Goal: Check status: Check status

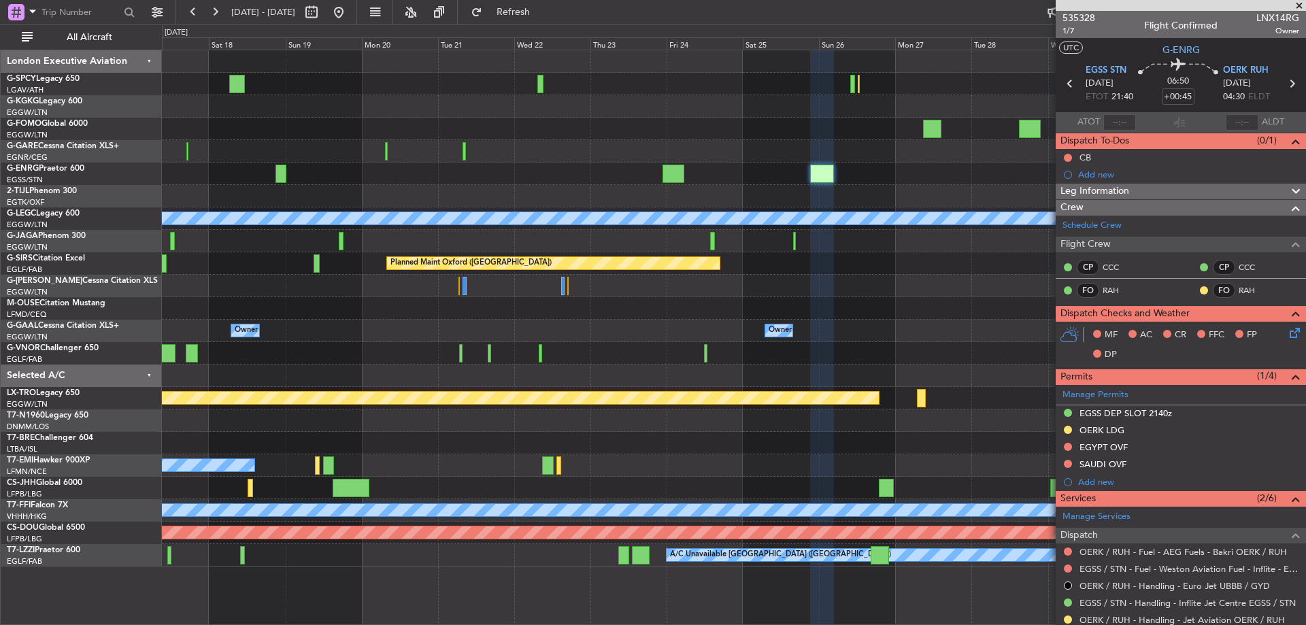
click at [609, 329] on div "A/C Unavailable London (Luton) Planned Maint Oxford (Kidlington) Planned Maint …" at bounding box center [733, 308] width 1143 height 516
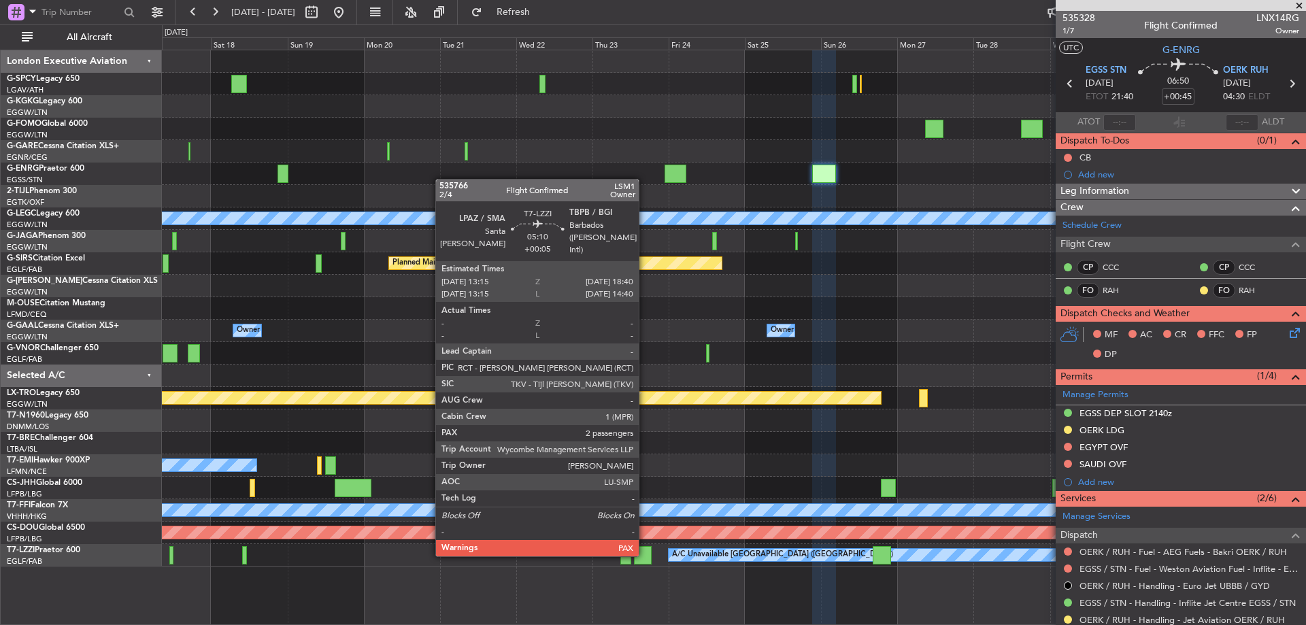
click at [645, 555] on div at bounding box center [643, 555] width 18 height 18
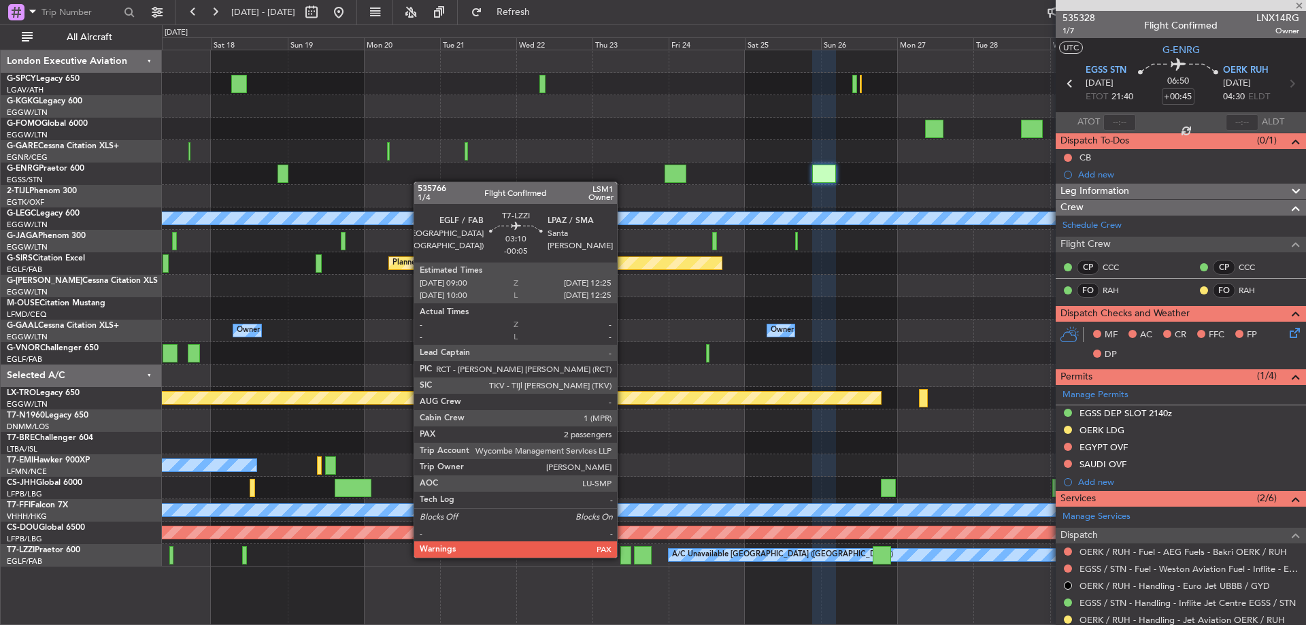
type input "+00:05"
type input "2"
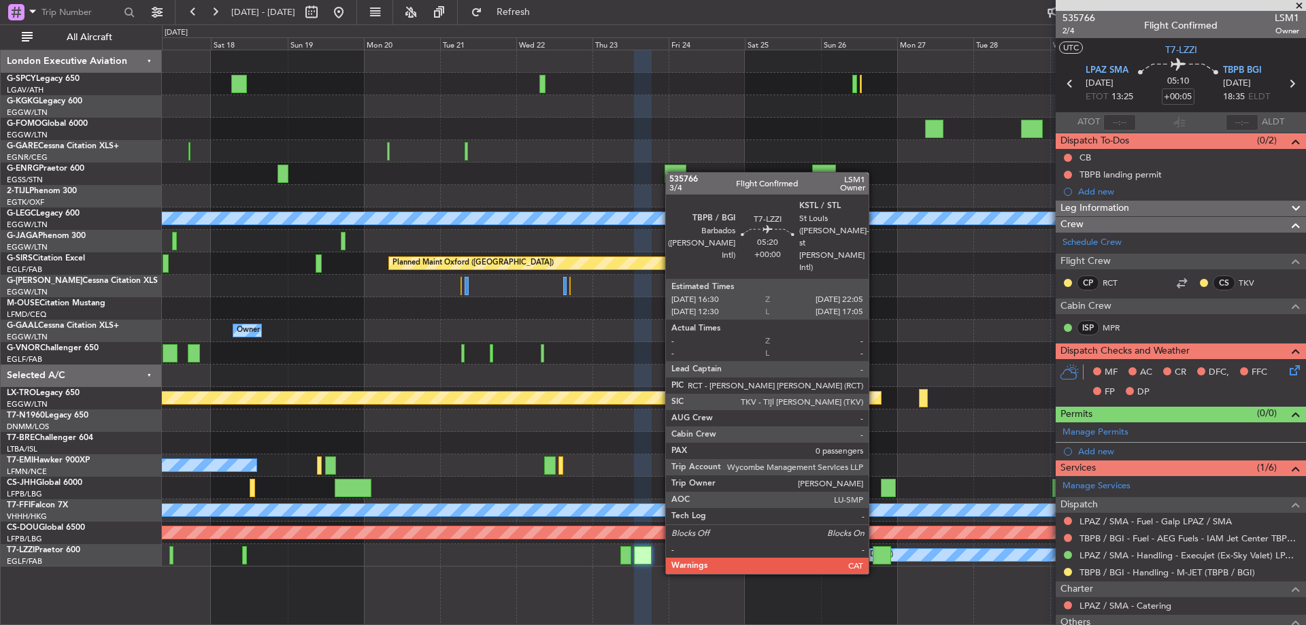
click at [875, 548] on div at bounding box center [882, 555] width 18 height 18
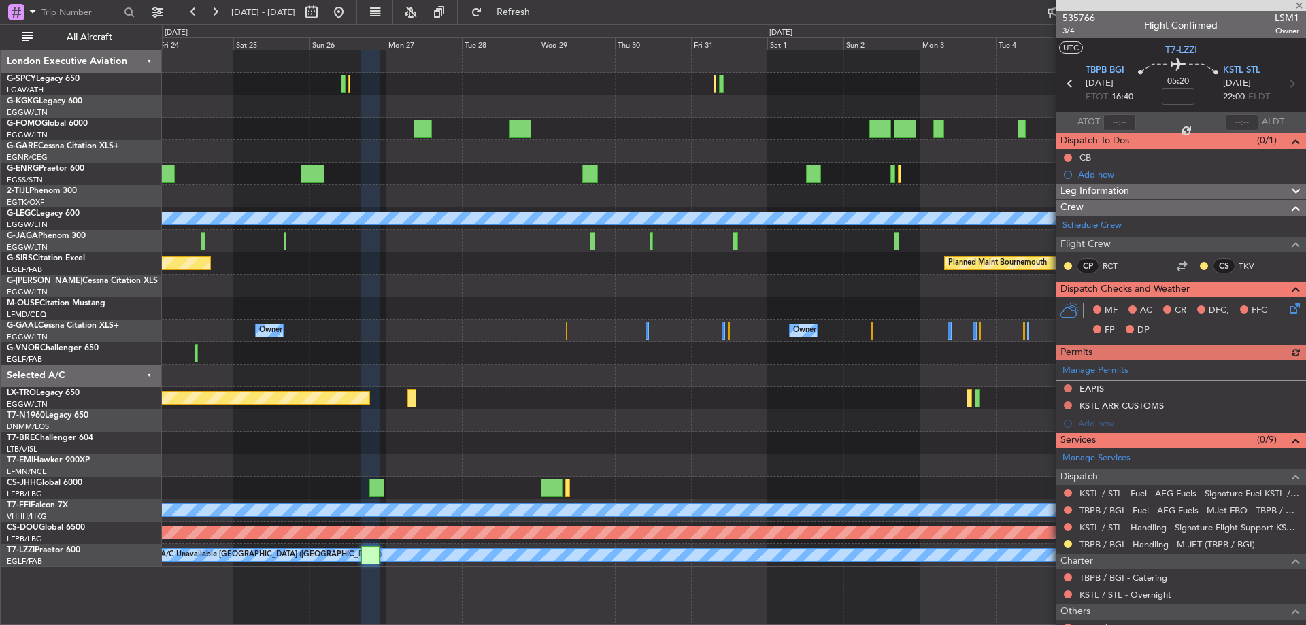
click at [431, 440] on div at bounding box center [733, 443] width 1143 height 22
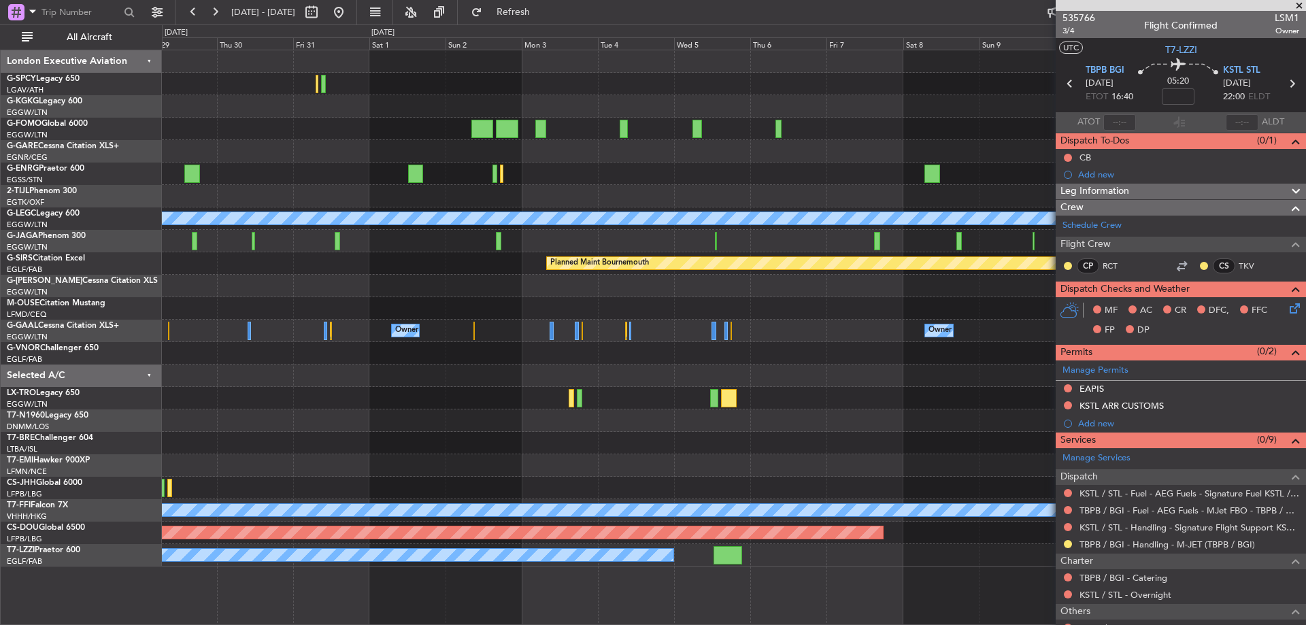
click at [403, 491] on div "A/C Unavailable London (Luton) Planned Maint Bournemouth Planned Maint Bournemo…" at bounding box center [733, 308] width 1143 height 516
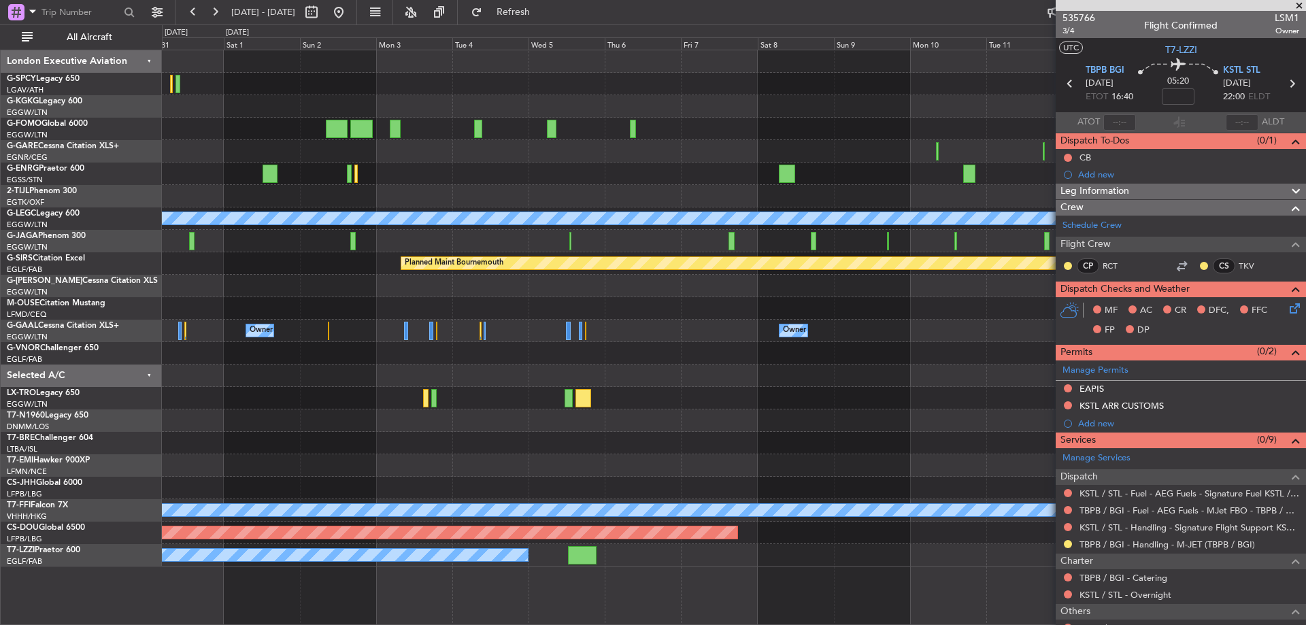
click at [222, 152] on div at bounding box center [733, 151] width 1143 height 22
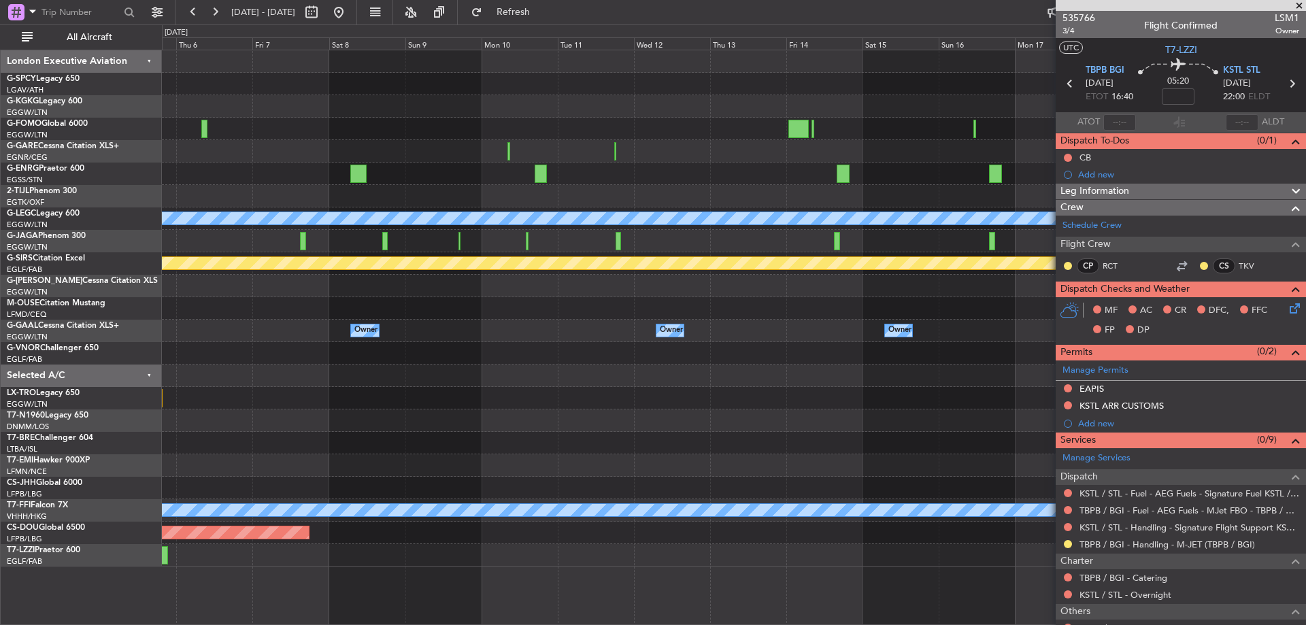
click at [222, 163] on div at bounding box center [733, 174] width 1143 height 22
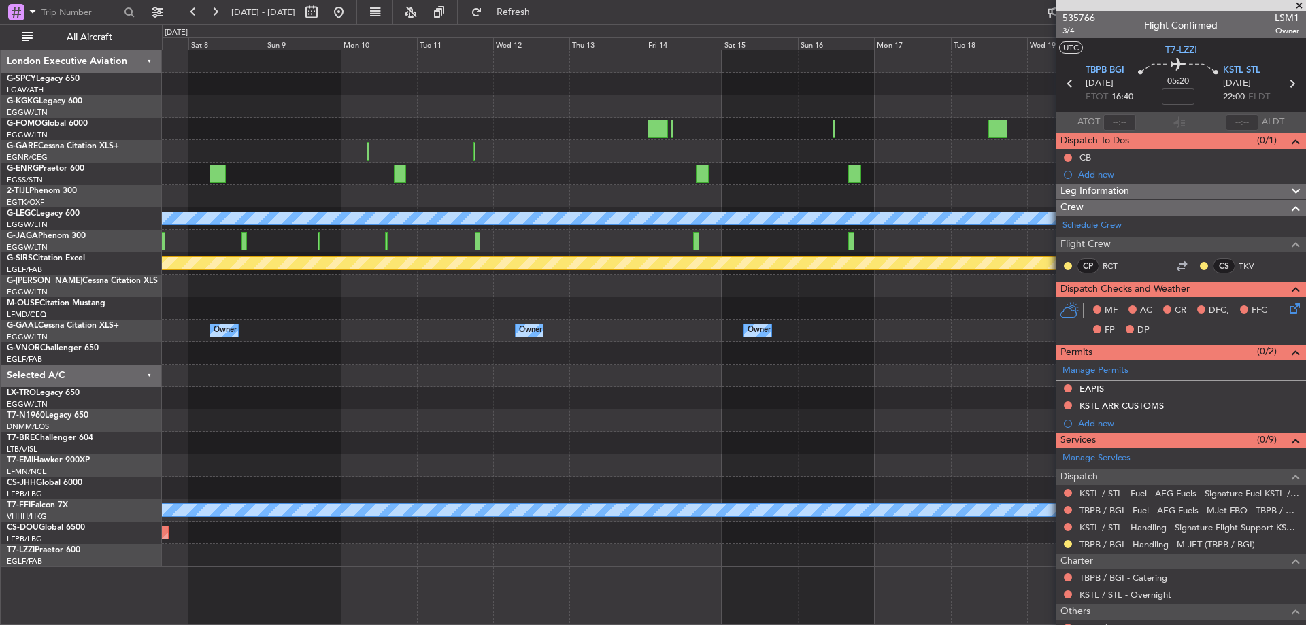
click at [505, 176] on div at bounding box center [733, 174] width 1143 height 22
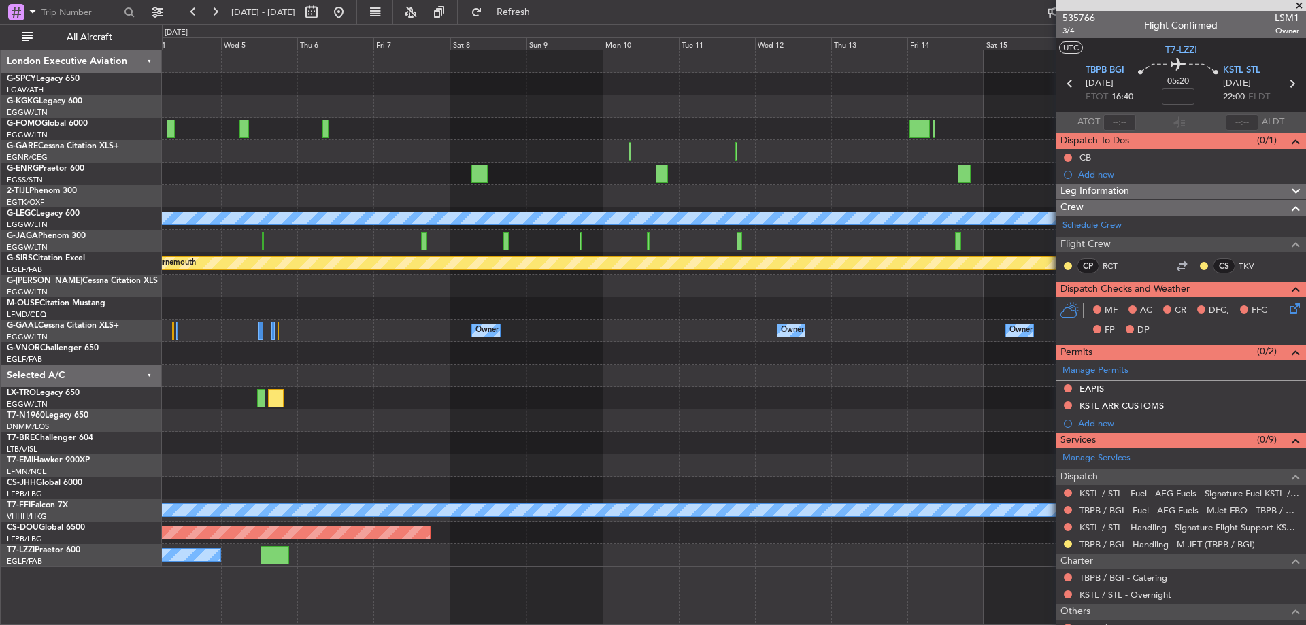
click at [825, 203] on div "A/C Unavailable London (Luton) Planned Maint Bournemouth Planned Maint Bournemo…" at bounding box center [733, 308] width 1143 height 516
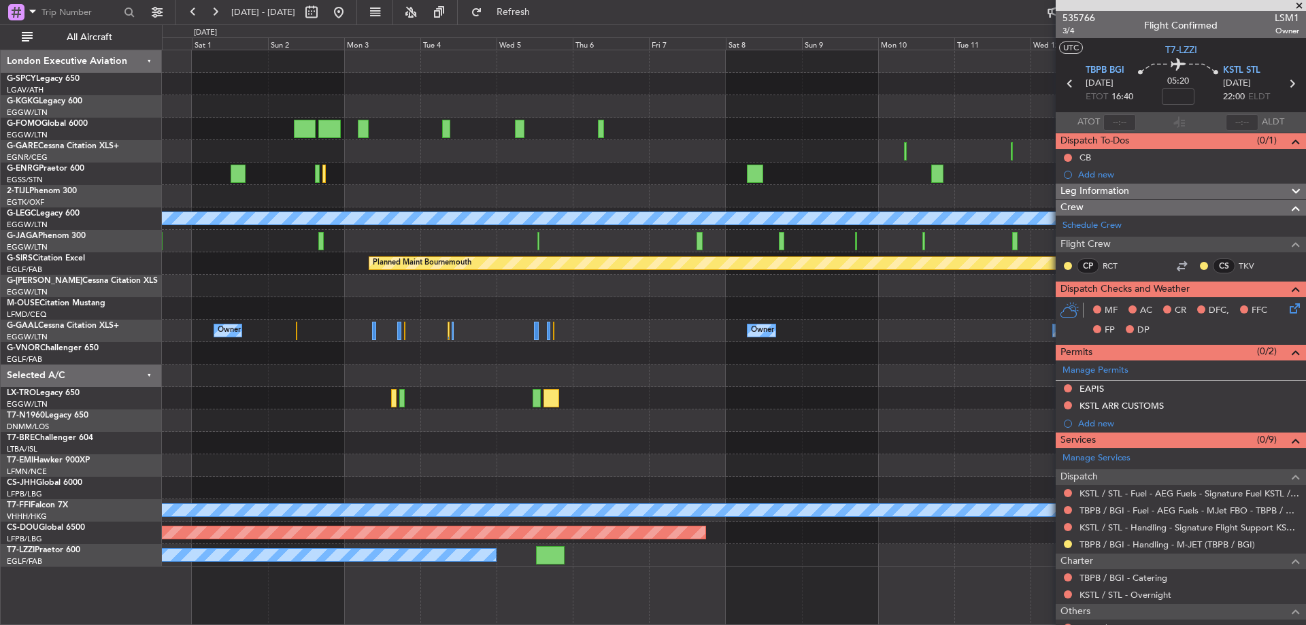
click at [661, 186] on div "A/C Unavailable London (Luton) Planned Maint Bournemouth Planned Maint Bournemo…" at bounding box center [733, 308] width 1143 height 516
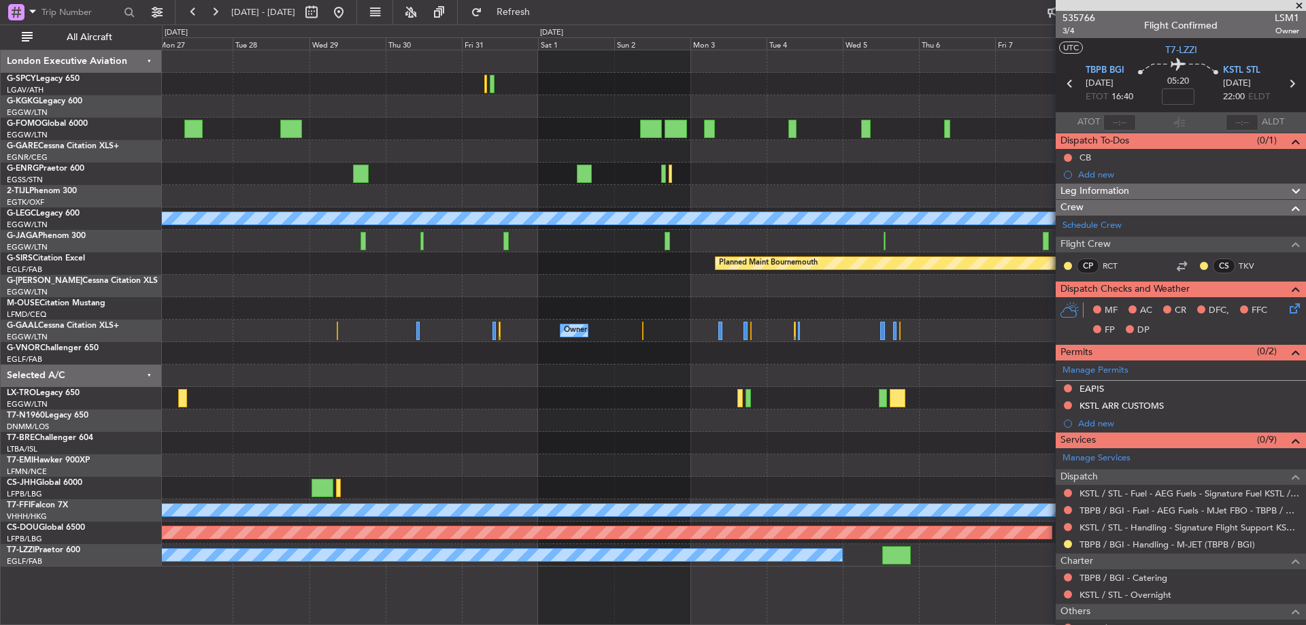
click at [854, 224] on div "A/C Unavailable London (Luton) Planned Maint Bournemouth Planned Maint Bournemo…" at bounding box center [733, 308] width 1143 height 516
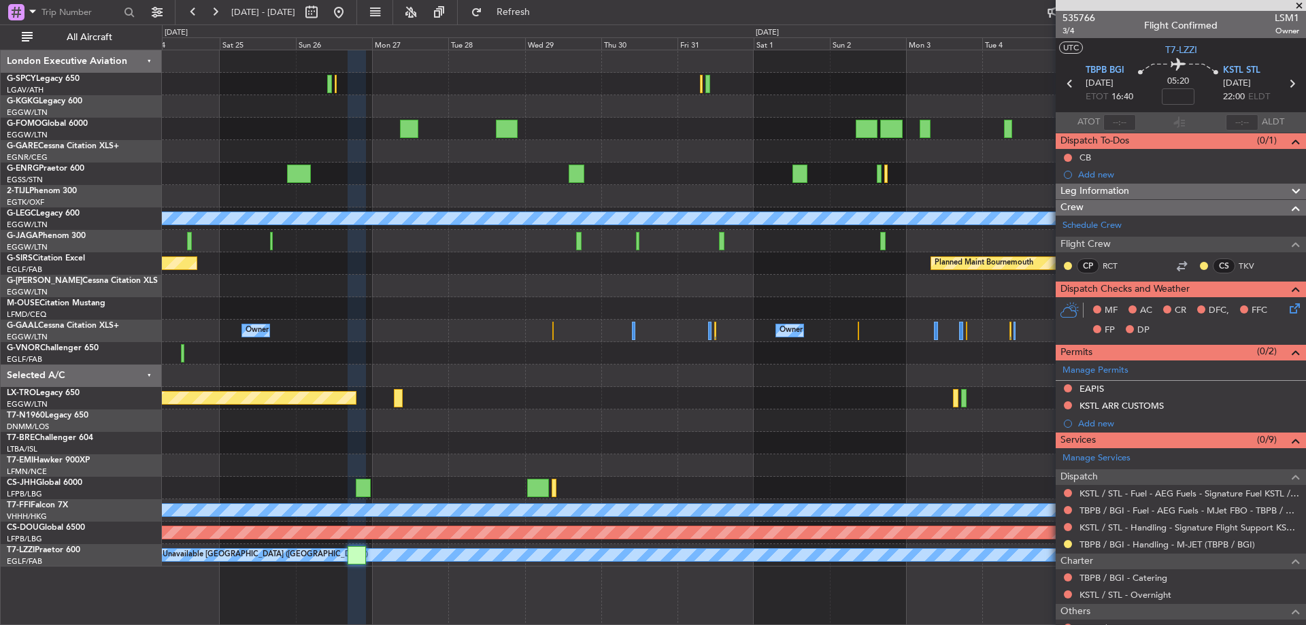
click at [828, 206] on div "A/C Unavailable London (Luton) Planned Maint Bournemouth Planned Maint Bournemo…" at bounding box center [733, 308] width 1143 height 516
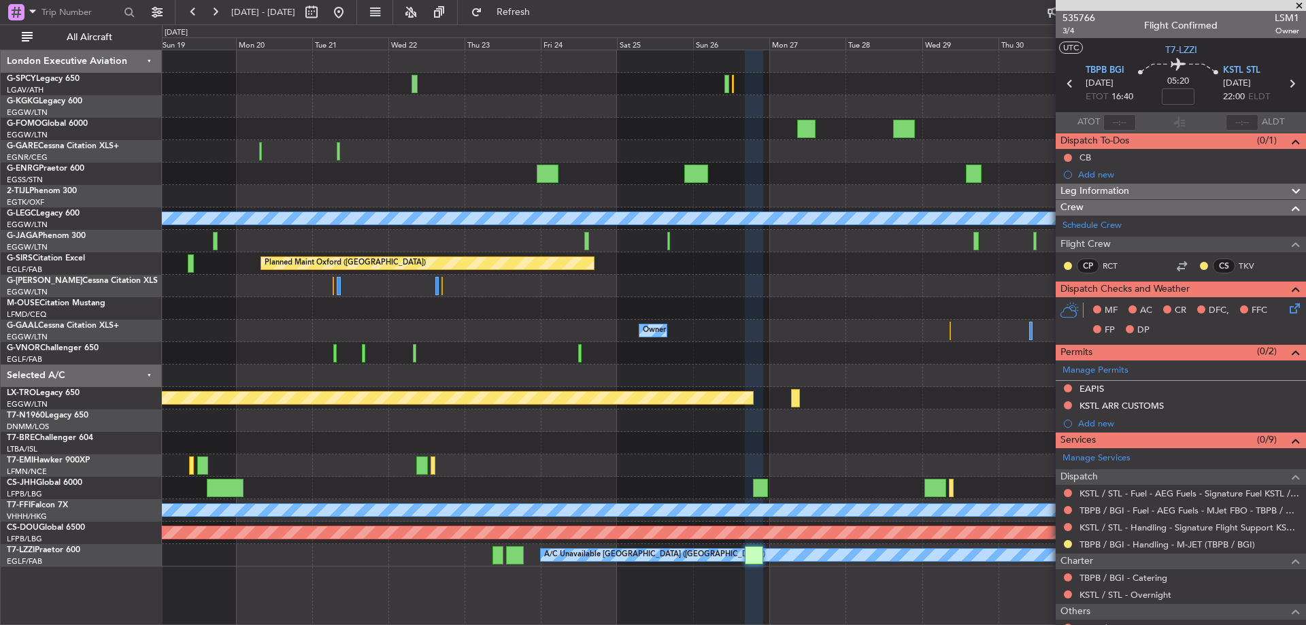
click at [914, 196] on div "A/C Unavailable London (Luton) Planned Maint Oxford (Kidlington) Planned Maint …" at bounding box center [733, 308] width 1143 height 516
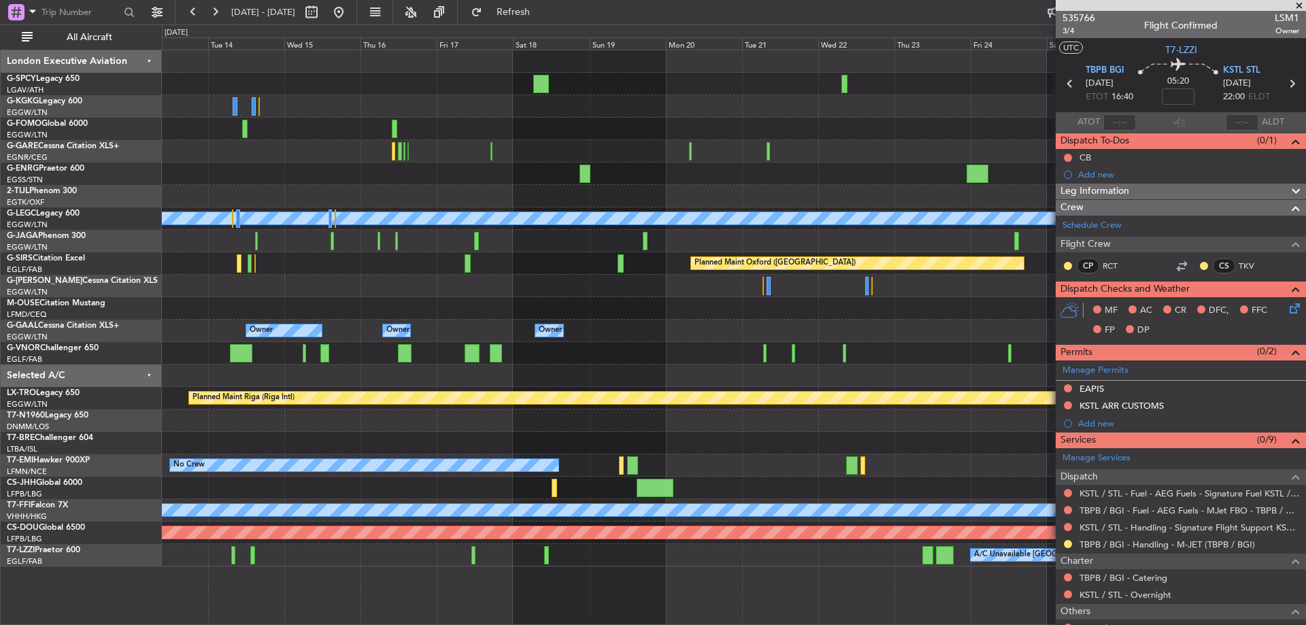
click at [643, 150] on div "A/C Unavailable London (Luton) Planned Maint Oxford (Kidlington) Owner Owner A/…" at bounding box center [733, 308] width 1143 height 516
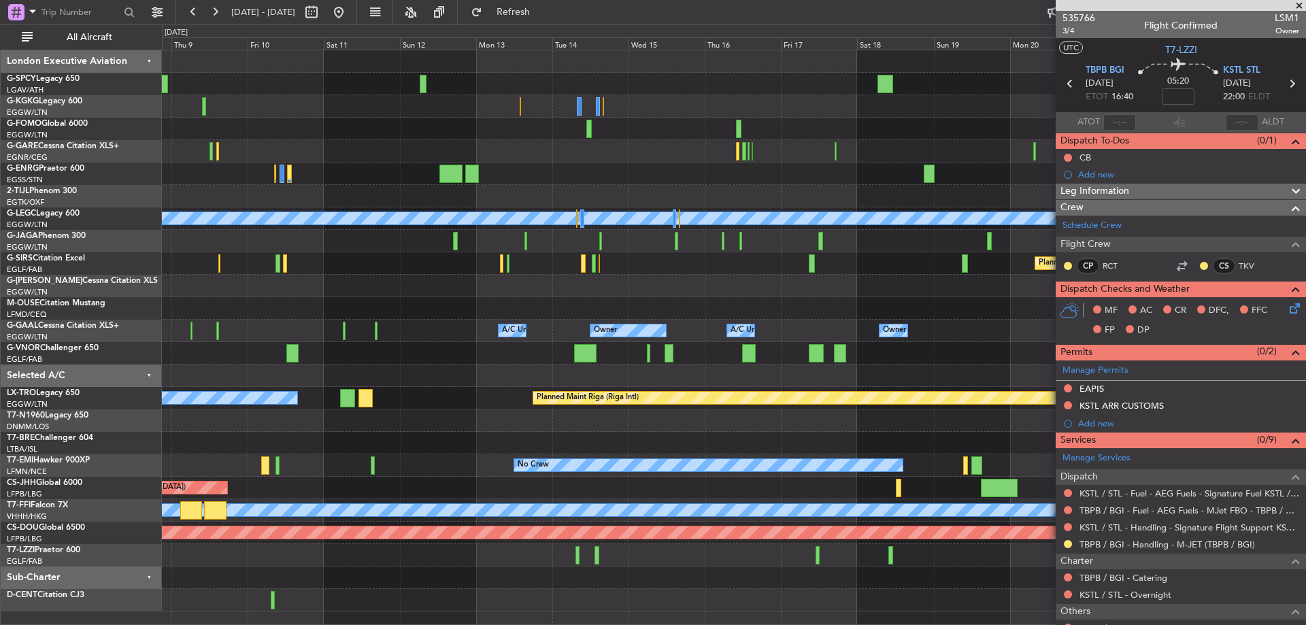
click at [1053, 216] on div "A/C Unavailable Istanbul (Ataturk) A/C Unavailable London (Luton) Planned Maint…" at bounding box center [733, 330] width 1143 height 561
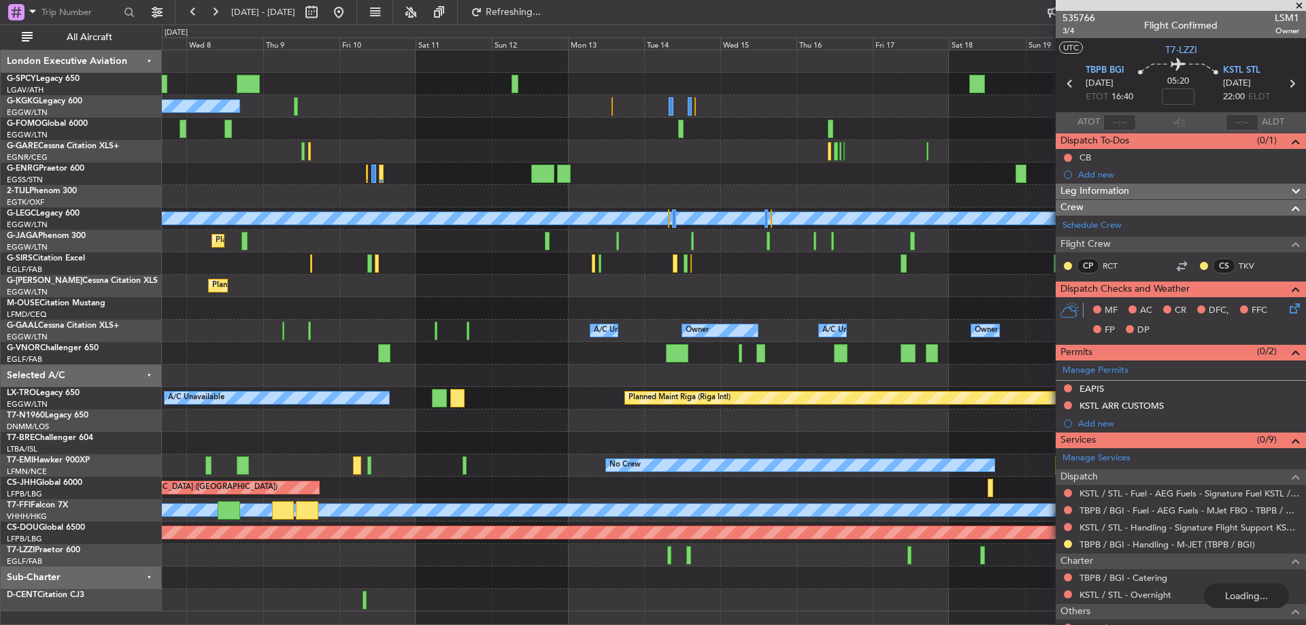
click at [275, 165] on div at bounding box center [733, 174] width 1143 height 22
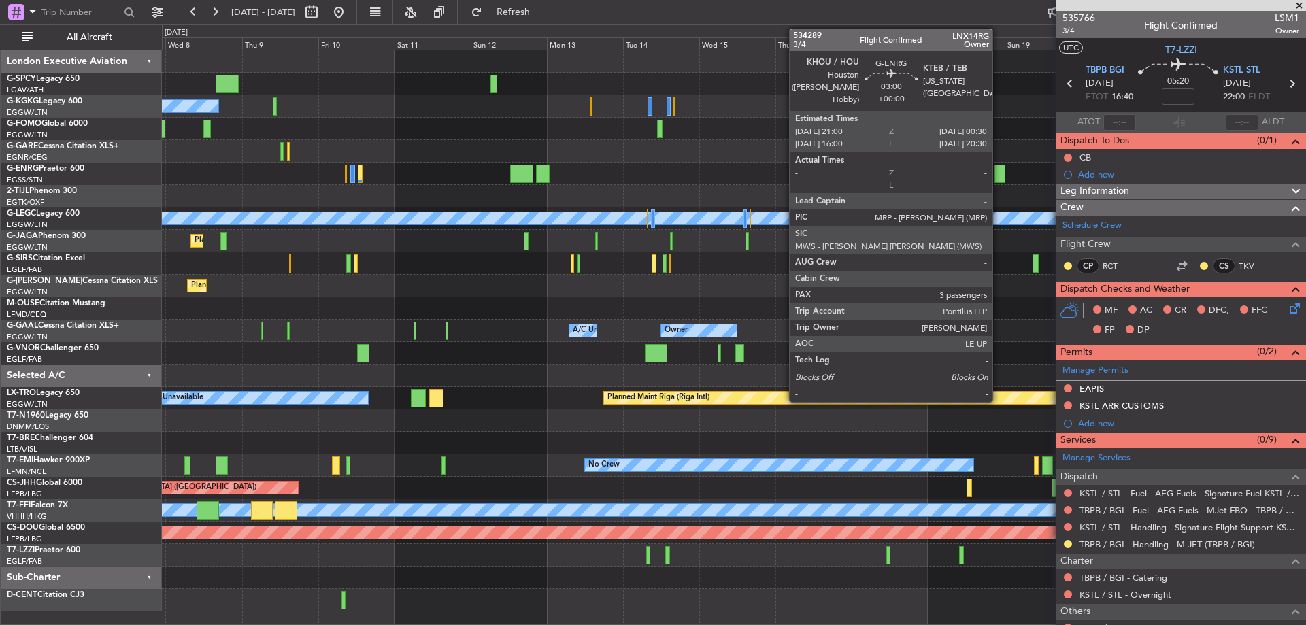
click at [999, 171] on div at bounding box center [1000, 174] width 12 height 18
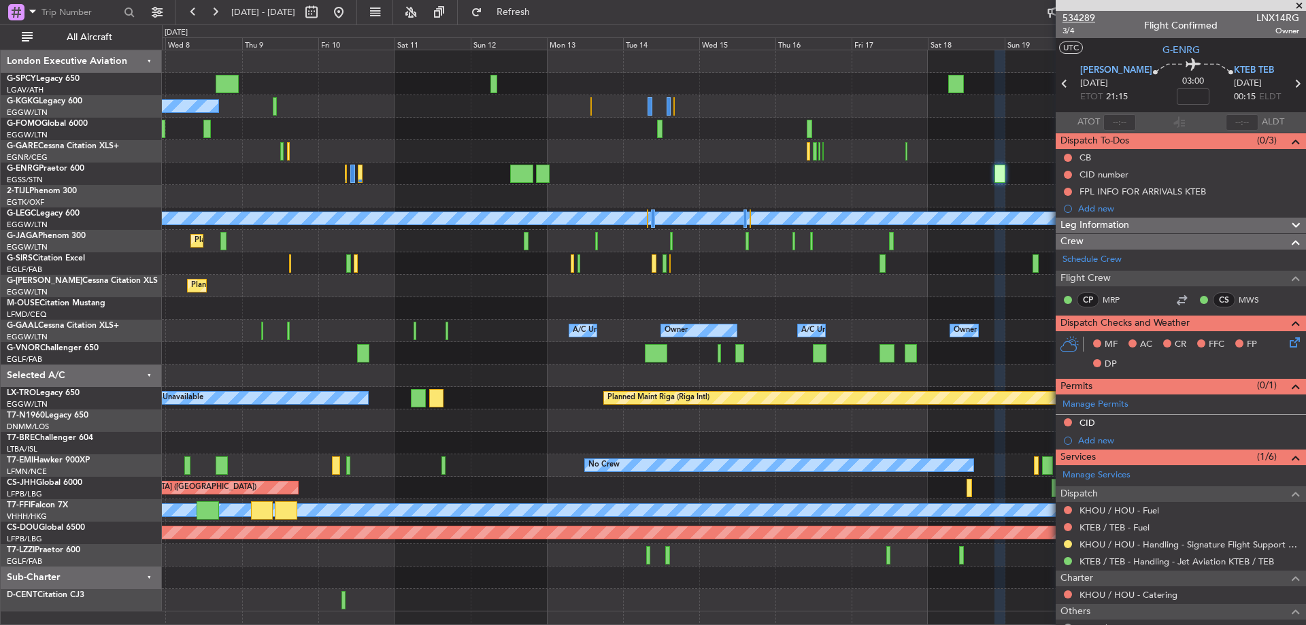
click at [1079, 12] on span "534289" at bounding box center [1078, 18] width 33 height 14
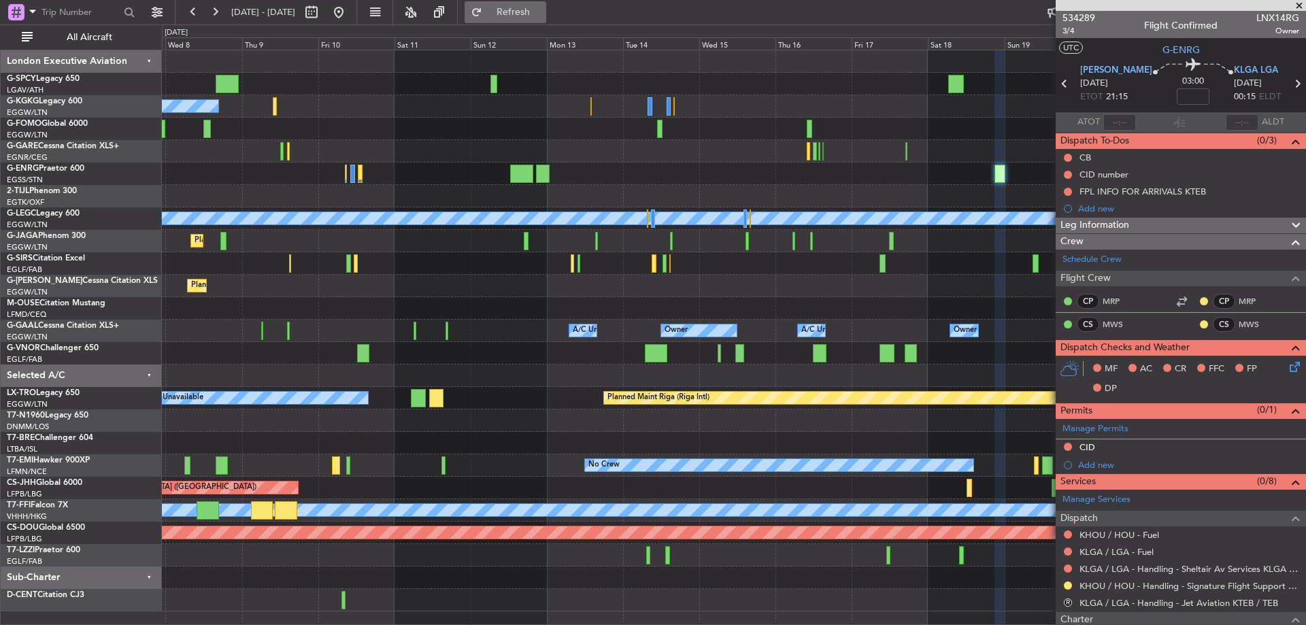
click at [542, 9] on span "Refresh" at bounding box center [513, 12] width 57 height 10
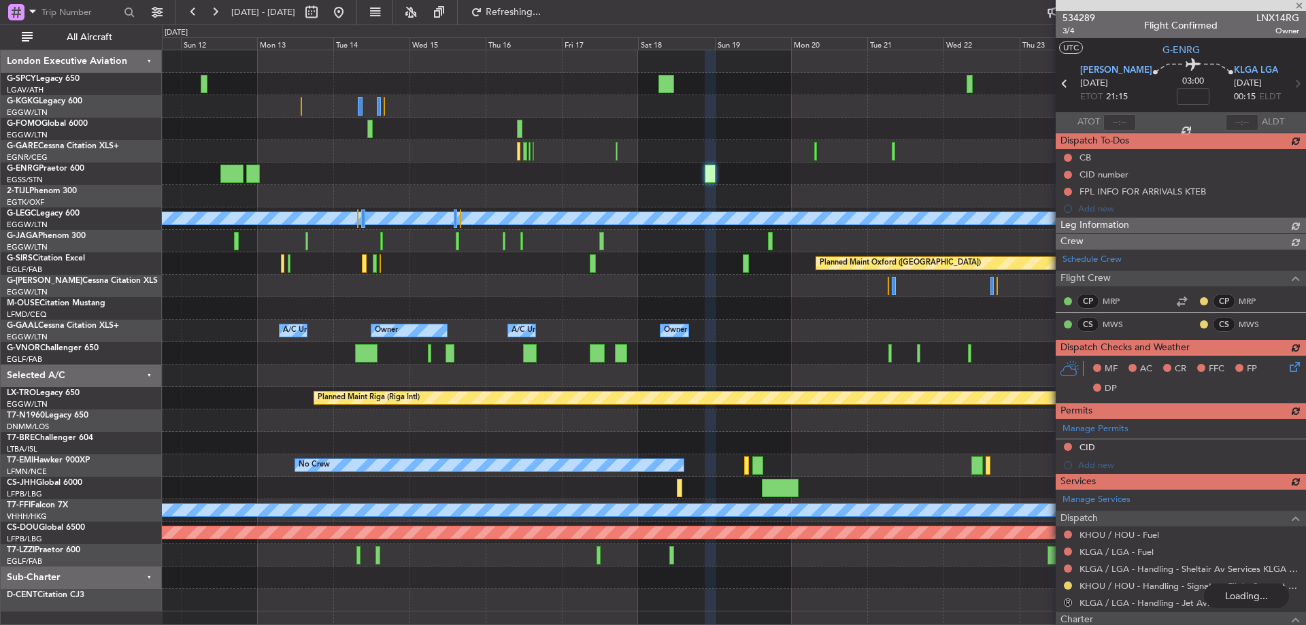
click at [537, 100] on div "A/C Unavailable Istanbul (Ataturk) A/C Unavailable London (Luton) Planned Maint…" at bounding box center [733, 330] width 1143 height 561
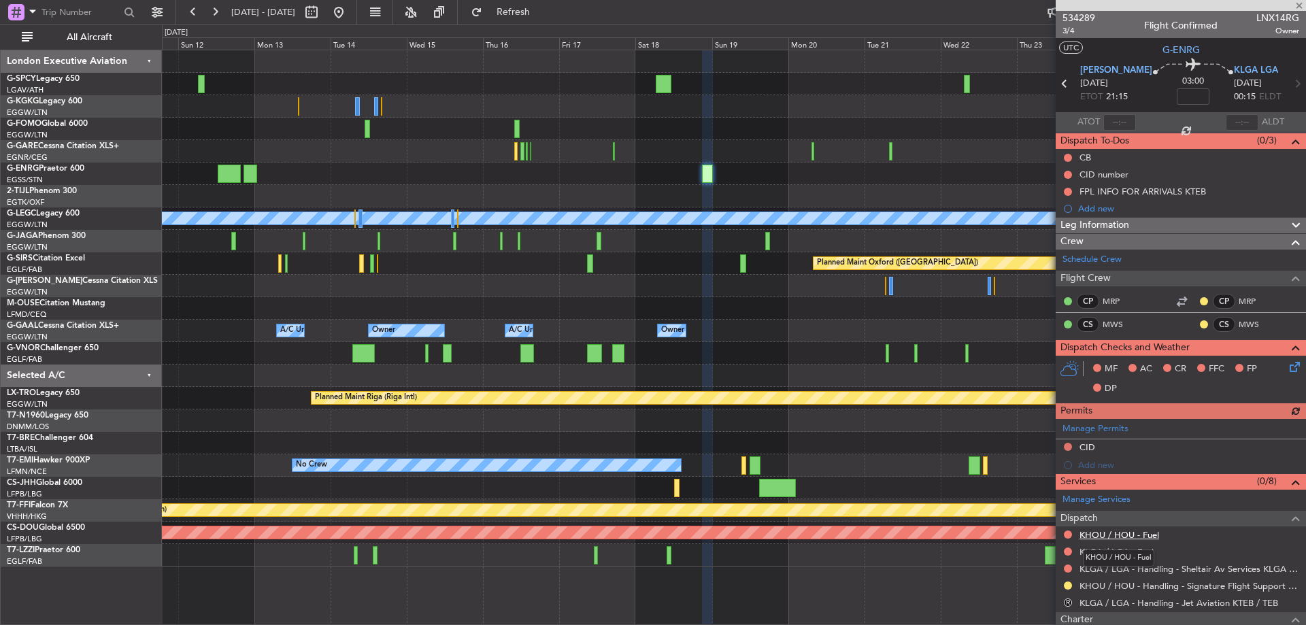
click at [1136, 534] on link "KHOU / HOU - Fuel" at bounding box center [1119, 535] width 80 height 12
click at [529, 6] on button "Refresh" at bounding box center [506, 12] width 82 height 22
click at [1138, 549] on link "KLGA / LGA - Fuel" at bounding box center [1116, 552] width 74 height 12
click at [542, 12] on span "Refresh" at bounding box center [513, 12] width 57 height 10
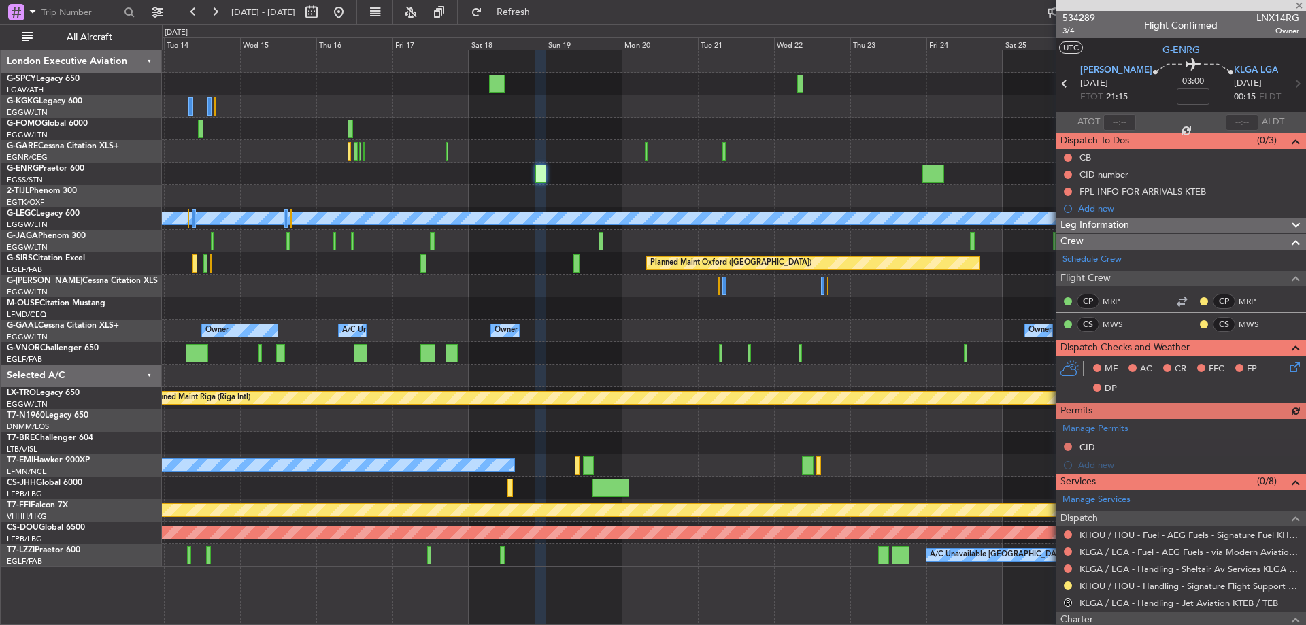
click at [538, 194] on div at bounding box center [733, 196] width 1143 height 22
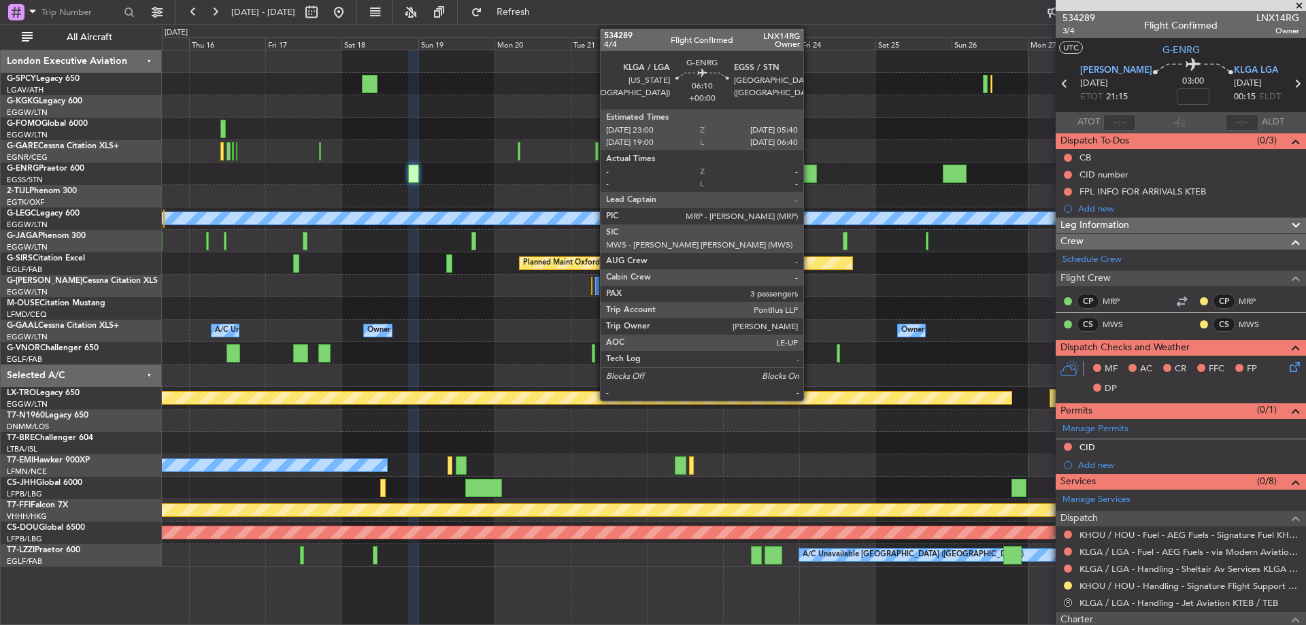
click at [809, 173] on div at bounding box center [806, 174] width 22 height 18
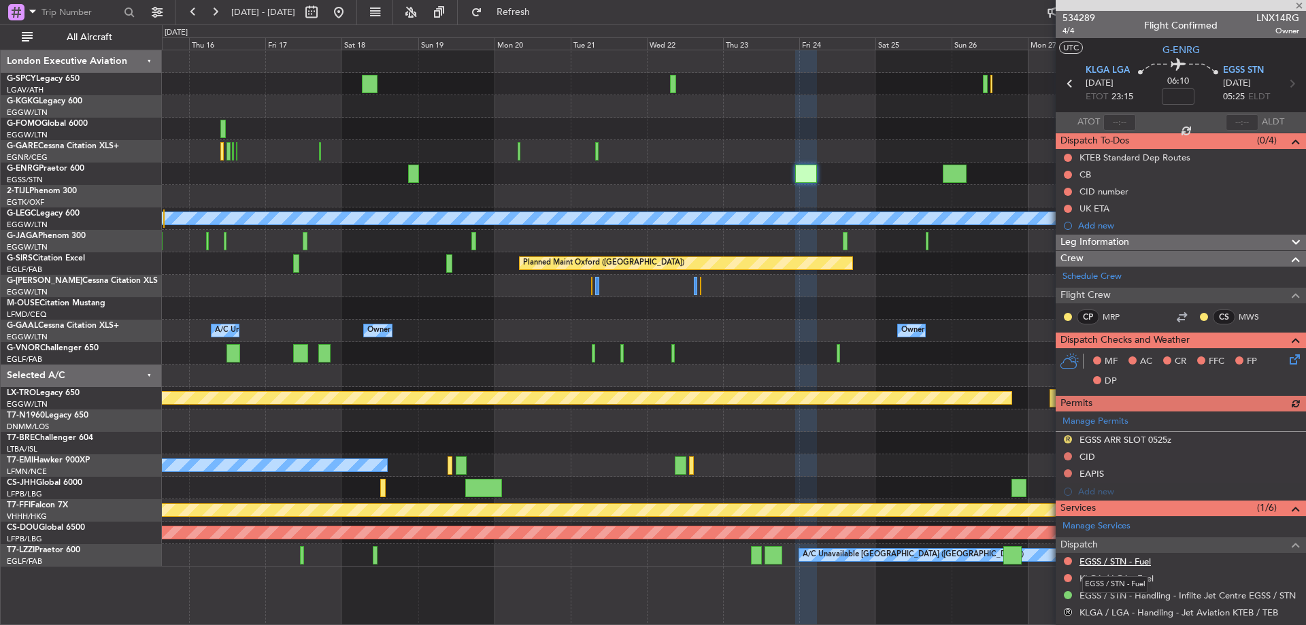
click at [1111, 560] on link "EGSS / STN - Fuel" at bounding box center [1114, 562] width 71 height 12
click at [1114, 575] on link "KLGA / LGA - Fuel" at bounding box center [1116, 579] width 74 height 12
click at [526, 12] on button "Refresh" at bounding box center [506, 12] width 82 height 22
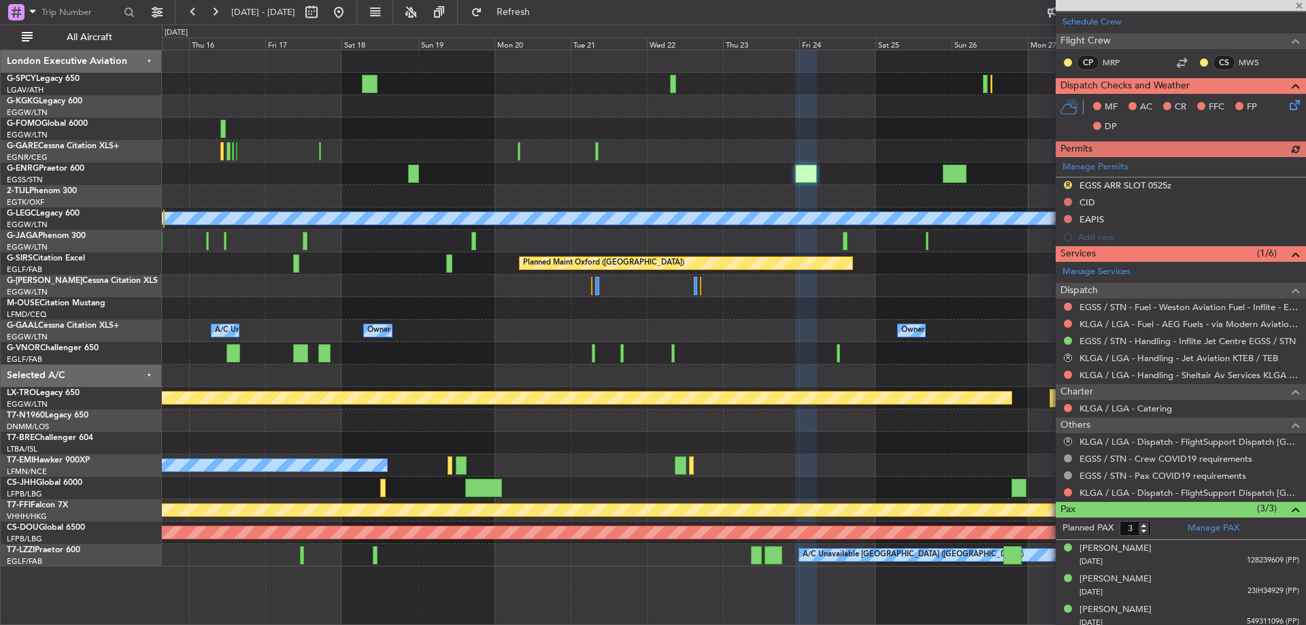
scroll to position [261, 0]
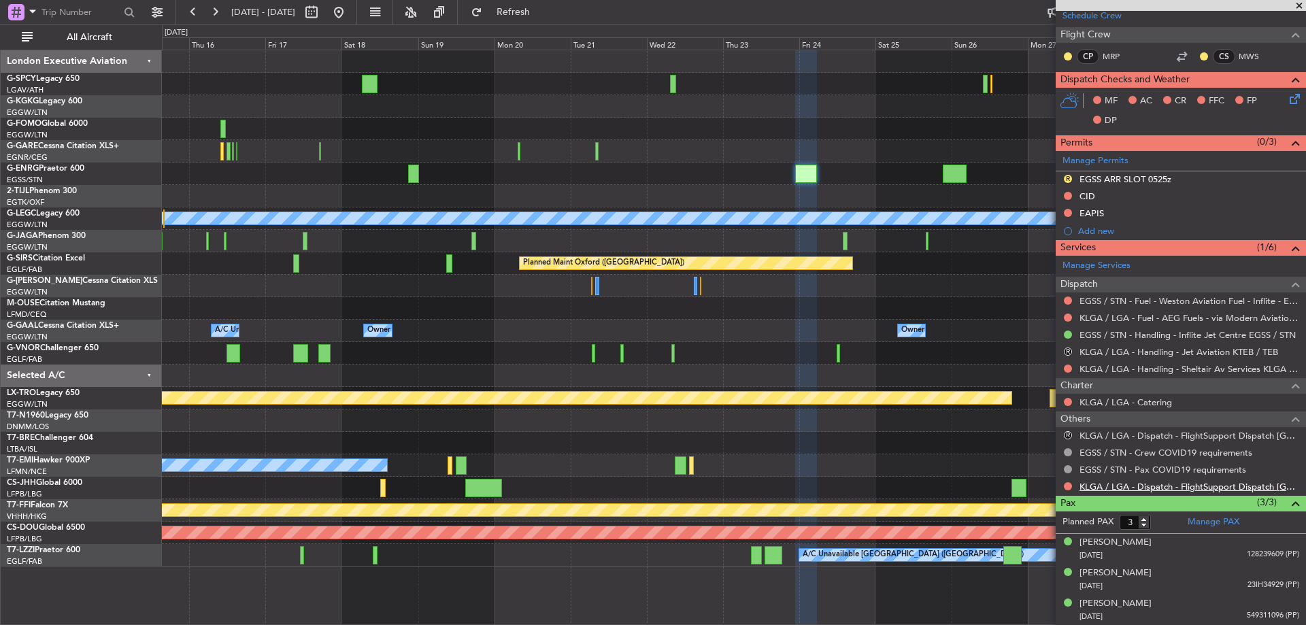
click at [1183, 484] on link "KLGA / LGA - Dispatch - FlightSupport Dispatch UK" at bounding box center [1189, 487] width 220 height 12
click at [542, 7] on span "Refresh" at bounding box center [513, 12] width 57 height 10
click at [1300, 2] on span at bounding box center [1299, 6] width 14 height 12
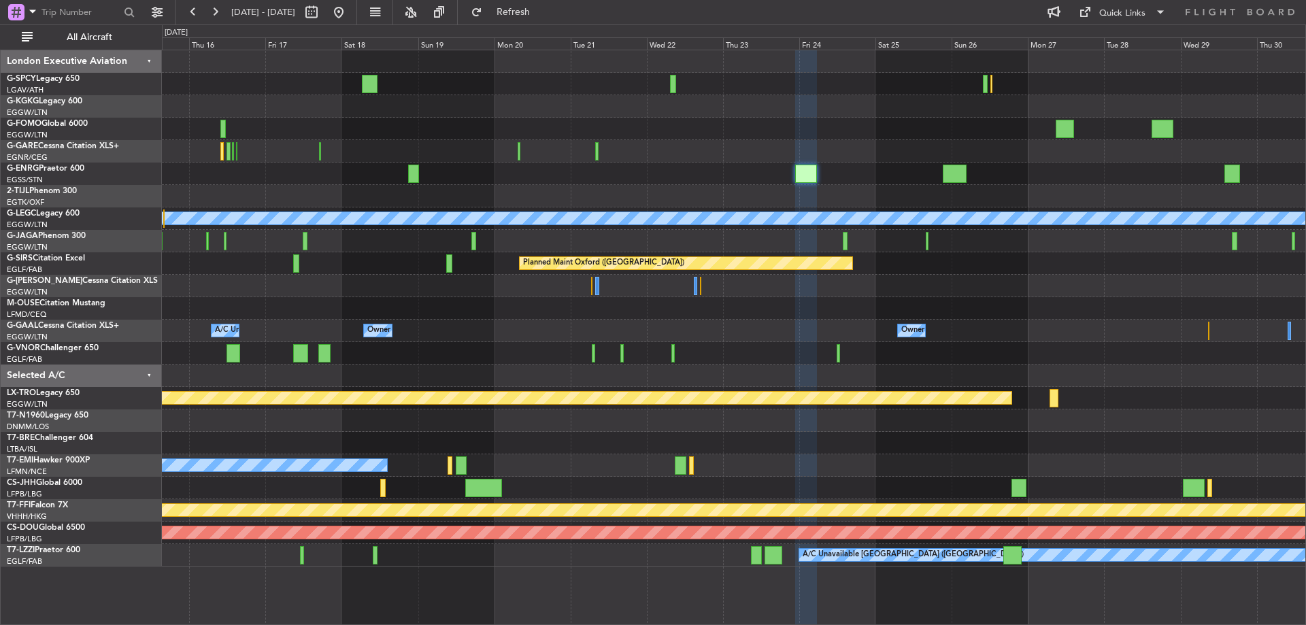
type input "0"
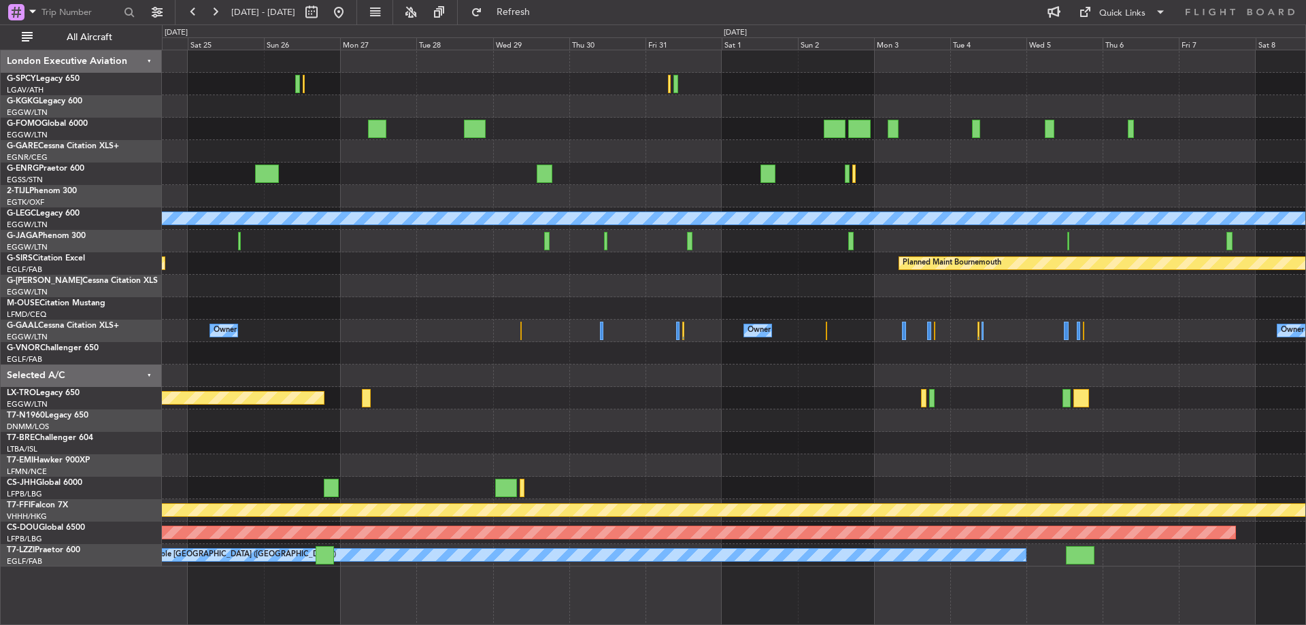
click at [263, 259] on div "A/C Unavailable London (Luton) Planned Maint Bournemouth Planned Maint Bournemo…" at bounding box center [733, 308] width 1143 height 516
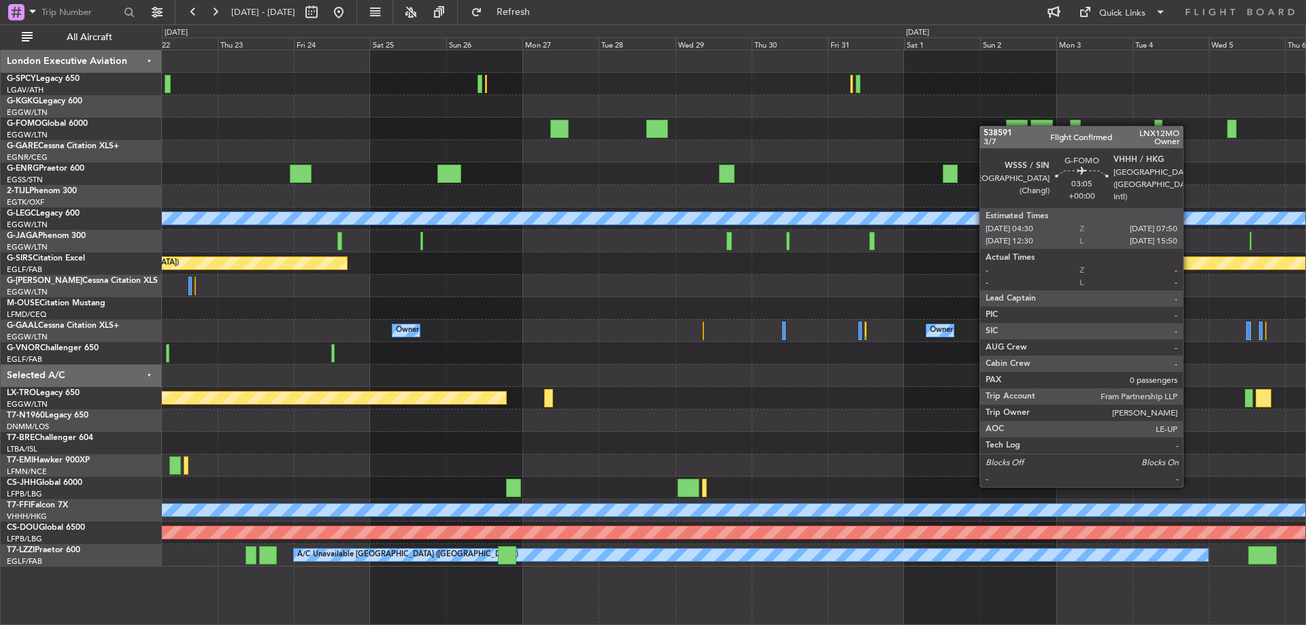
click at [1091, 143] on div "A/C Unavailable London (Luton) Planned Maint Bournemouth Planned Maint Bournemo…" at bounding box center [733, 308] width 1143 height 516
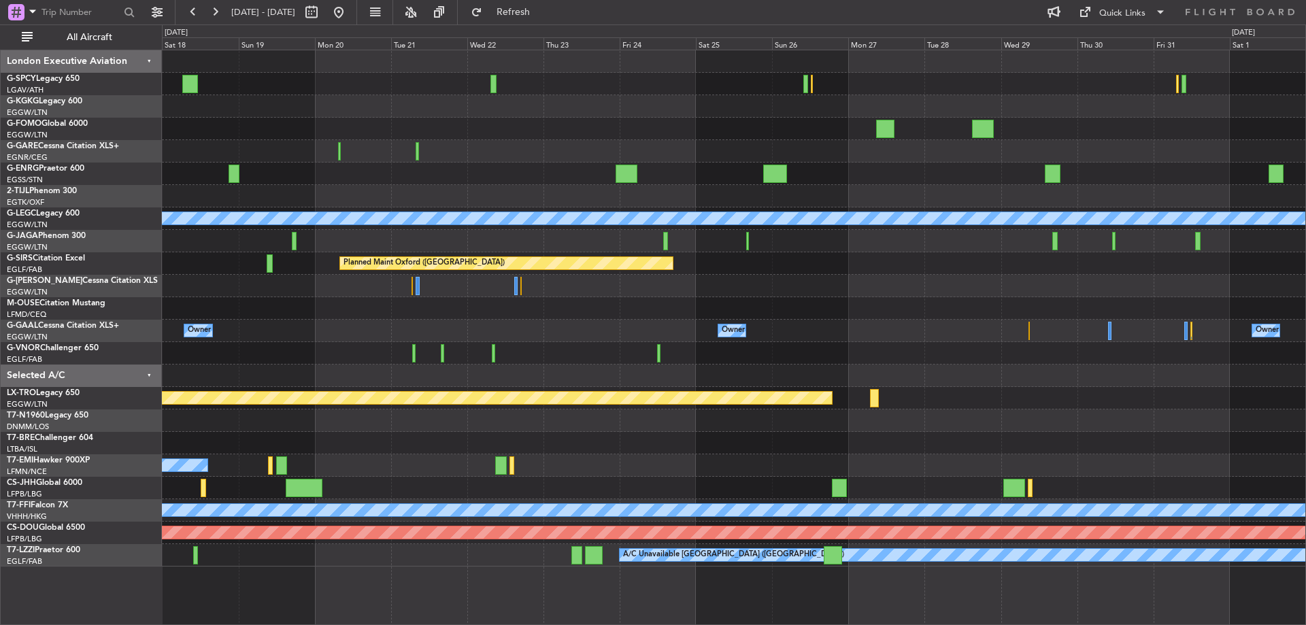
click at [886, 108] on div "A/C Unavailable London (Luton) Planned Maint Oxford (Kidlington) Planned Maint …" at bounding box center [733, 308] width 1143 height 516
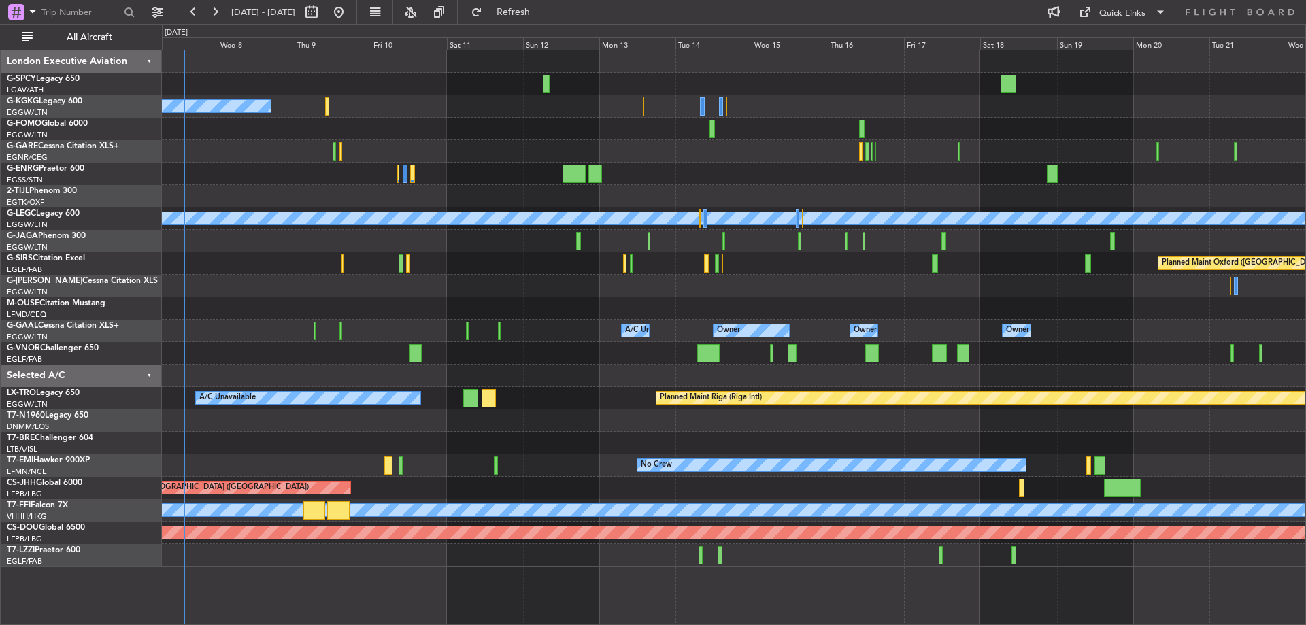
click at [963, 204] on div "A/C Unavailable Istanbul (Ataturk) A/C Unavailable London (Luton) Planned Maint…" at bounding box center [733, 308] width 1143 height 516
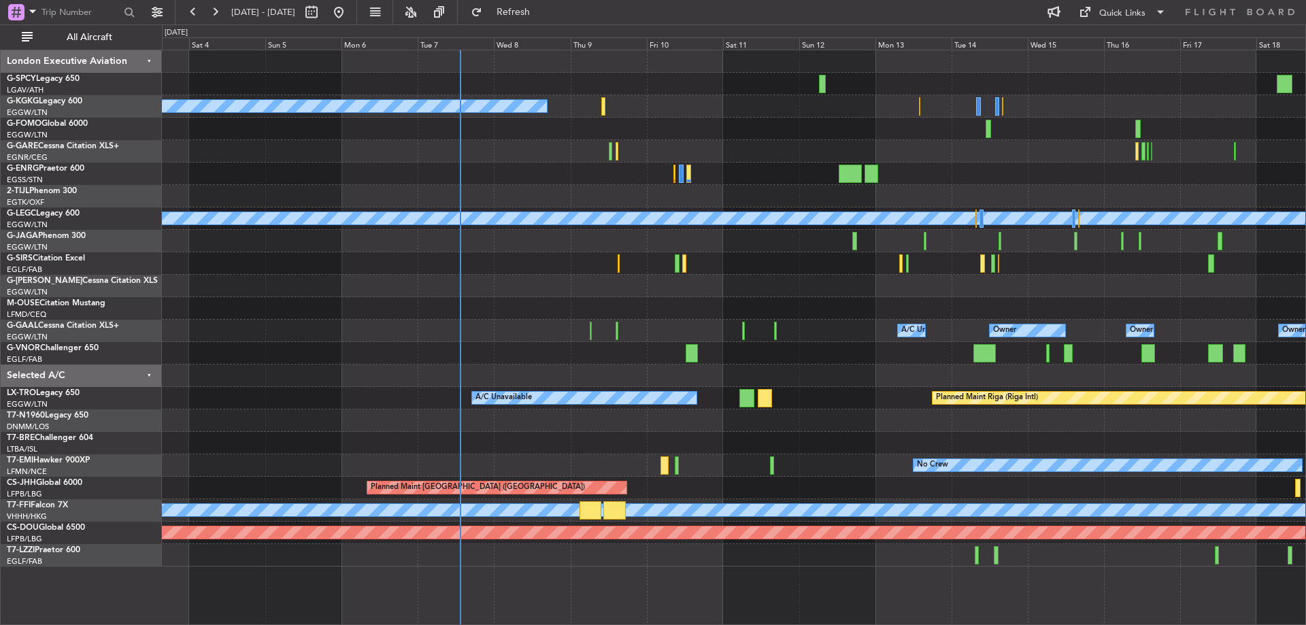
click at [694, 206] on div "A/C Unavailable Istanbul (Ataturk) A/C Unavailable London (Luton) Planned Maint…" at bounding box center [733, 308] width 1143 height 516
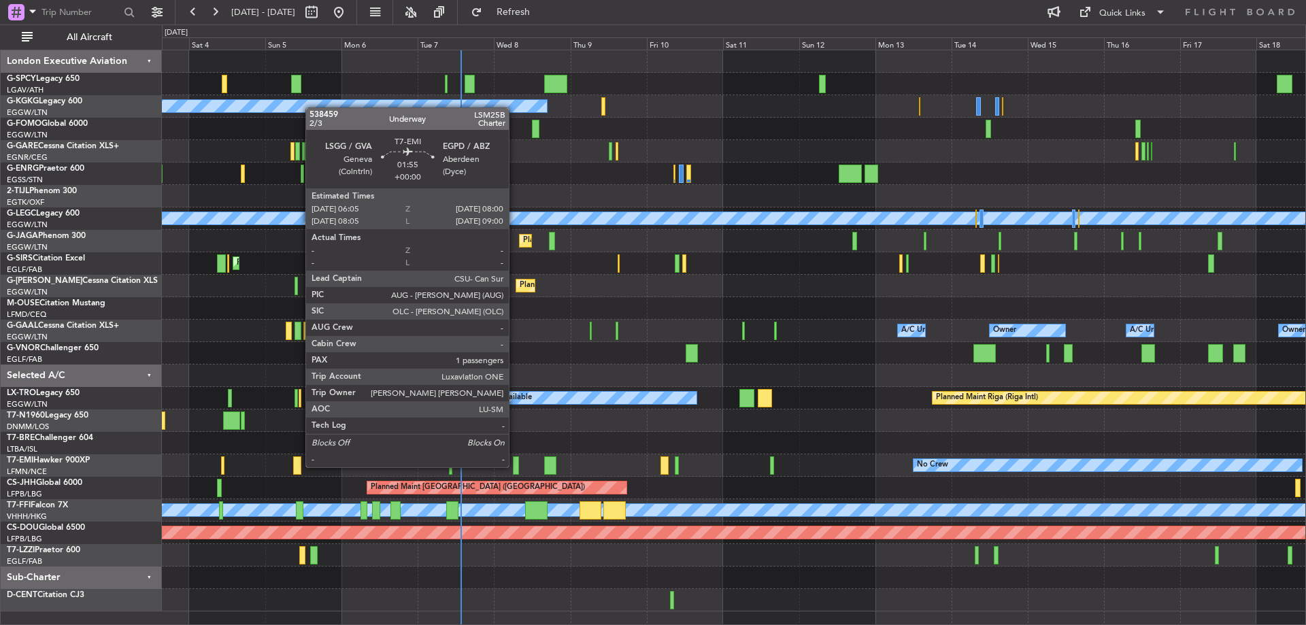
click at [515, 466] on div at bounding box center [516, 465] width 6 height 18
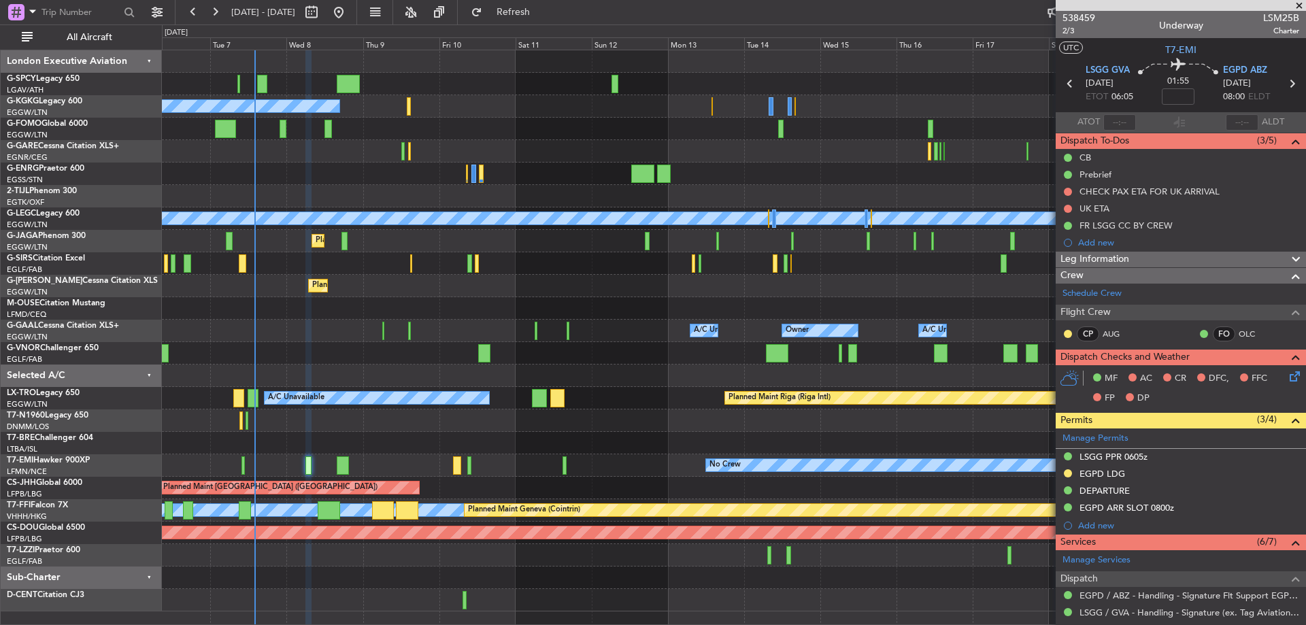
click at [837, 546] on div "Unplanned Maint Bremen Planned Maint Bremen A/C Unavailable Istanbul (Ataturk) …" at bounding box center [733, 330] width 1143 height 561
click at [1298, 5] on span at bounding box center [1299, 6] width 14 height 12
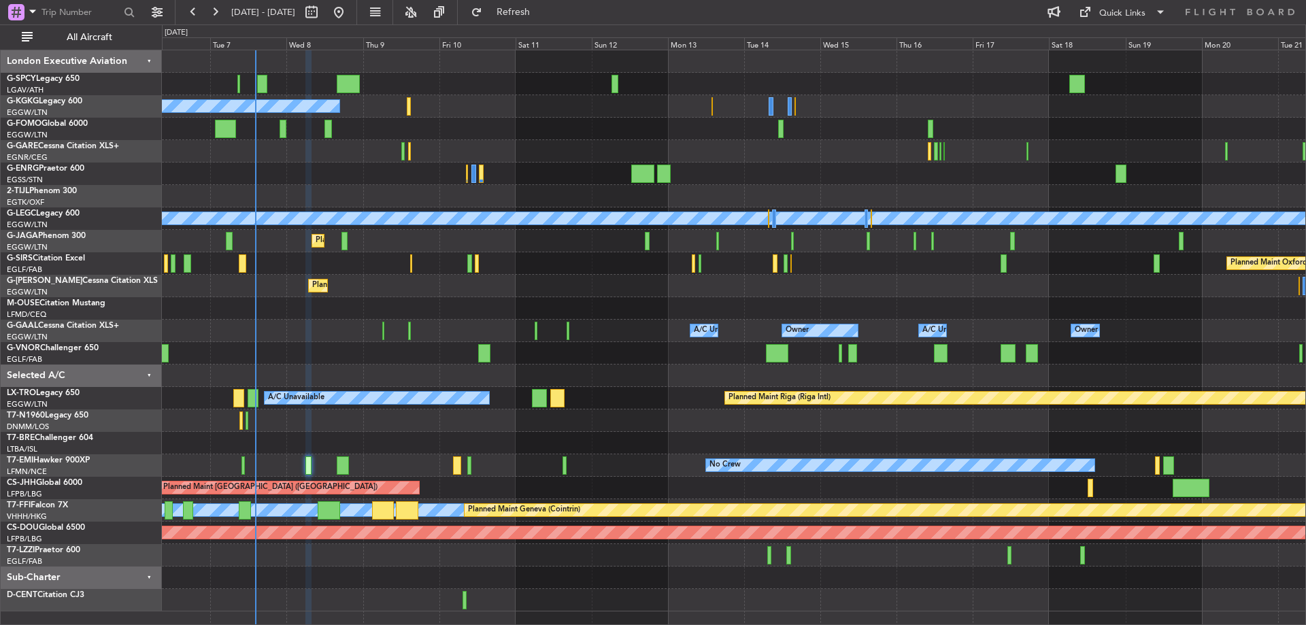
type input "0"
click at [1099, 11] on div "Quick Links" at bounding box center [1122, 14] width 46 height 14
click at [1145, 78] on button "Crew Board" at bounding box center [1123, 77] width 102 height 33
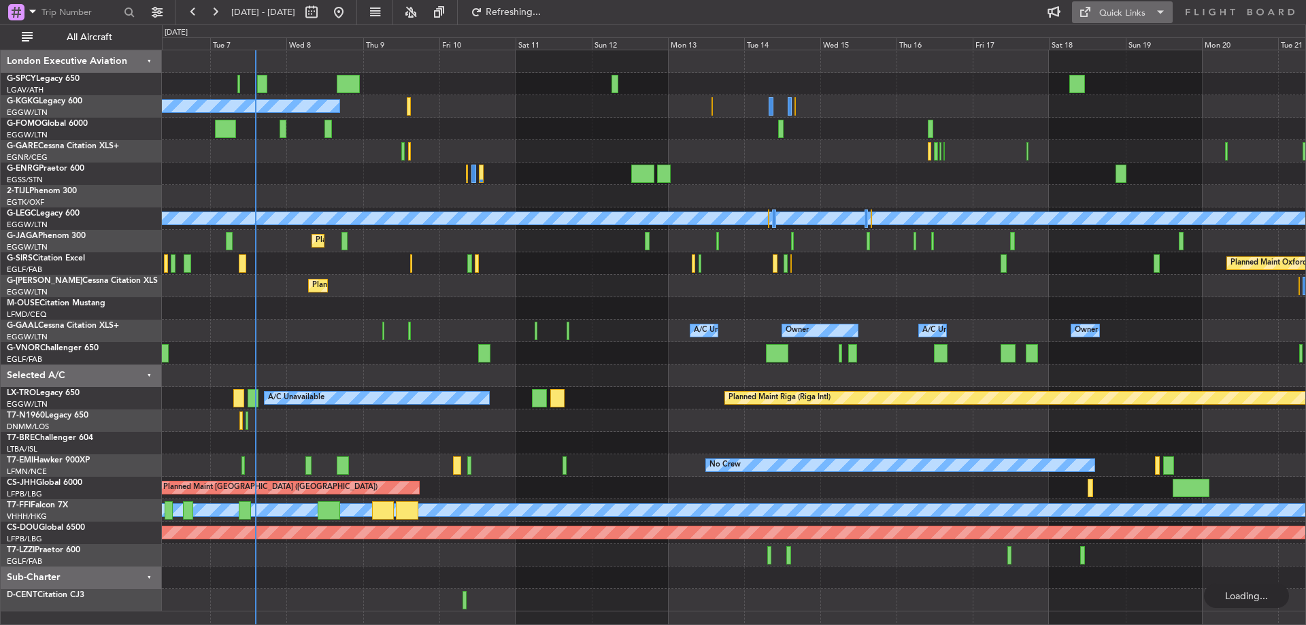
click at [1109, 19] on div "Quick Links" at bounding box center [1122, 14] width 46 height 14
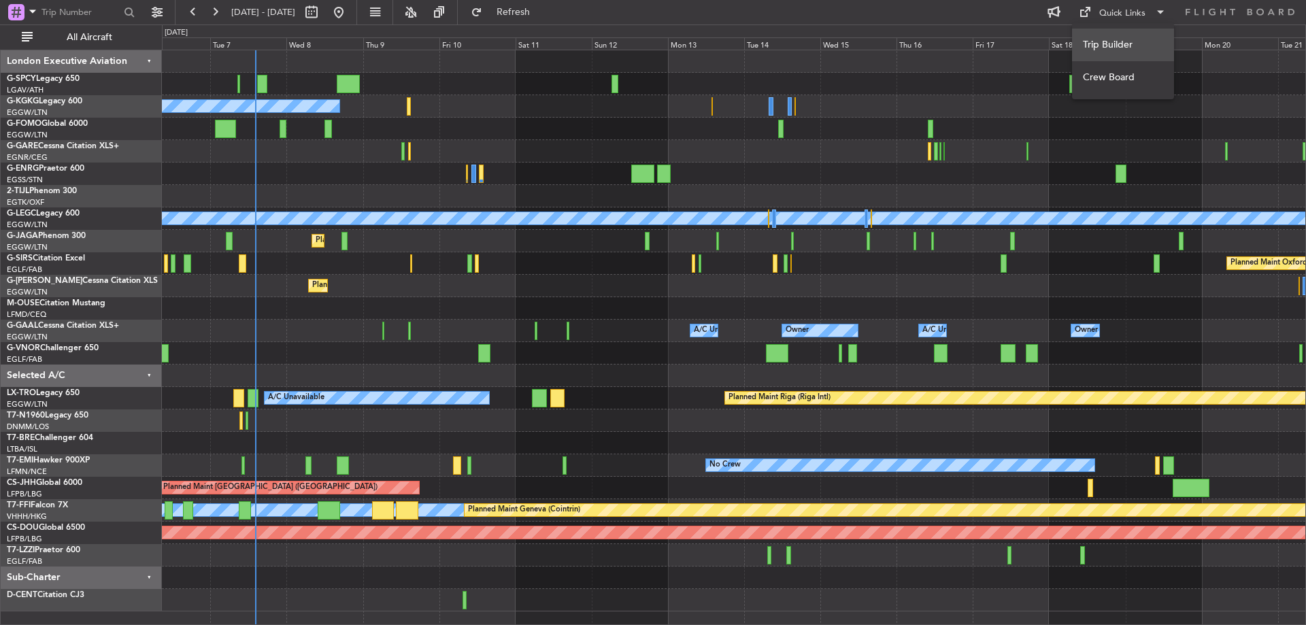
click at [1109, 44] on button "Trip Builder" at bounding box center [1123, 45] width 102 height 33
click at [546, 19] on button "Refresh" at bounding box center [506, 12] width 82 height 22
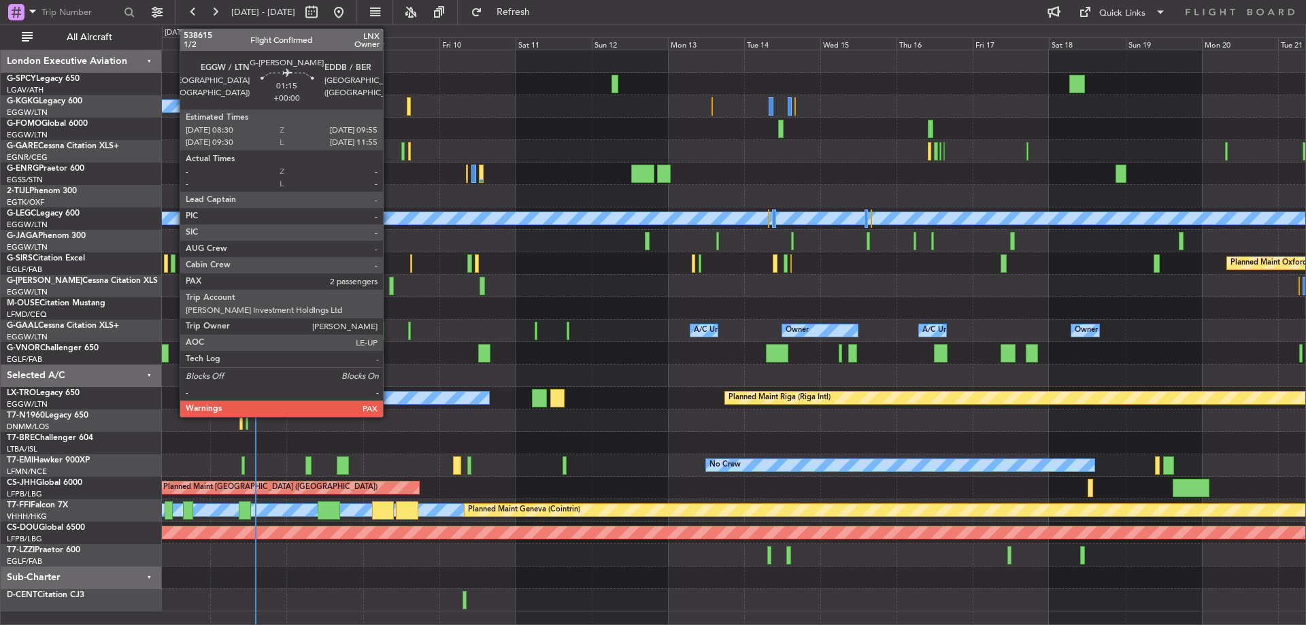
click at [389, 288] on div at bounding box center [391, 286] width 5 height 18
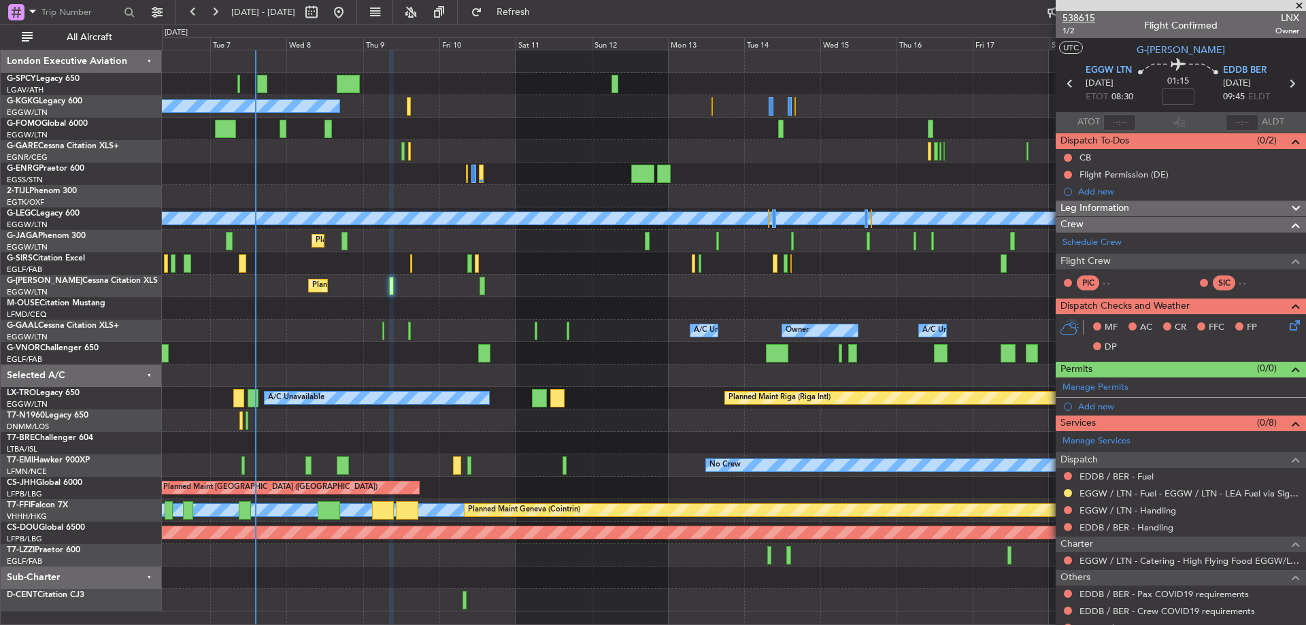
click at [1073, 16] on span "538615" at bounding box center [1078, 18] width 33 height 14
click at [1102, 475] on link "EDDB / BER - Fuel" at bounding box center [1116, 477] width 74 height 12
click at [1146, 511] on link "EGGW / LTN - Handling" at bounding box center [1127, 511] width 97 height 12
click at [538, 17] on button "Refresh" at bounding box center [506, 12] width 82 height 22
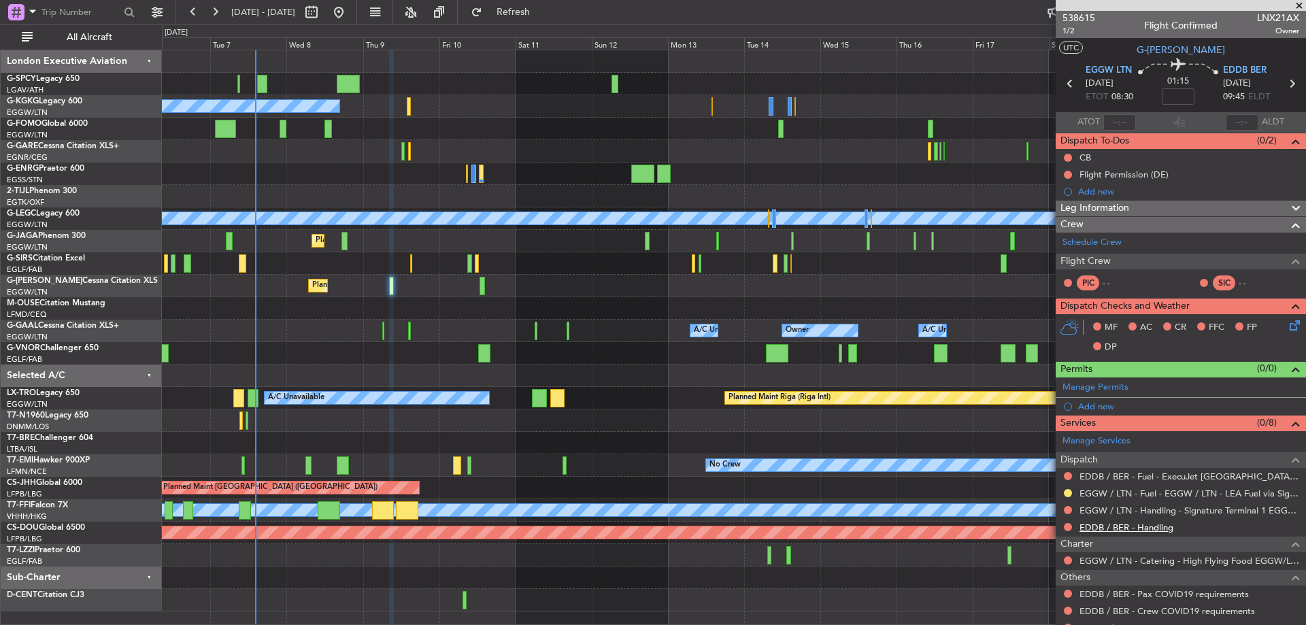
click at [1126, 528] on link "EDDB / BER - Handling" at bounding box center [1126, 528] width 94 height 12
click at [520, 14] on button "Refresh" at bounding box center [506, 12] width 82 height 22
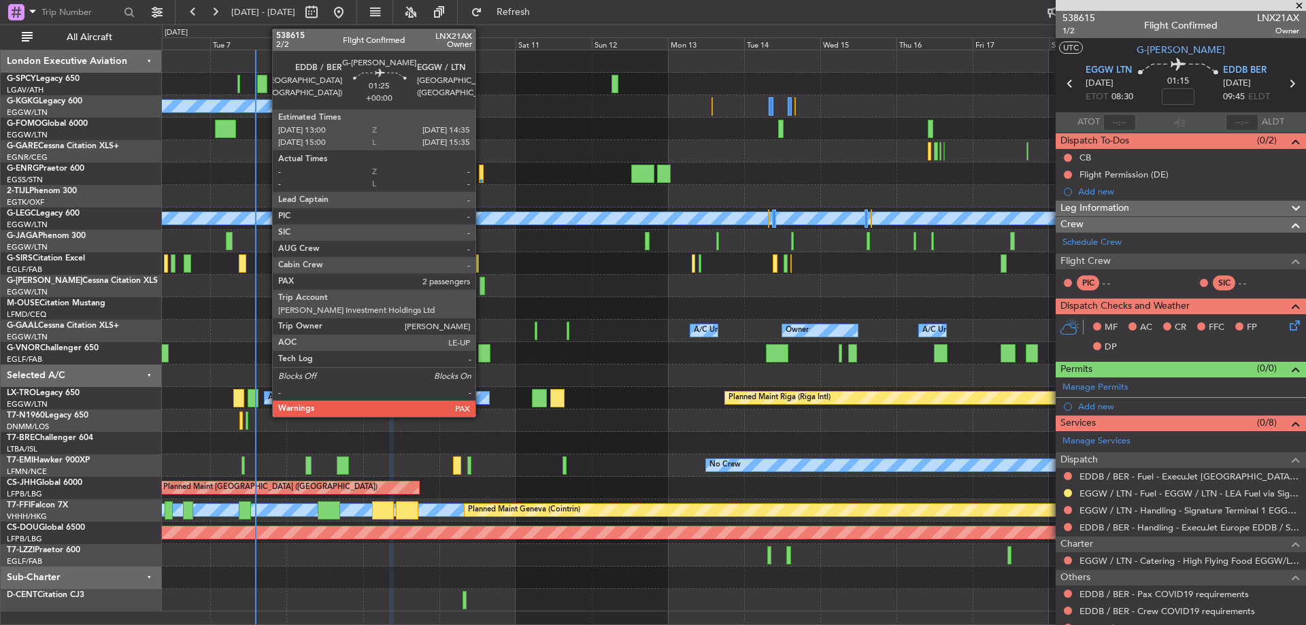
click at [482, 288] on div at bounding box center [482, 286] width 5 height 18
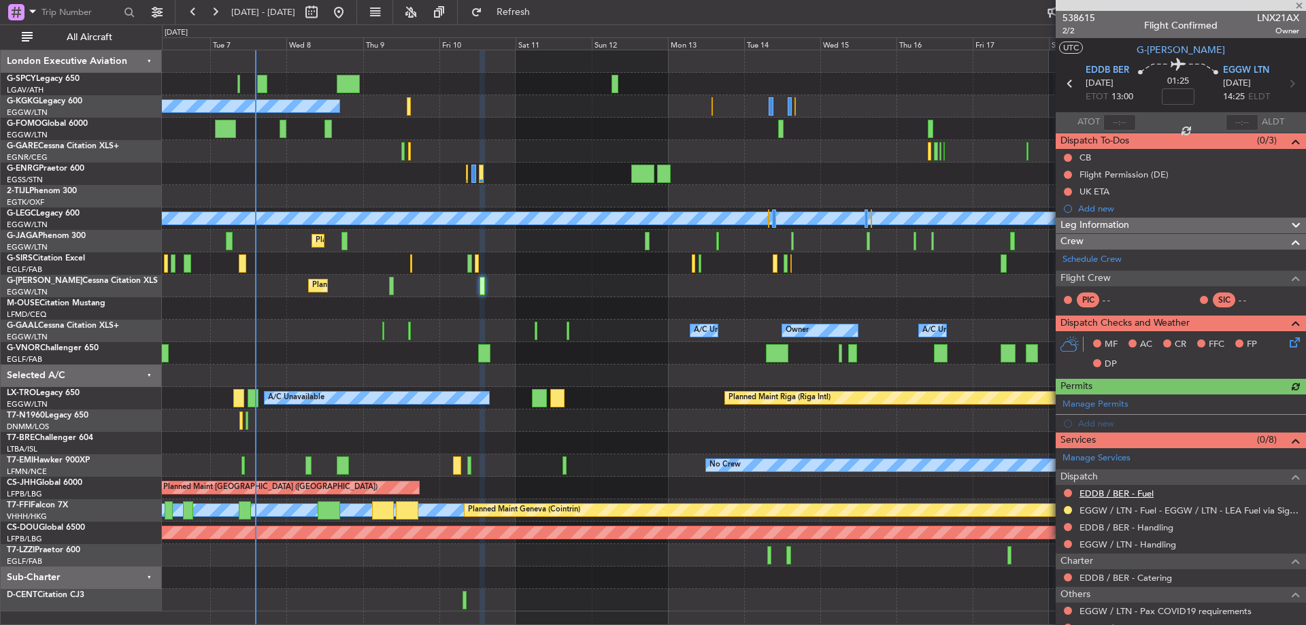
click at [1134, 495] on link "EDDB / BER - Fuel" at bounding box center [1116, 494] width 74 height 12
click at [1121, 527] on link "EDDB / BER - Handling" at bounding box center [1126, 528] width 94 height 12
click at [542, 7] on span "Refresh" at bounding box center [513, 12] width 57 height 10
click at [1162, 543] on link "EGGW / LTN - Handling" at bounding box center [1127, 545] width 97 height 12
click at [533, 12] on span "Refresh" at bounding box center [513, 12] width 57 height 10
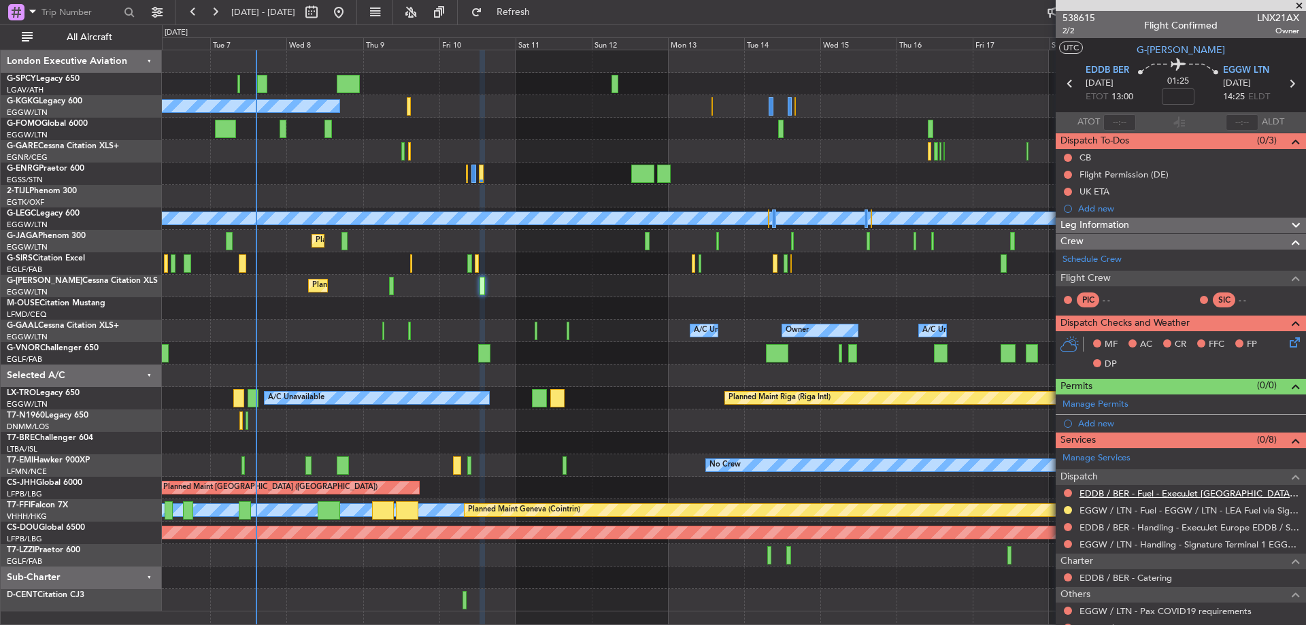
scroll to position [84, 0]
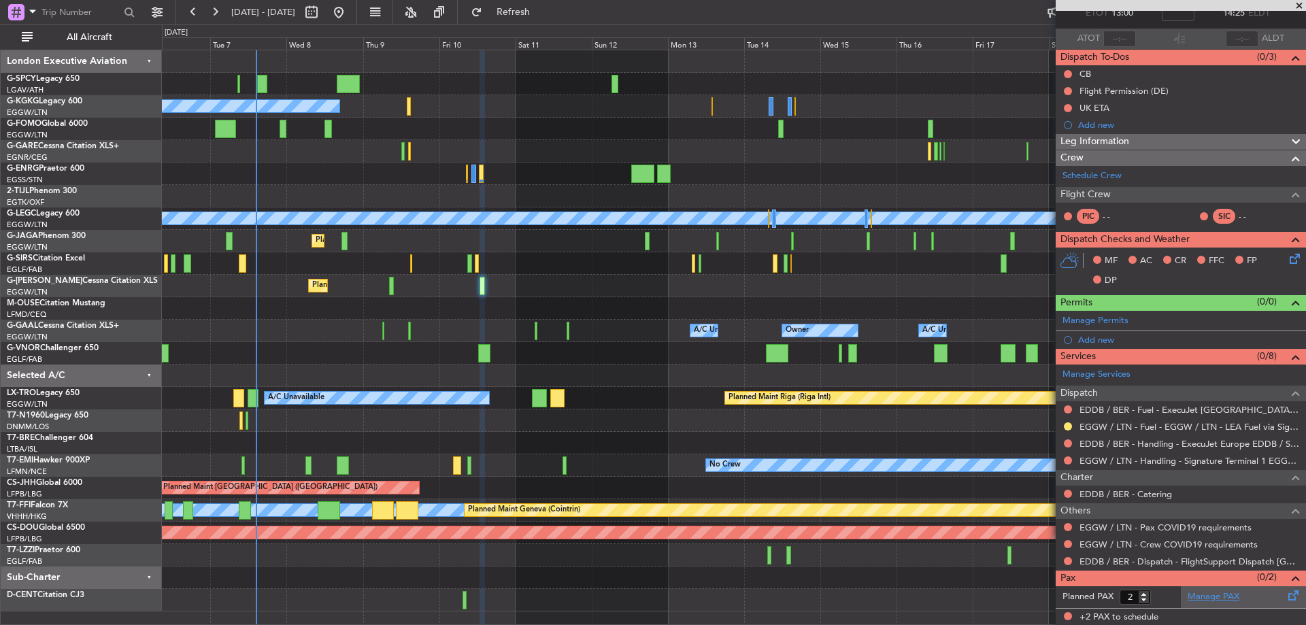
click at [1230, 590] on link "Manage PAX" at bounding box center [1214, 597] width 52 height 14
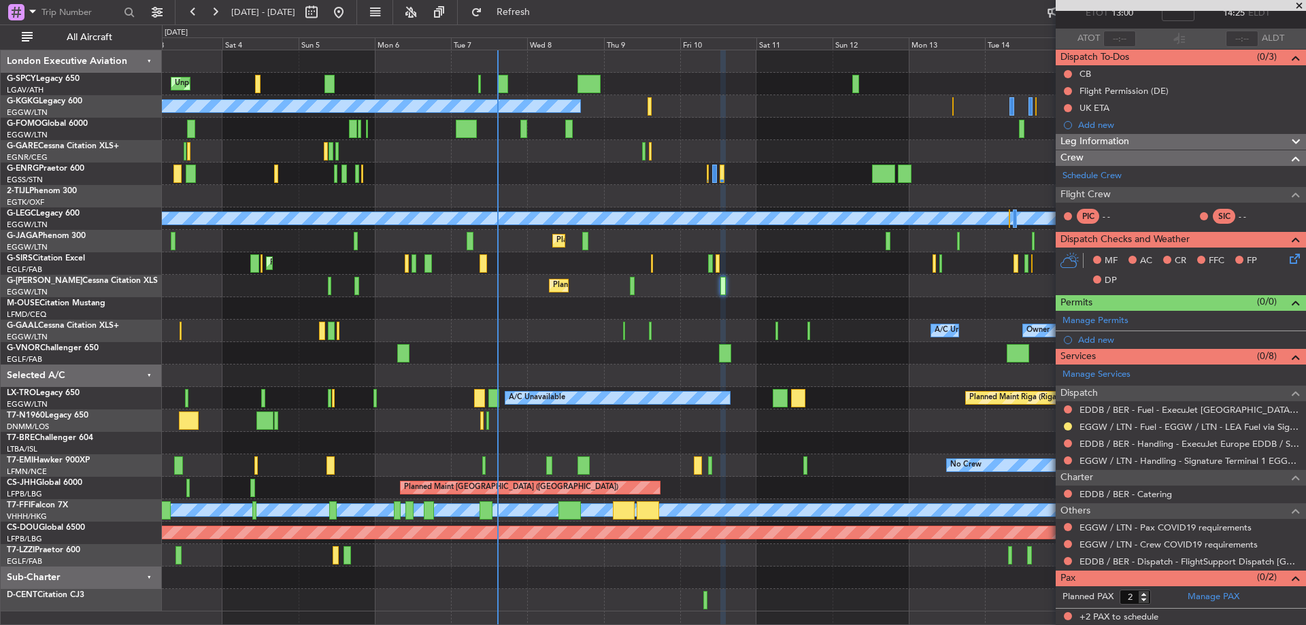
click at [703, 345] on div "Unplanned Maint [GEOGRAPHIC_DATA] Planned Maint [GEOGRAPHIC_DATA] A/C Unavailab…" at bounding box center [733, 330] width 1143 height 561
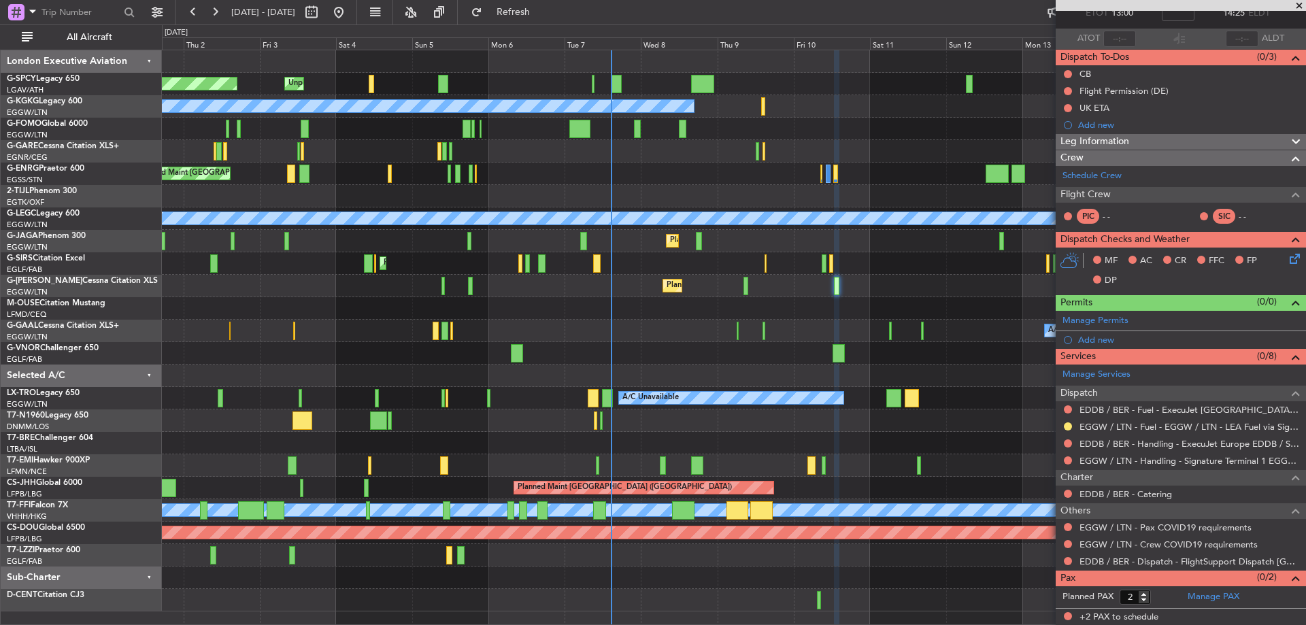
click at [463, 478] on div "Unplanned Maint [GEOGRAPHIC_DATA] Planned Maint [GEOGRAPHIC_DATA] A/C Unavailab…" at bounding box center [733, 330] width 1143 height 561
click at [605, 312] on div at bounding box center [733, 308] width 1143 height 22
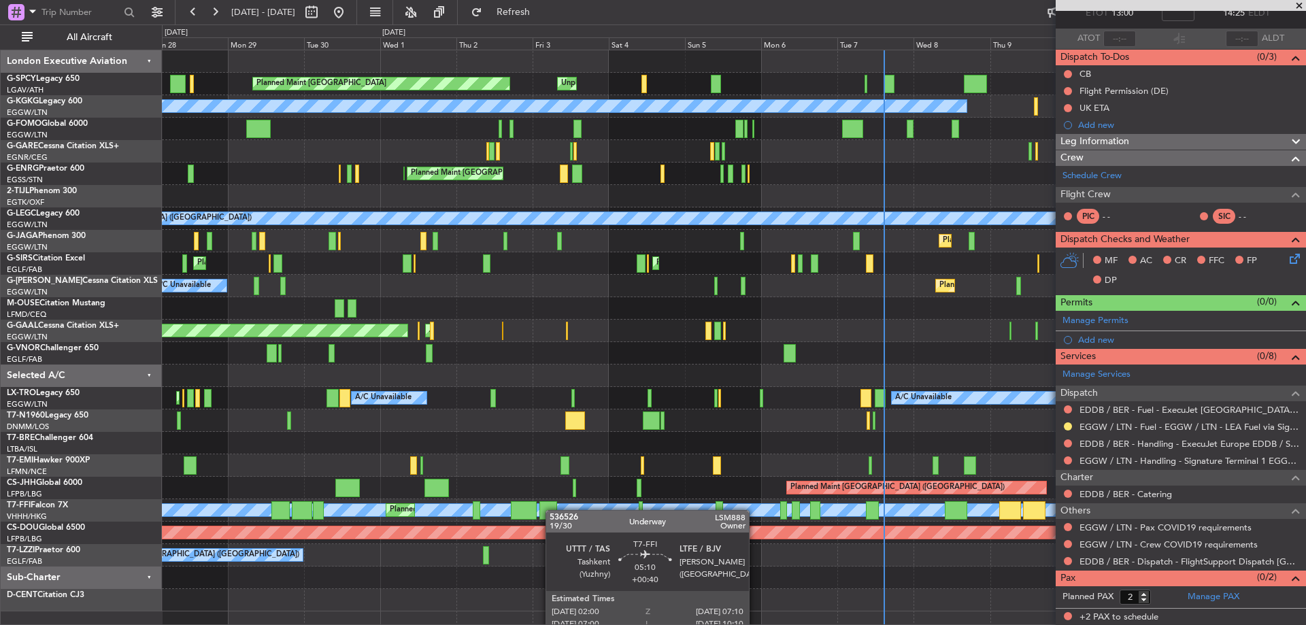
click at [552, 510] on div "Unplanned Maint [GEOGRAPHIC_DATA] Planned Maint [GEOGRAPHIC_DATA] A/C Unavailab…" at bounding box center [733, 330] width 1143 height 561
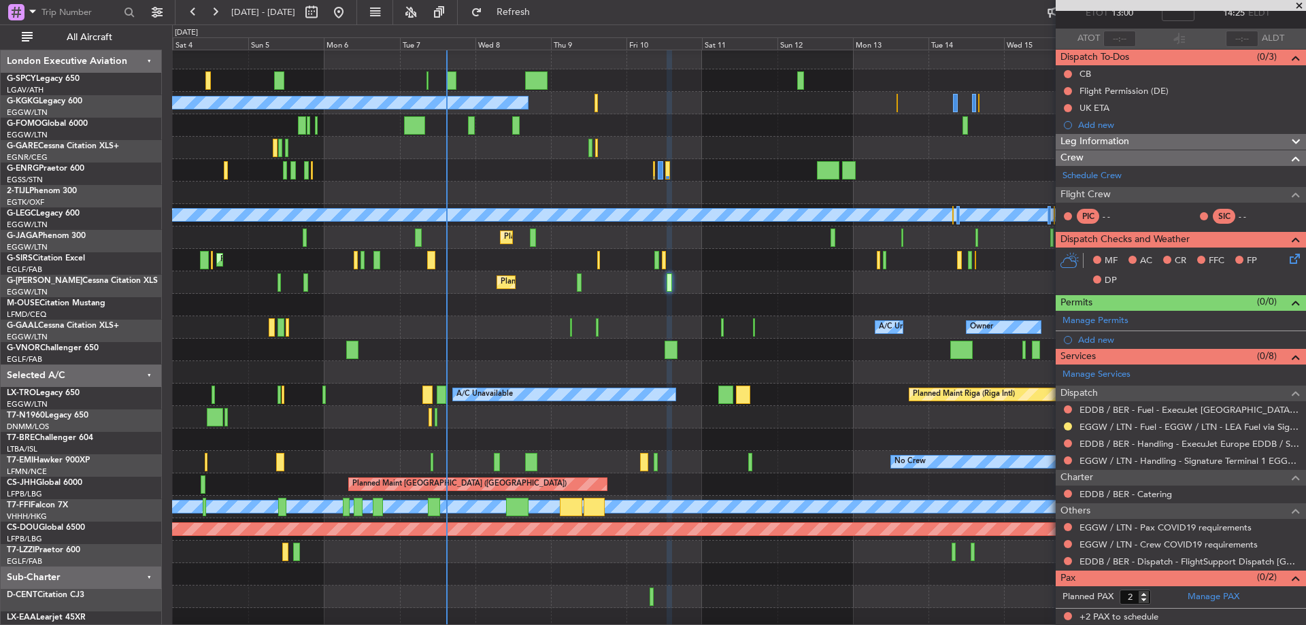
scroll to position [3, 0]
click at [240, 364] on div at bounding box center [738, 372] width 1133 height 22
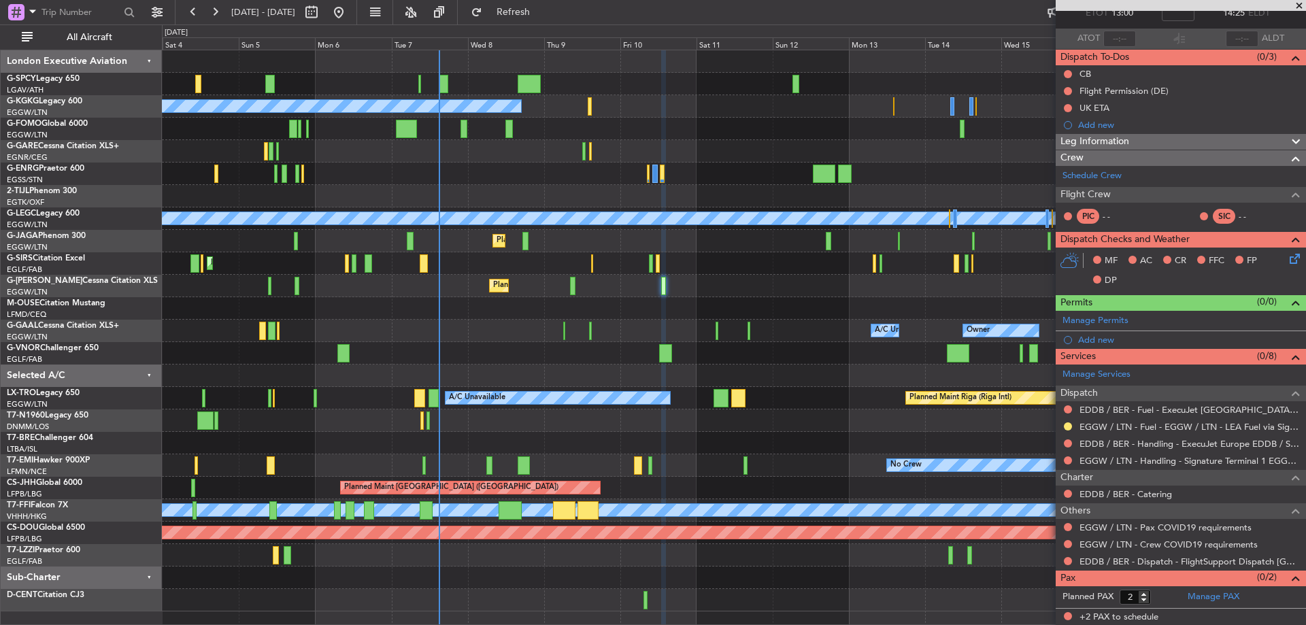
scroll to position [0, 0]
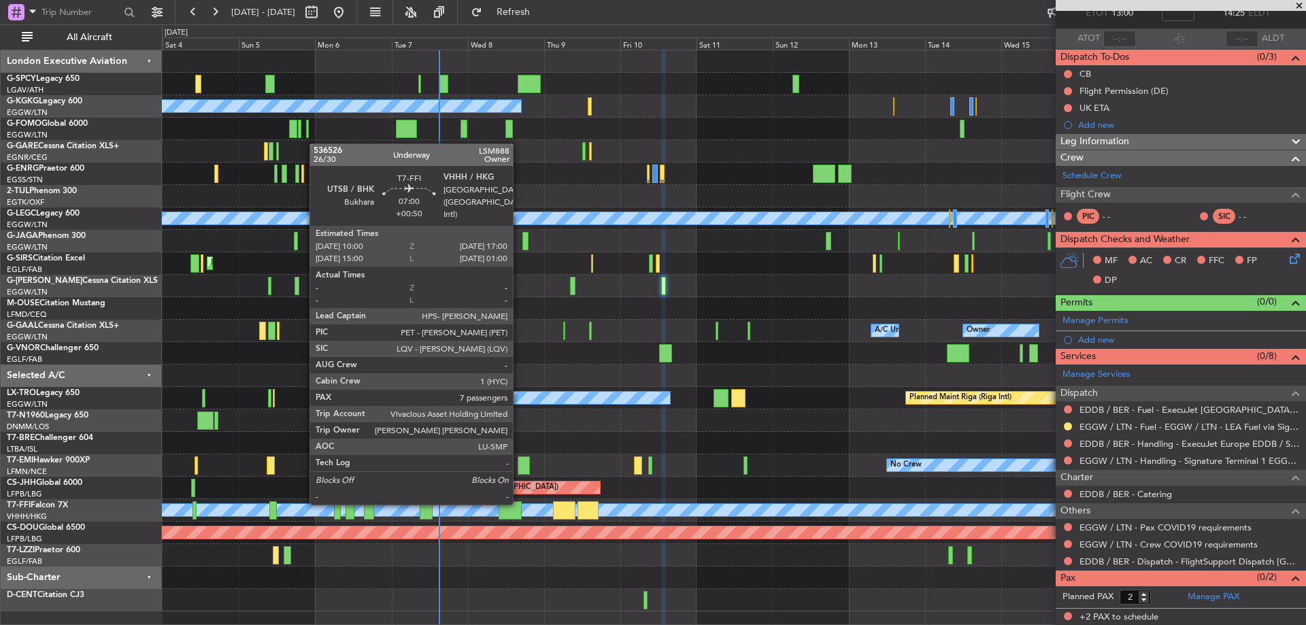
click at [519, 503] on div at bounding box center [510, 510] width 22 height 18
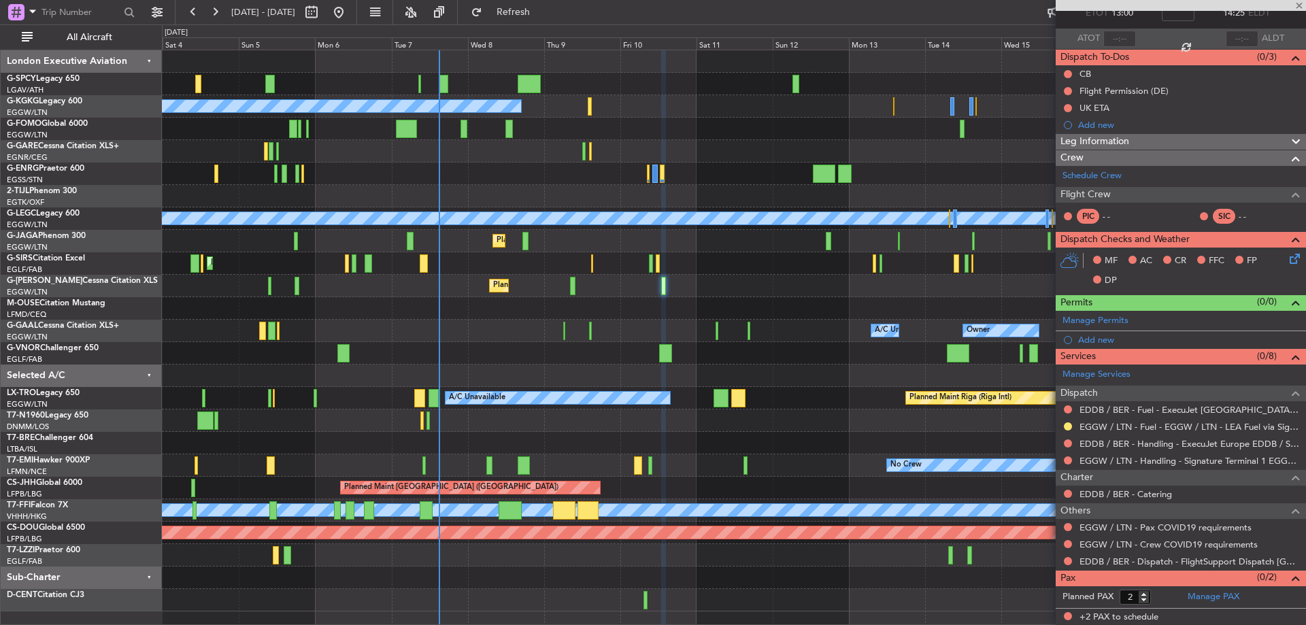
type input "+00:50"
type input "7"
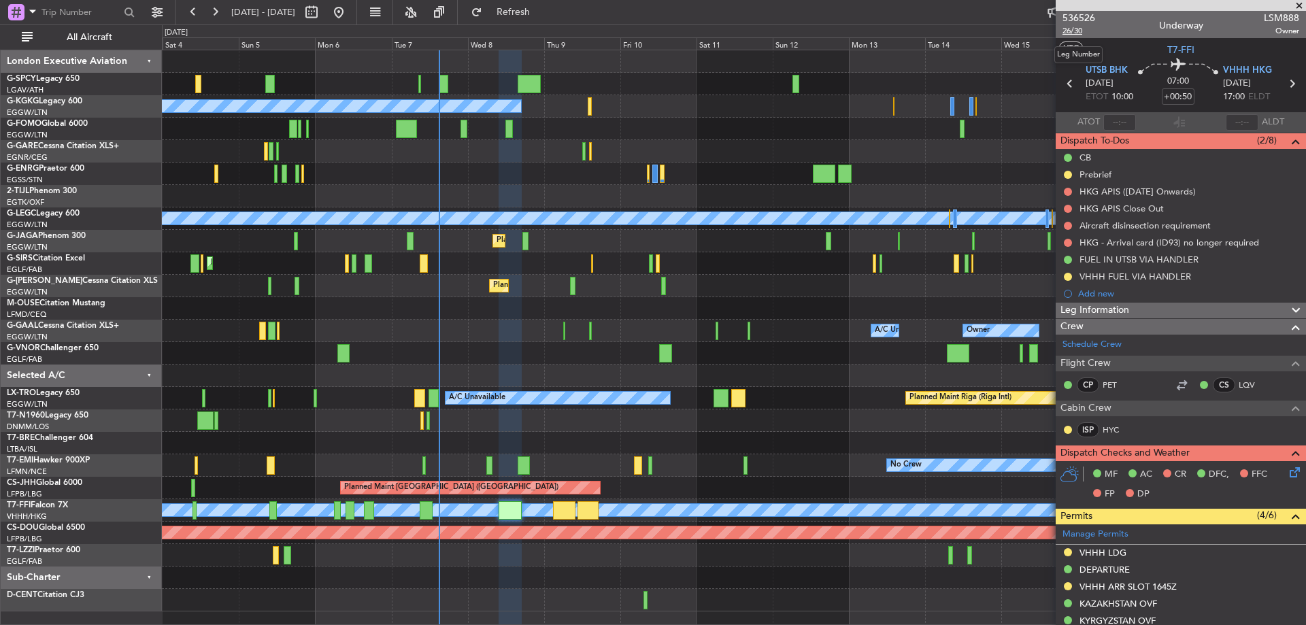
click at [1079, 29] on span "26/30" at bounding box center [1078, 31] width 33 height 12
click at [541, 7] on span "Refresh" at bounding box center [513, 12] width 57 height 10
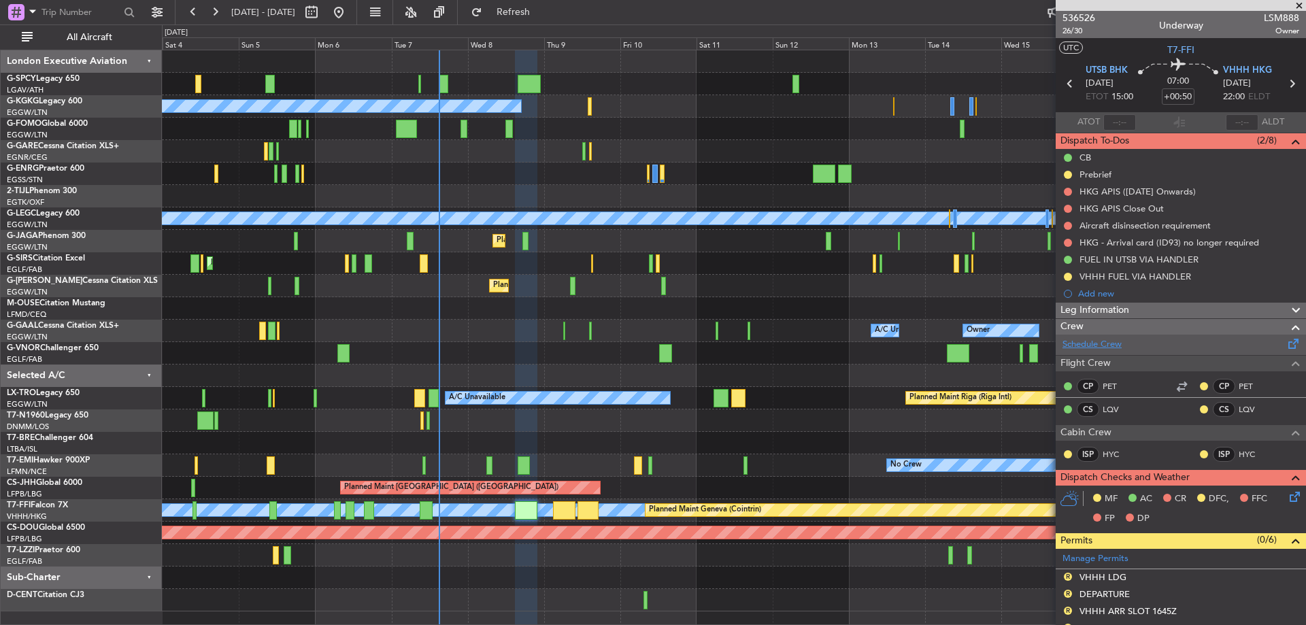
click at [1103, 344] on link "Schedule Crew" at bounding box center [1091, 345] width 59 height 14
click at [542, 16] on span "Refresh" at bounding box center [513, 12] width 57 height 10
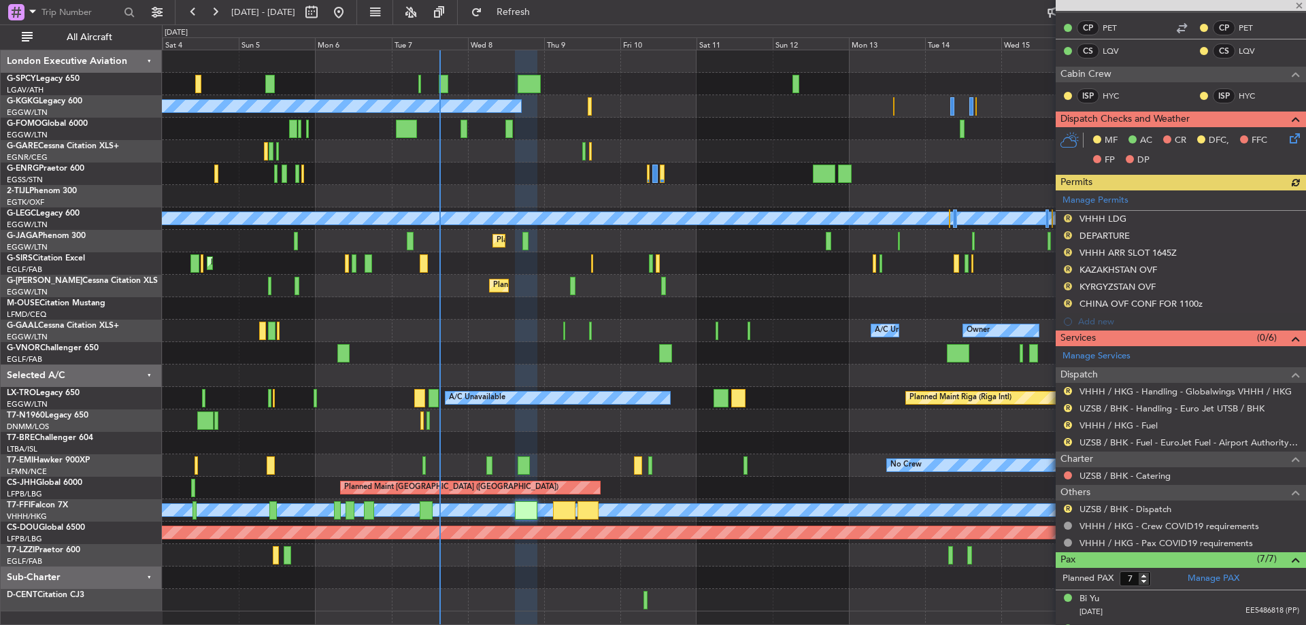
scroll to position [476, 0]
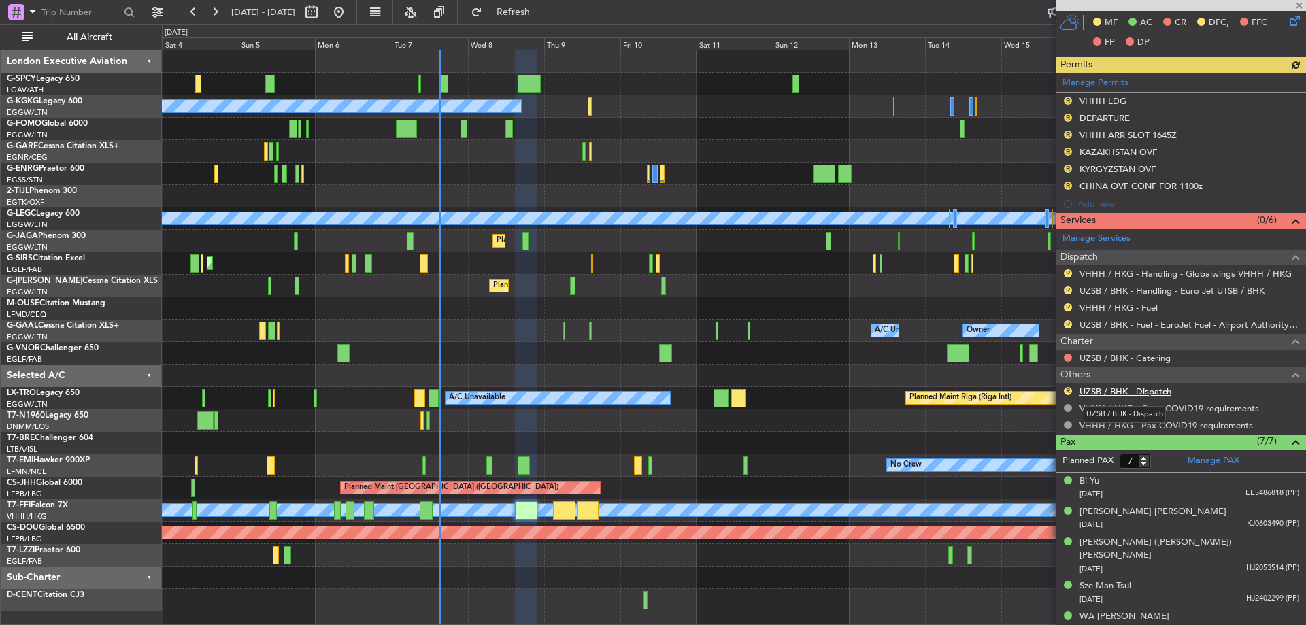
click at [1111, 392] on link "UZSB / BHK - Dispatch" at bounding box center [1125, 392] width 92 height 12
click at [537, 15] on span "Refresh" at bounding box center [513, 12] width 57 height 10
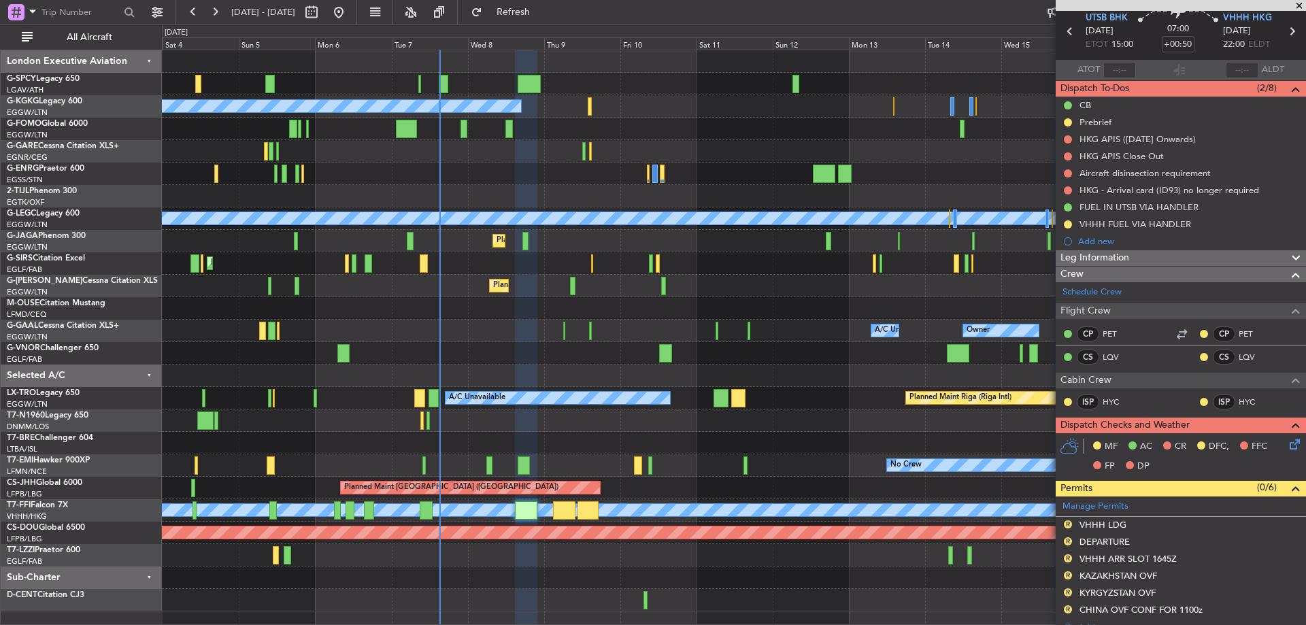
scroll to position [0, 0]
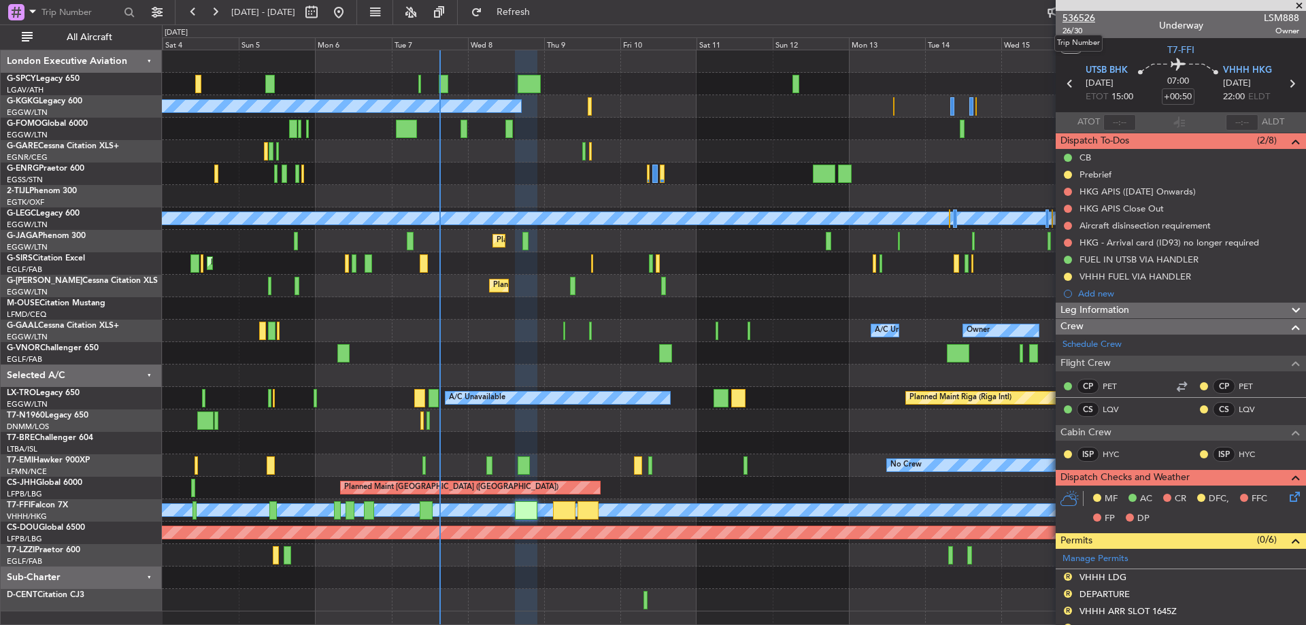
click at [1075, 20] on span "536526" at bounding box center [1078, 18] width 33 height 14
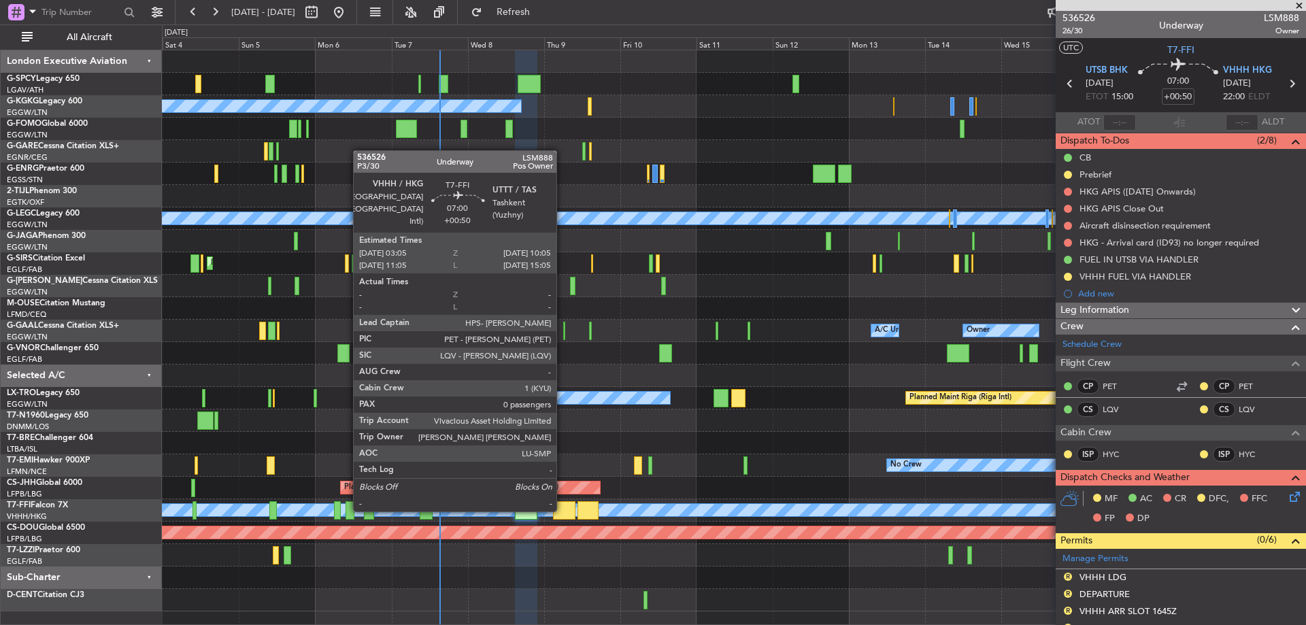
click at [563, 510] on div at bounding box center [564, 510] width 22 height 18
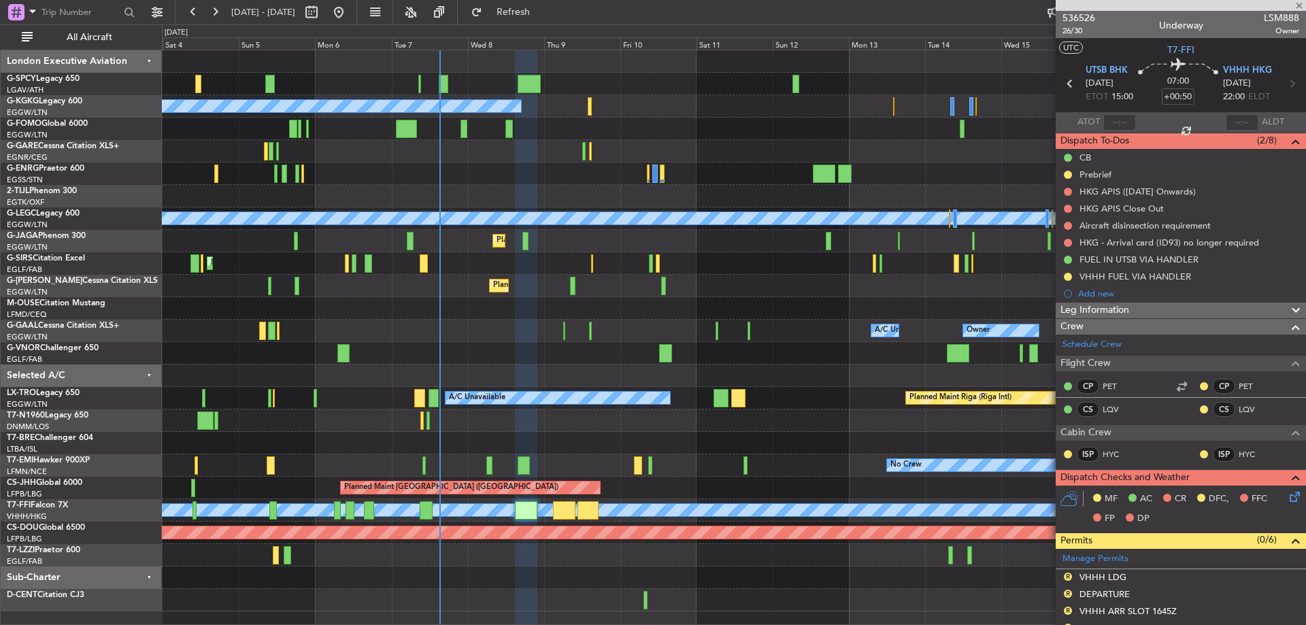
type input "0"
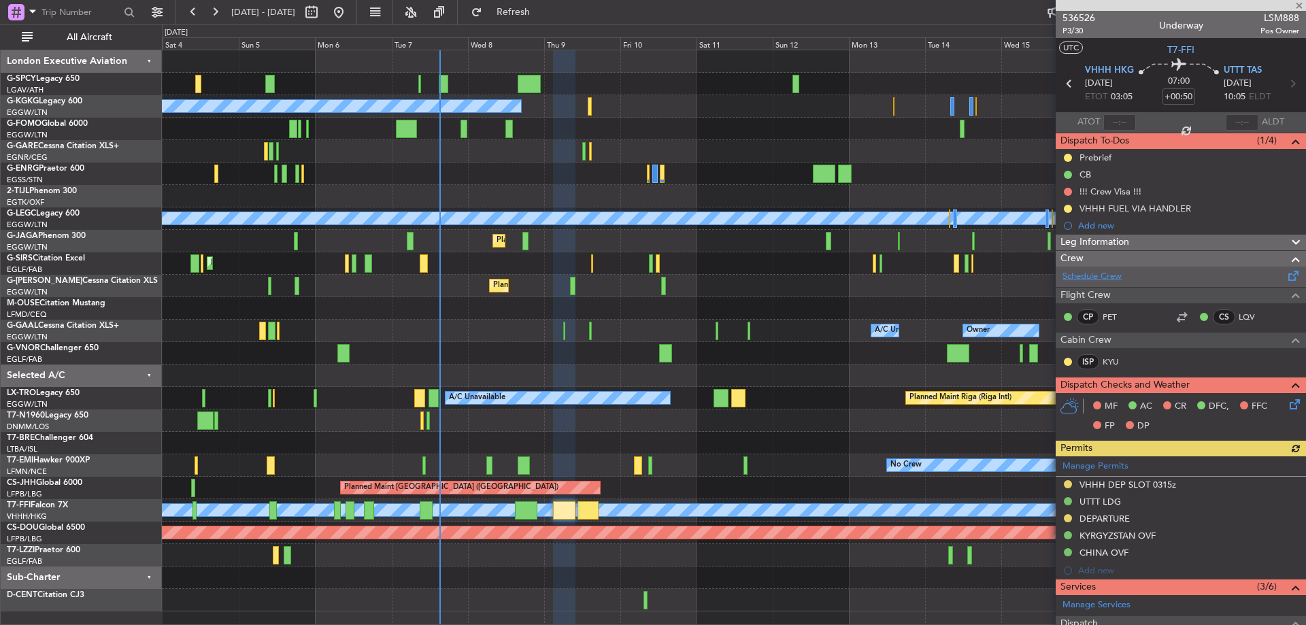
click at [1122, 275] on link "Schedule Crew" at bounding box center [1091, 277] width 59 height 14
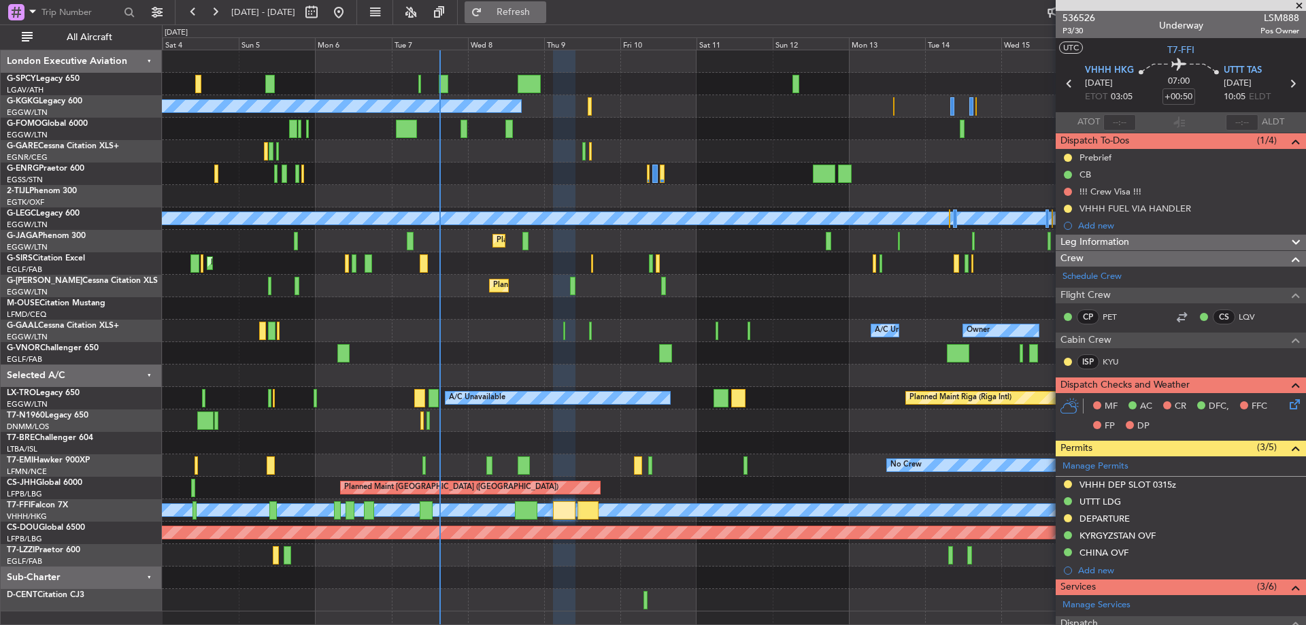
click at [529, 15] on span "Refresh" at bounding box center [513, 12] width 57 height 10
click at [1292, 4] on span at bounding box center [1299, 6] width 14 height 12
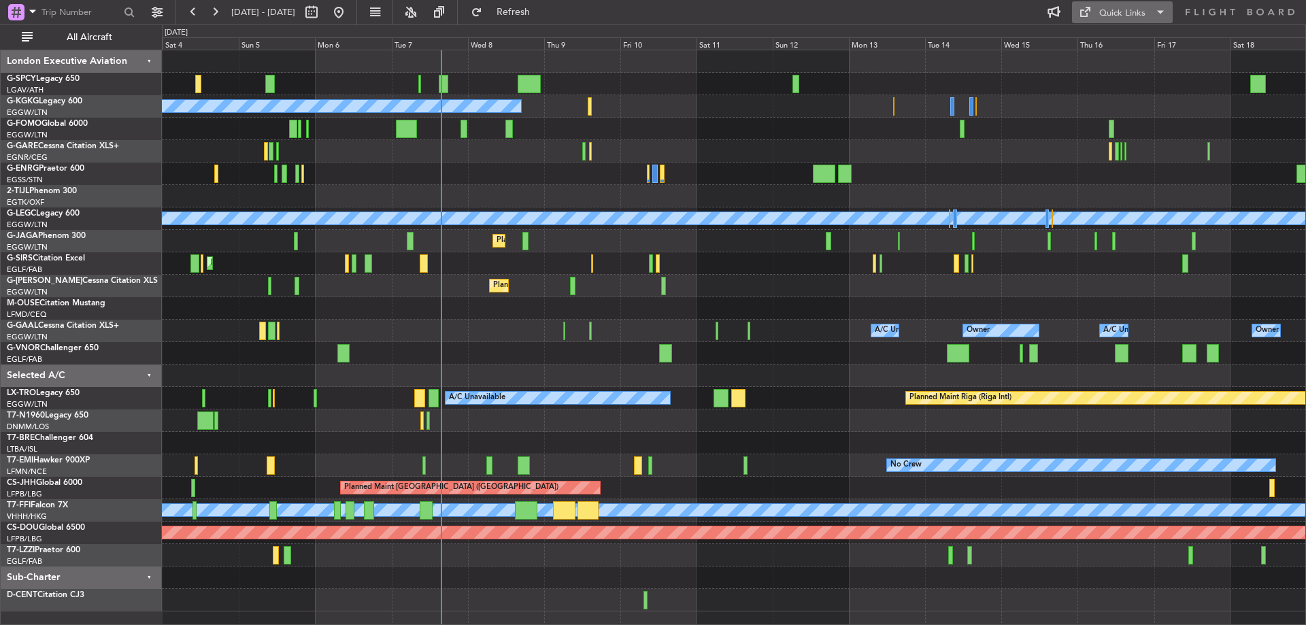
click at [1116, 7] on div "Quick Links" at bounding box center [1122, 14] width 46 height 14
click at [1147, 69] on button "Crew Board" at bounding box center [1123, 77] width 102 height 33
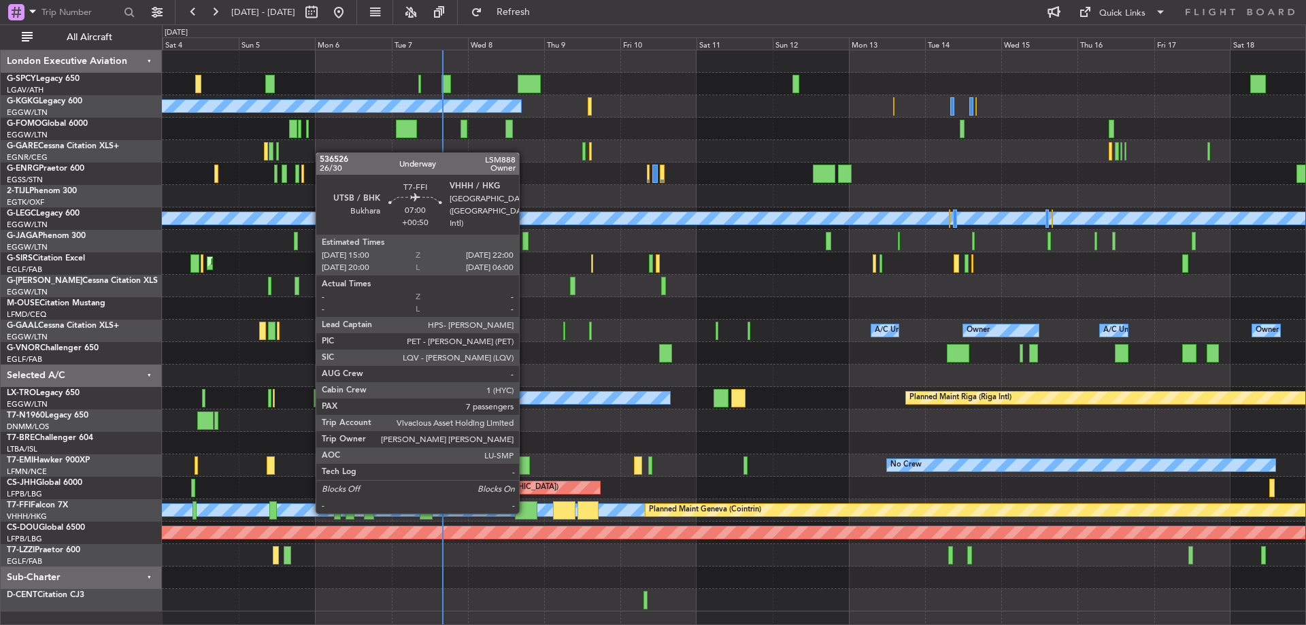
click at [525, 512] on div at bounding box center [526, 510] width 22 height 18
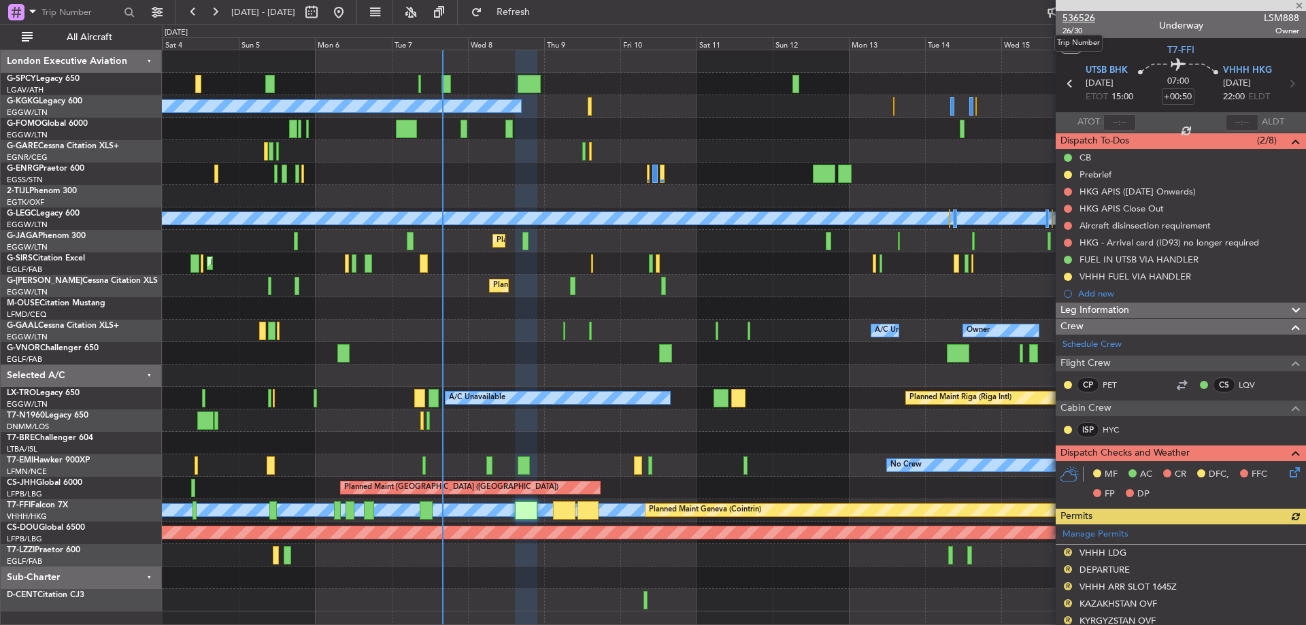
click at [1084, 16] on span "536526" at bounding box center [1078, 18] width 33 height 14
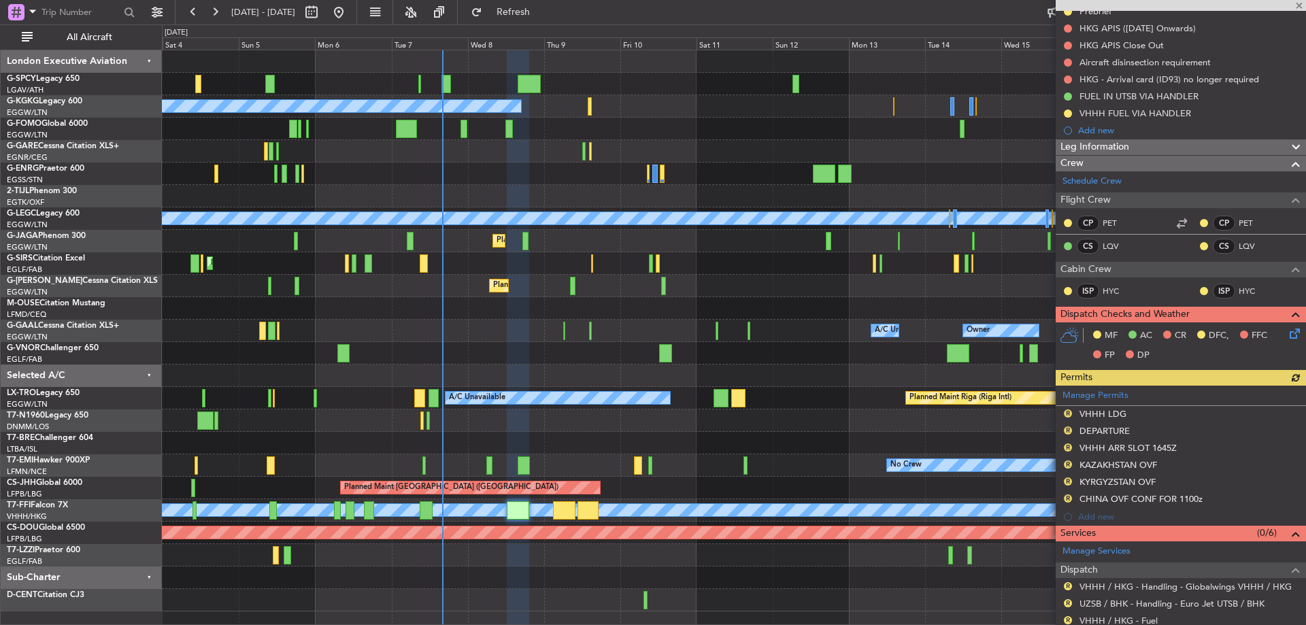
scroll to position [272, 0]
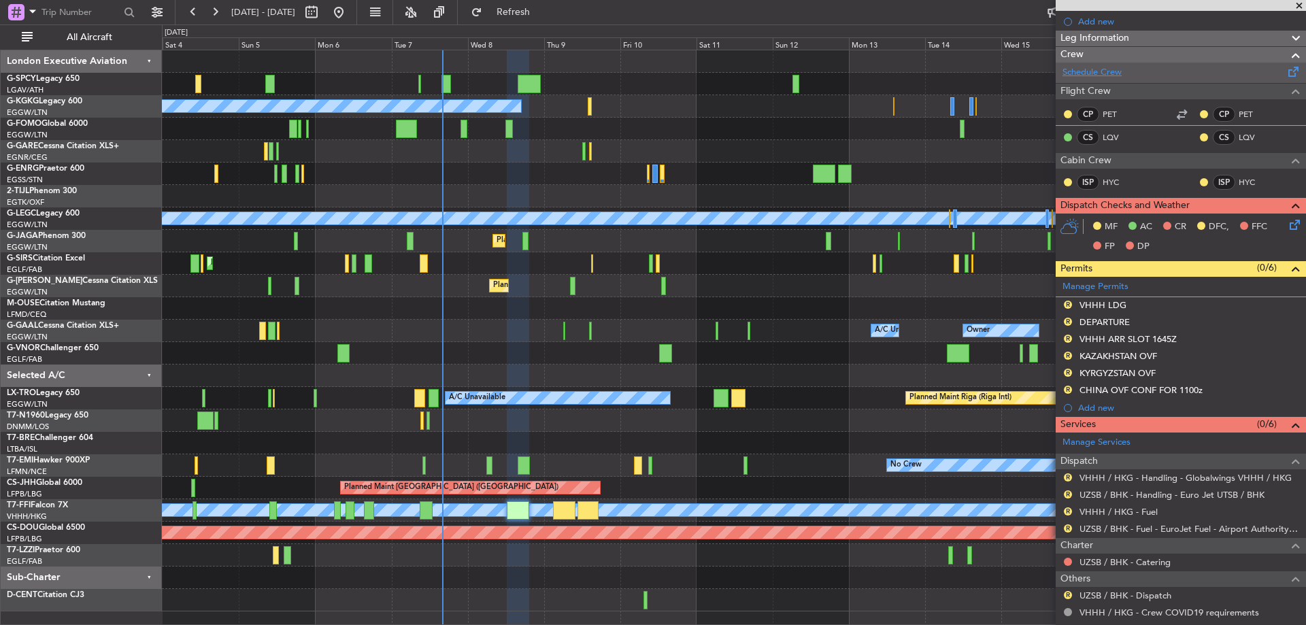
click at [1118, 67] on link "Schedule Crew" at bounding box center [1091, 73] width 59 height 14
click at [525, 15] on button "Refresh" at bounding box center [506, 12] width 82 height 22
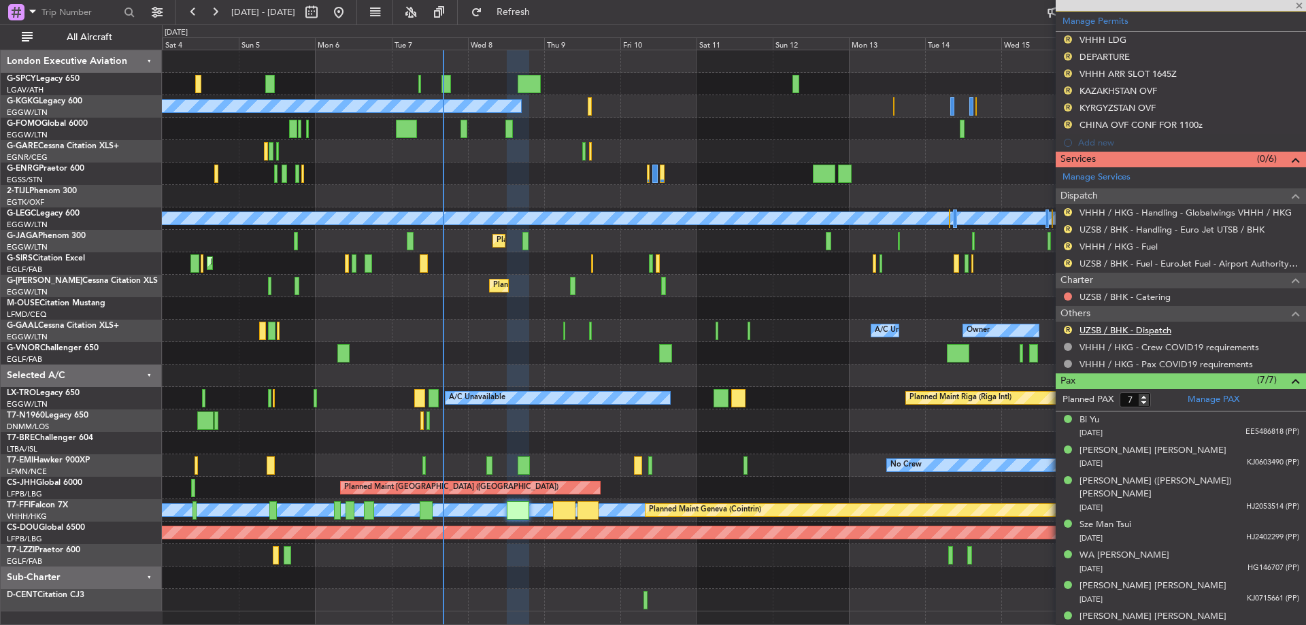
click at [1149, 327] on link "UZSB / BHK - Dispatch" at bounding box center [1125, 330] width 92 height 12
click at [1147, 331] on link "UZSB / BHK - Dispatch" at bounding box center [1125, 330] width 92 height 12
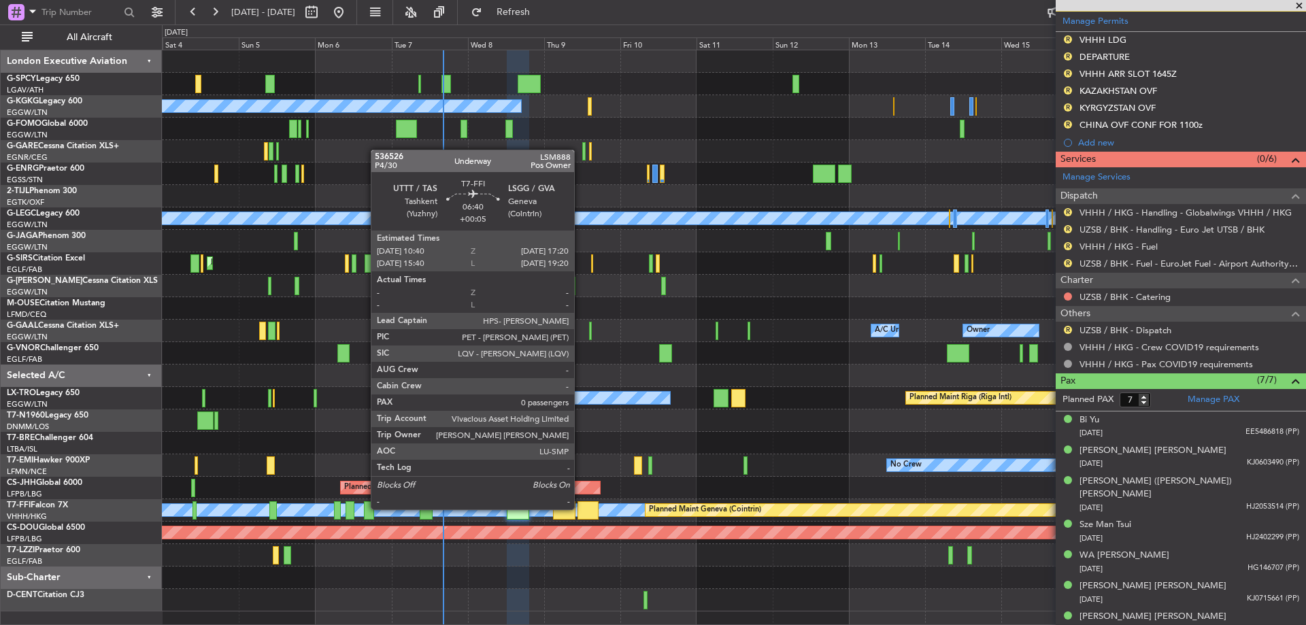
click at [580, 508] on div at bounding box center [588, 510] width 22 height 18
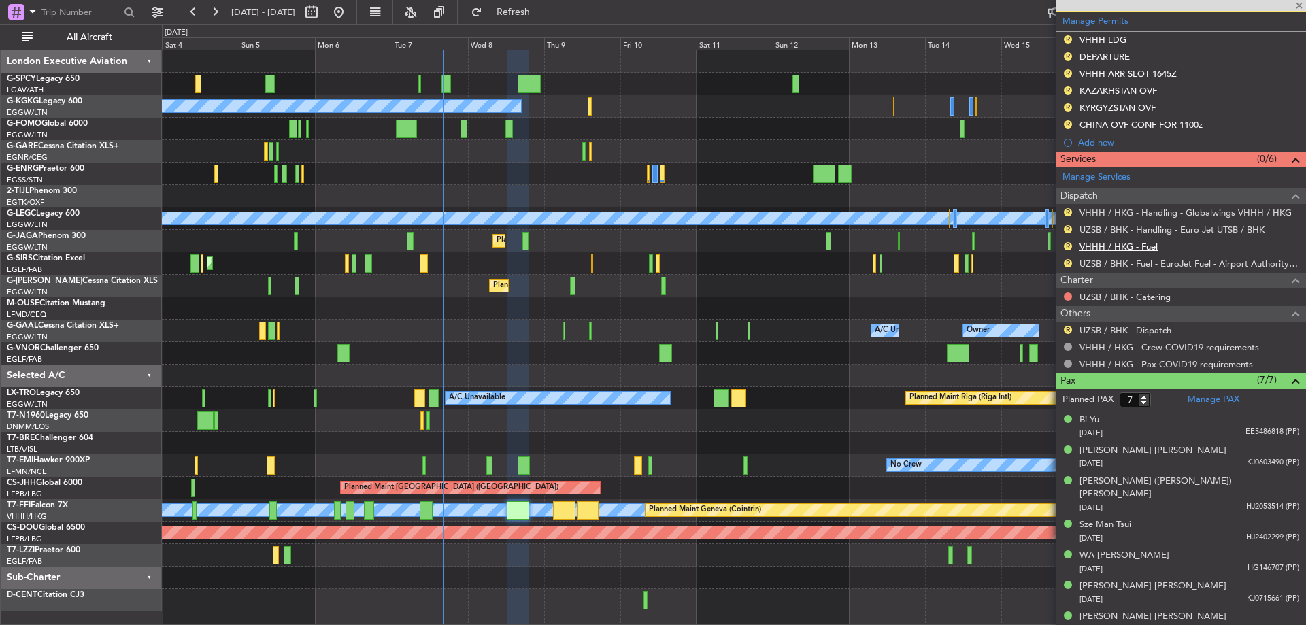
type input "+00:05"
type input "0"
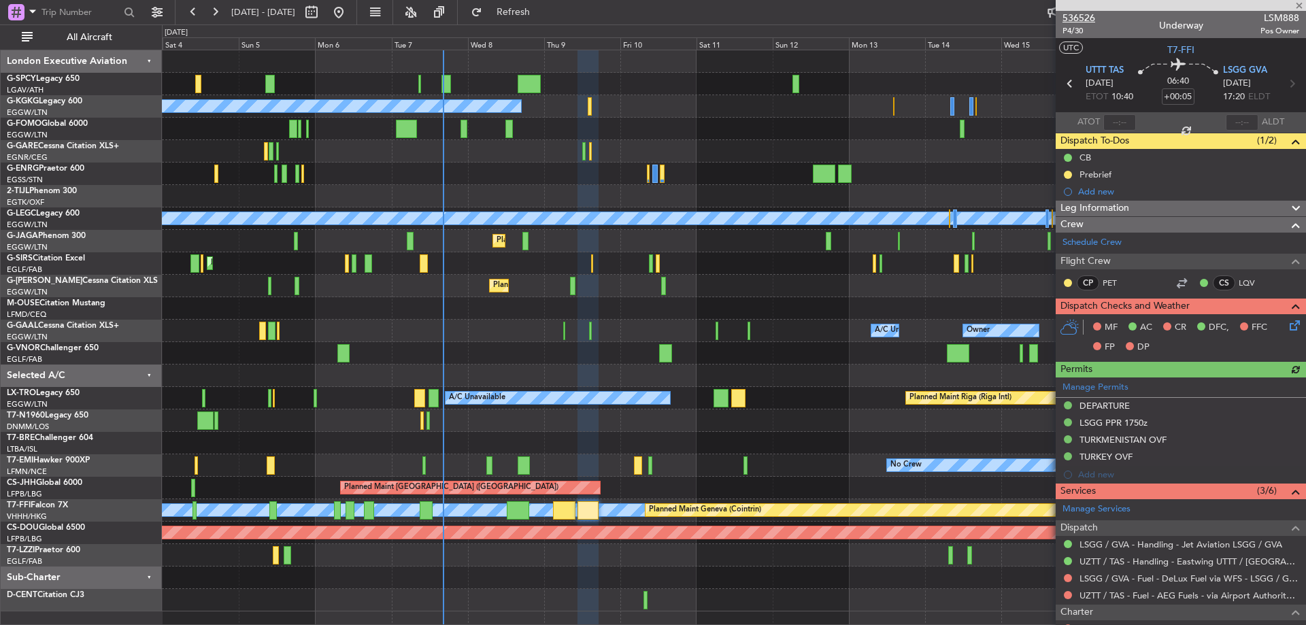
click at [1081, 14] on span "536526" at bounding box center [1078, 18] width 33 height 14
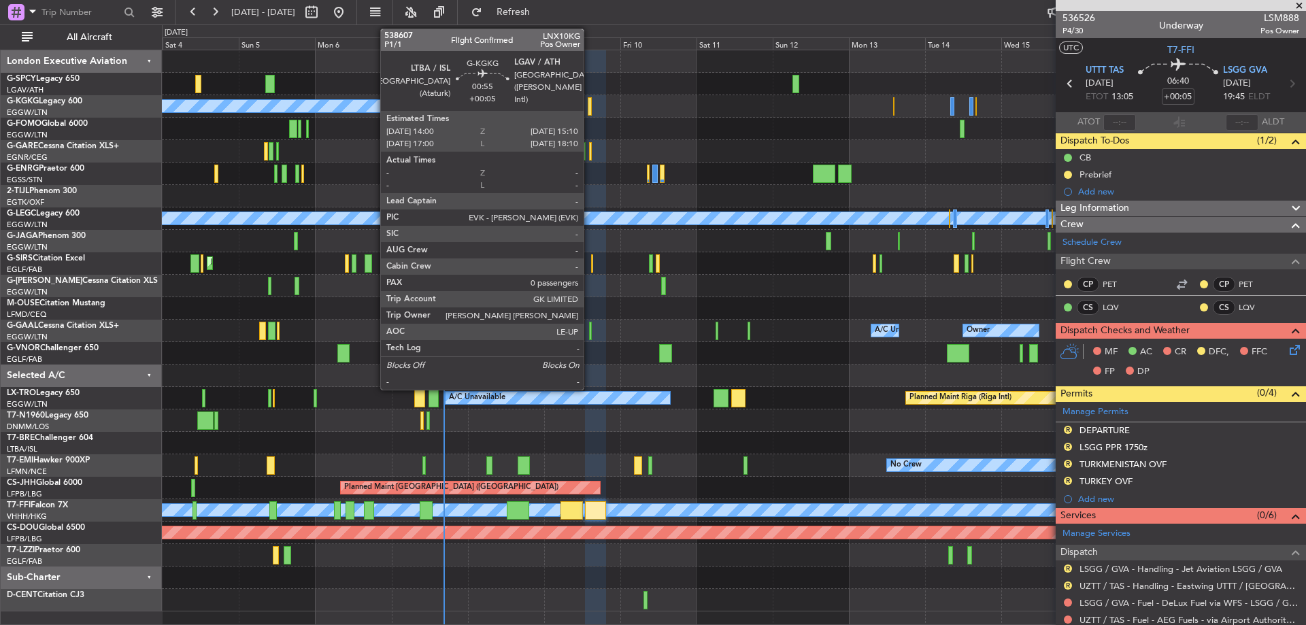
click at [590, 99] on div at bounding box center [590, 106] width 4 height 18
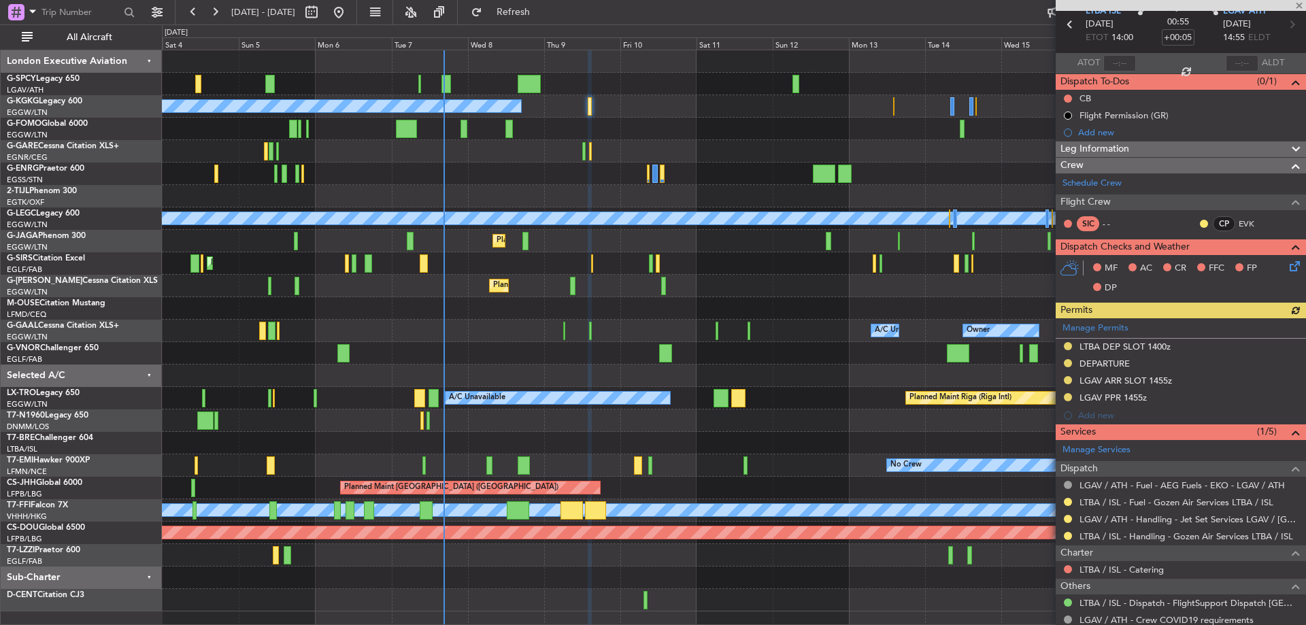
scroll to position [118, 0]
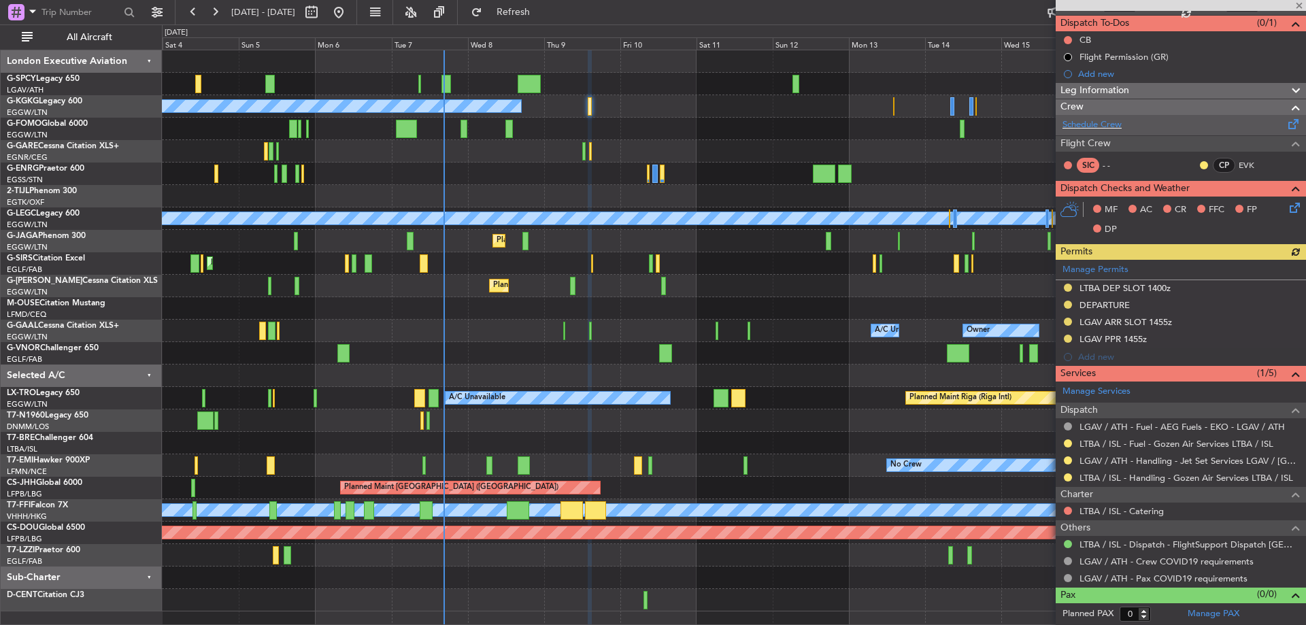
click at [1128, 131] on div "Schedule Crew" at bounding box center [1181, 125] width 250 height 20
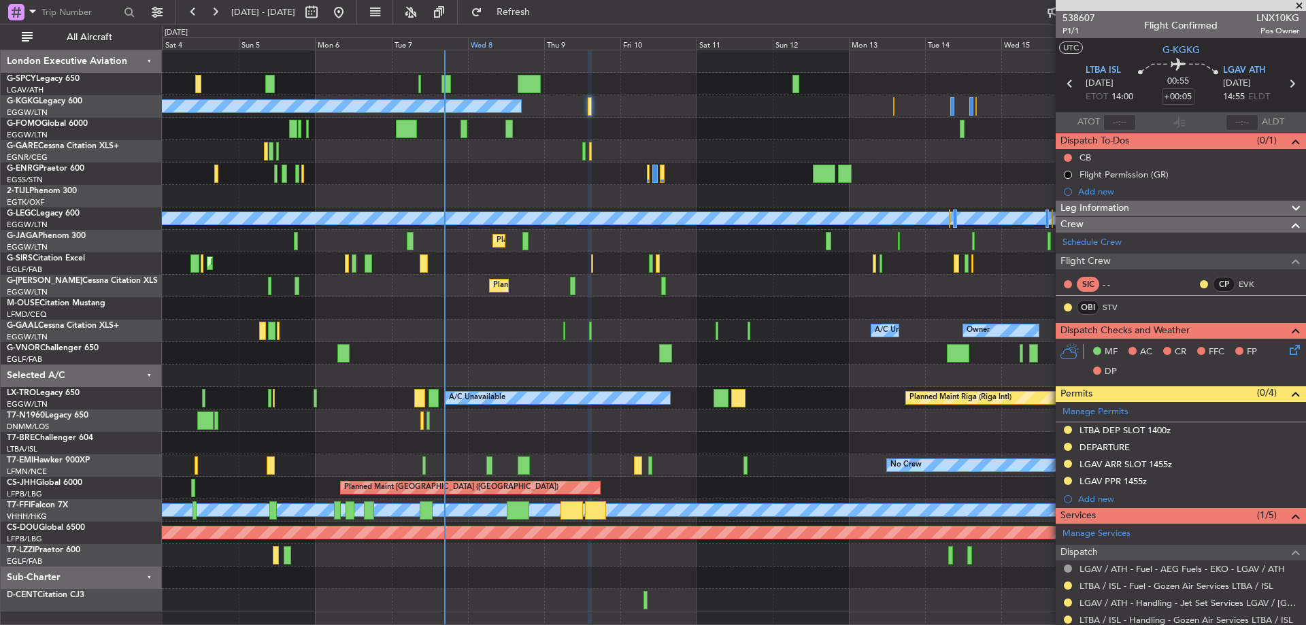
scroll to position [118, 0]
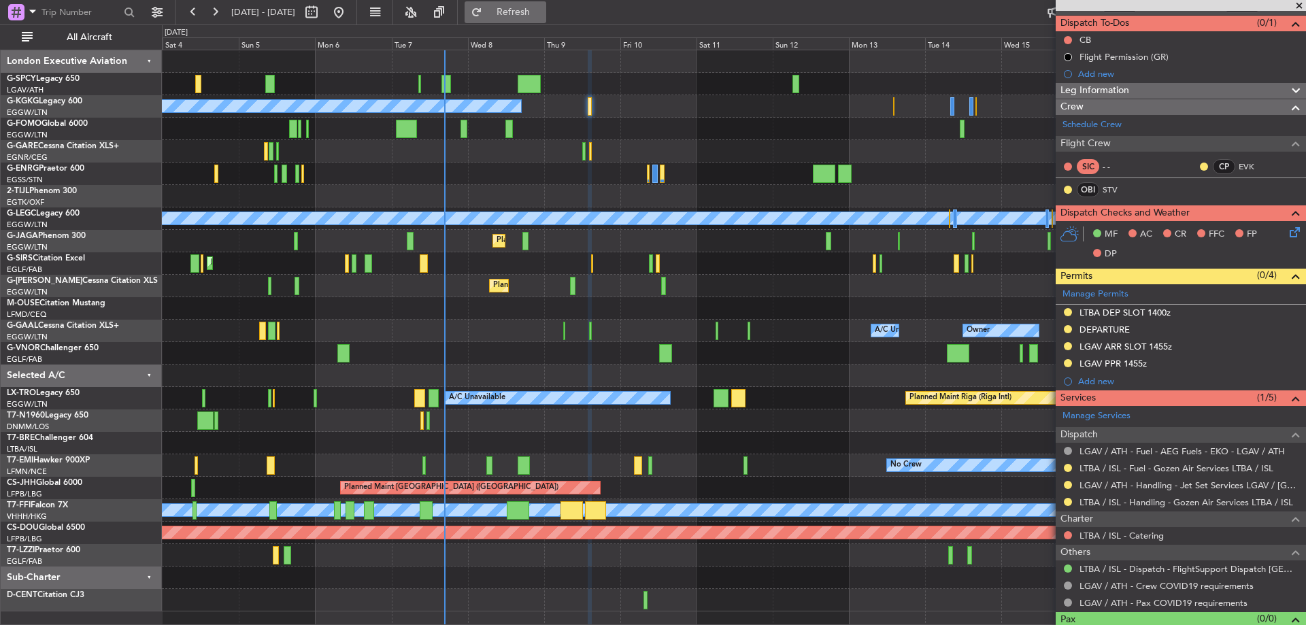
click at [541, 16] on span "Refresh" at bounding box center [513, 12] width 57 height 10
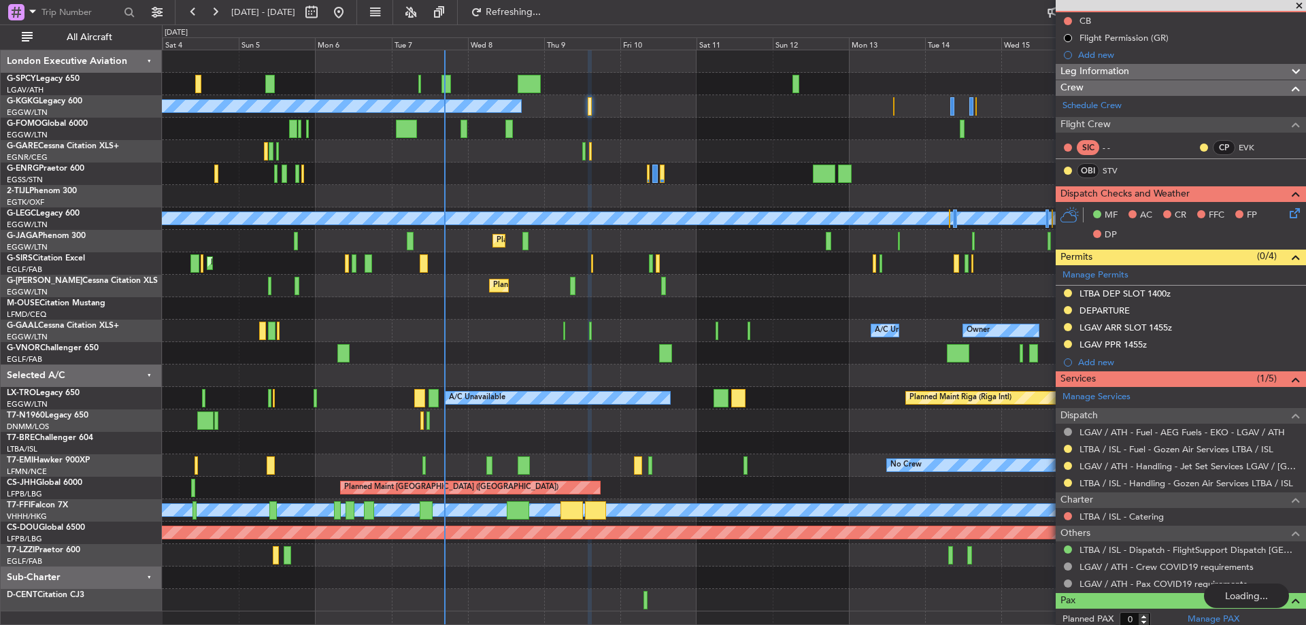
scroll to position [142, 0]
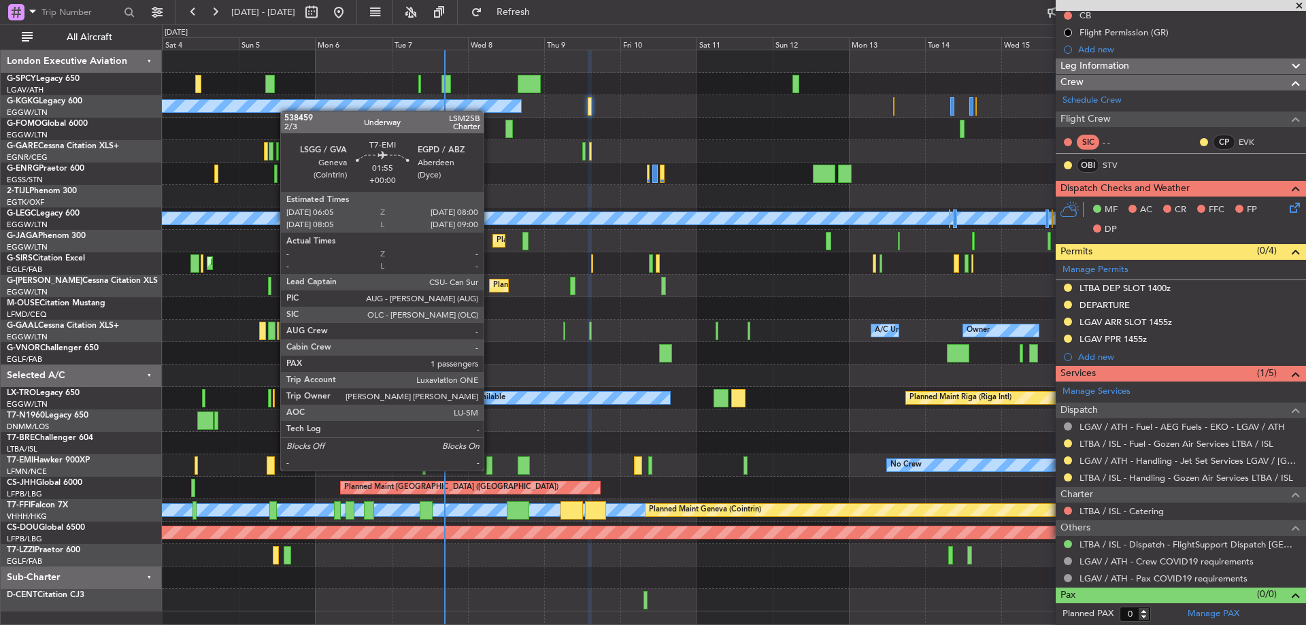
click at [490, 469] on div at bounding box center [489, 465] width 6 height 18
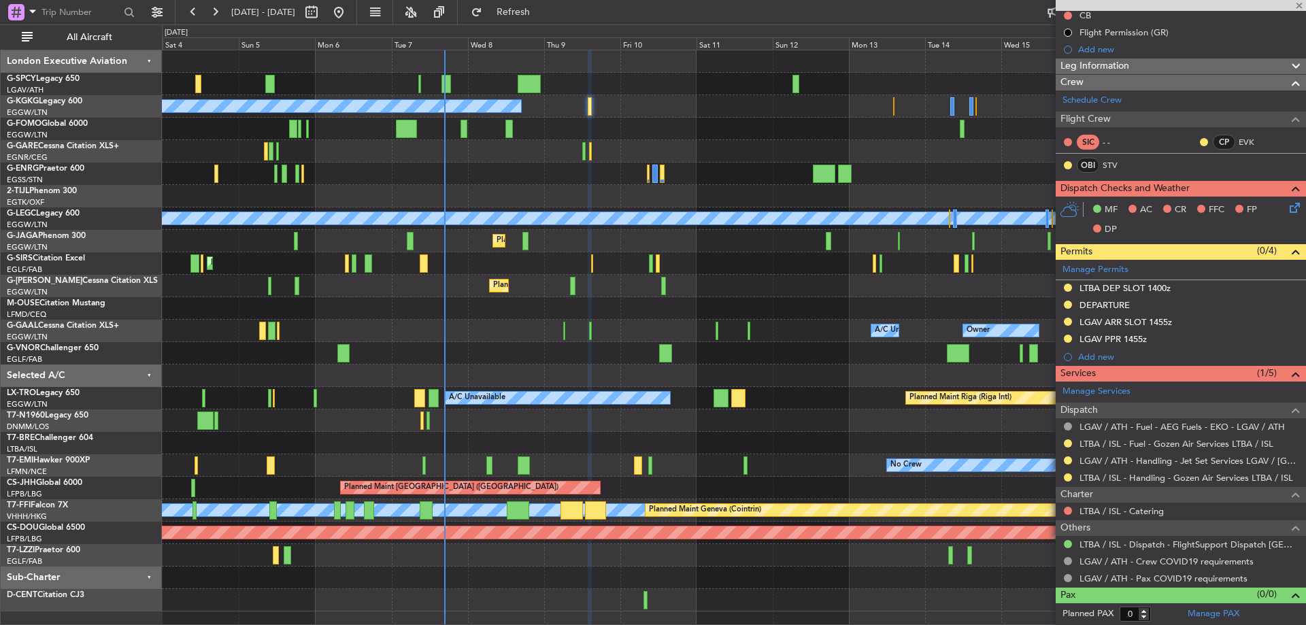
type input "1"
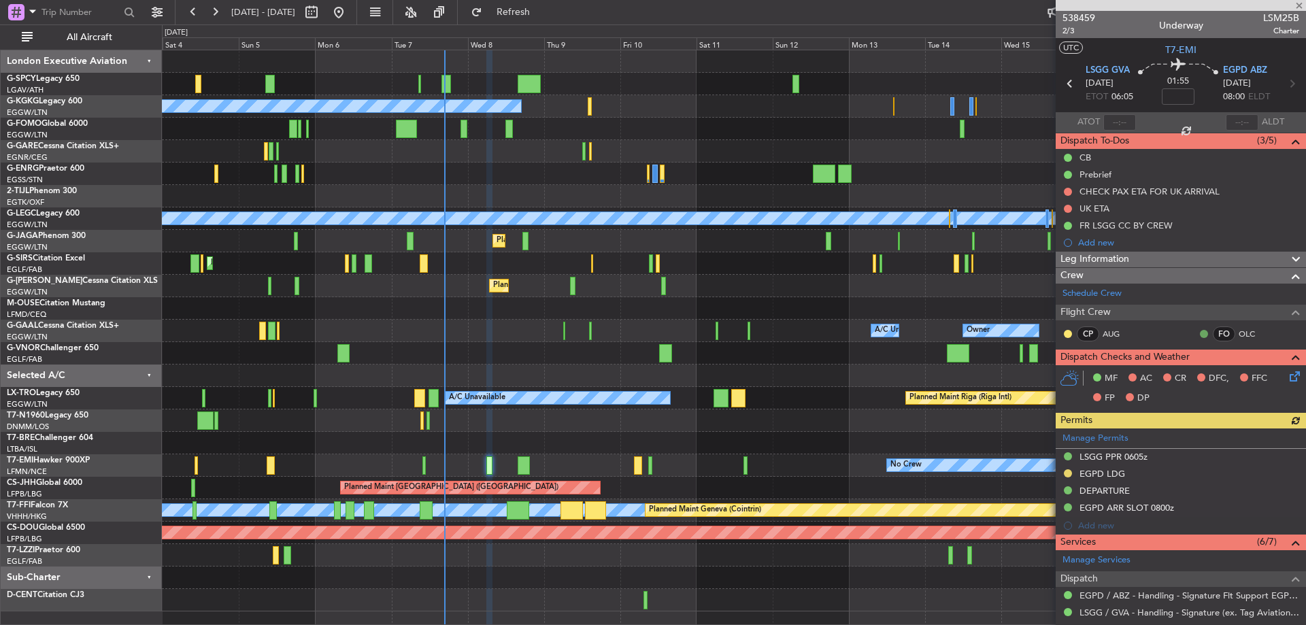
scroll to position [182, 0]
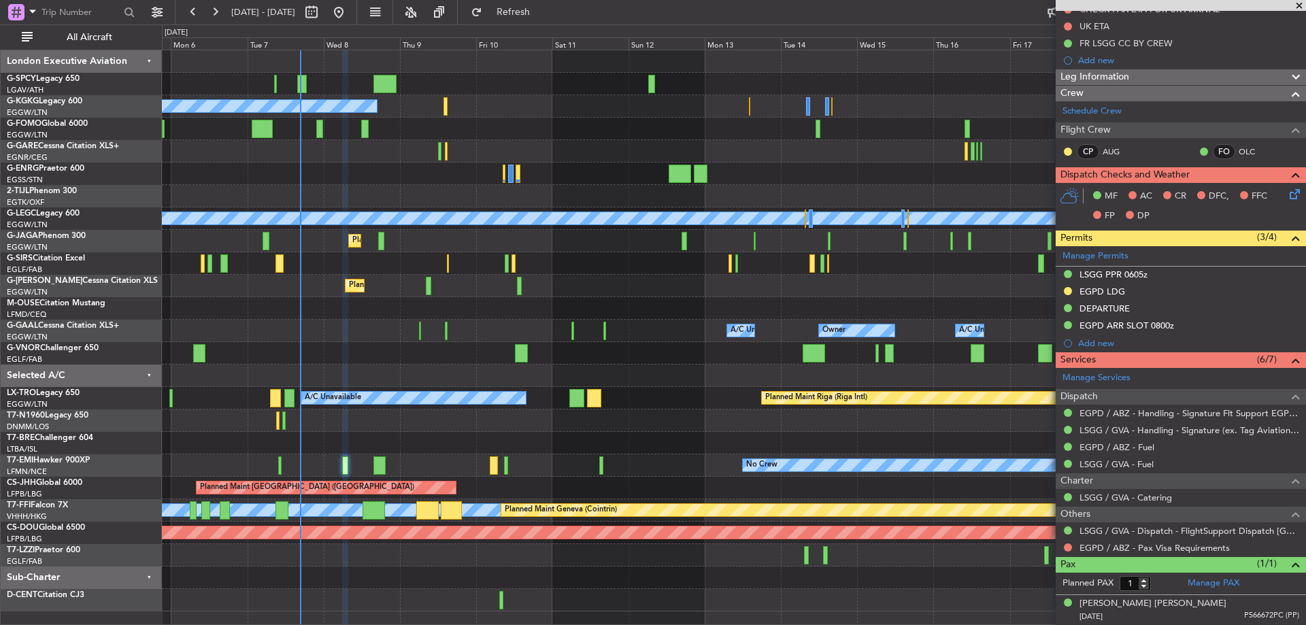
click at [707, 378] on div at bounding box center [733, 376] width 1143 height 22
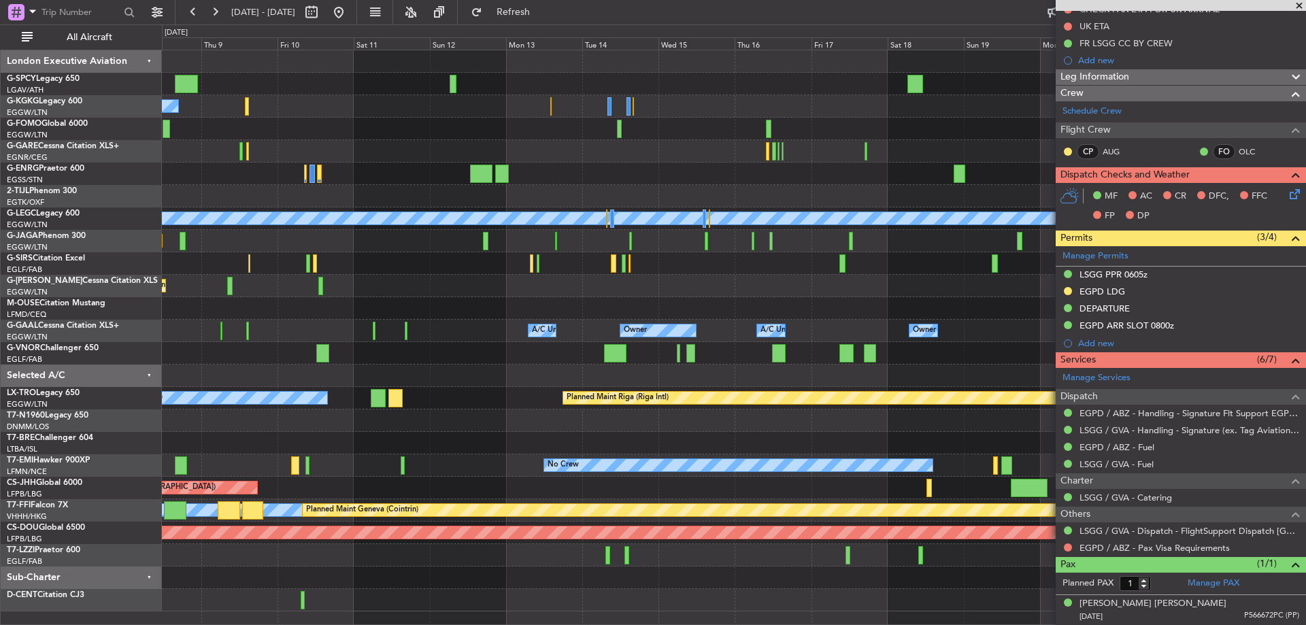
click at [465, 374] on div "A/C Unavailable Istanbul (Ataturk) A/C Unavailable London (Luton) Planned Maint…" at bounding box center [733, 330] width 1143 height 561
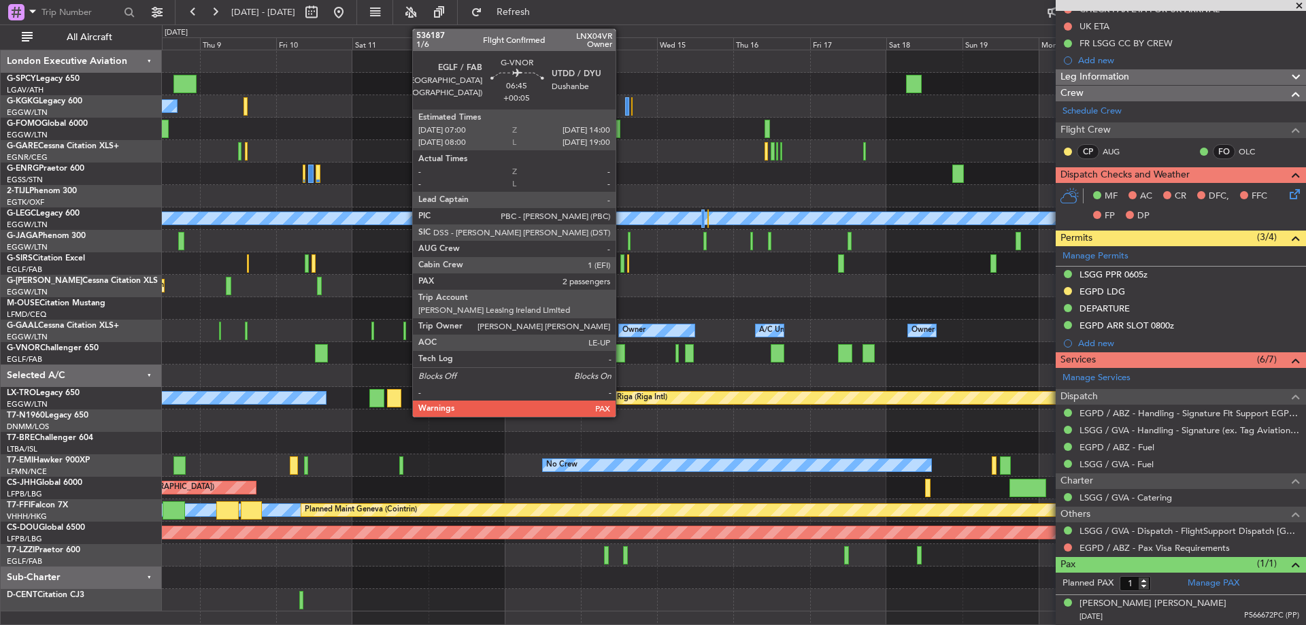
click at [622, 349] on div at bounding box center [614, 353] width 22 height 18
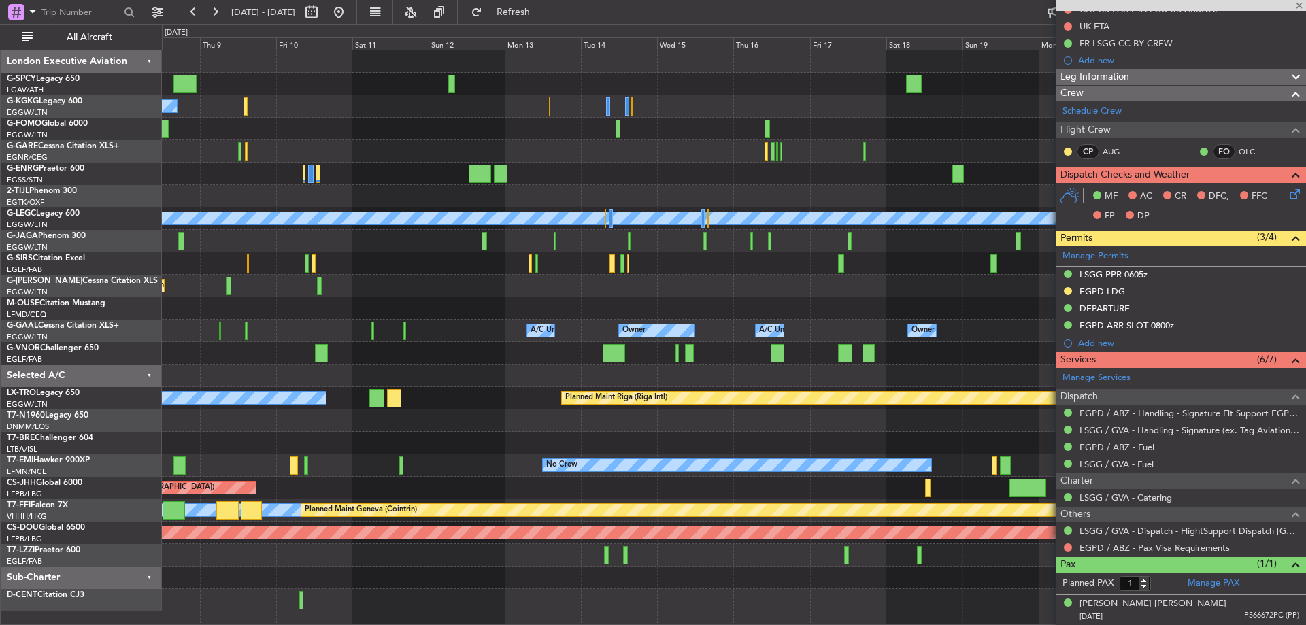
type input "+00:05"
type input "2"
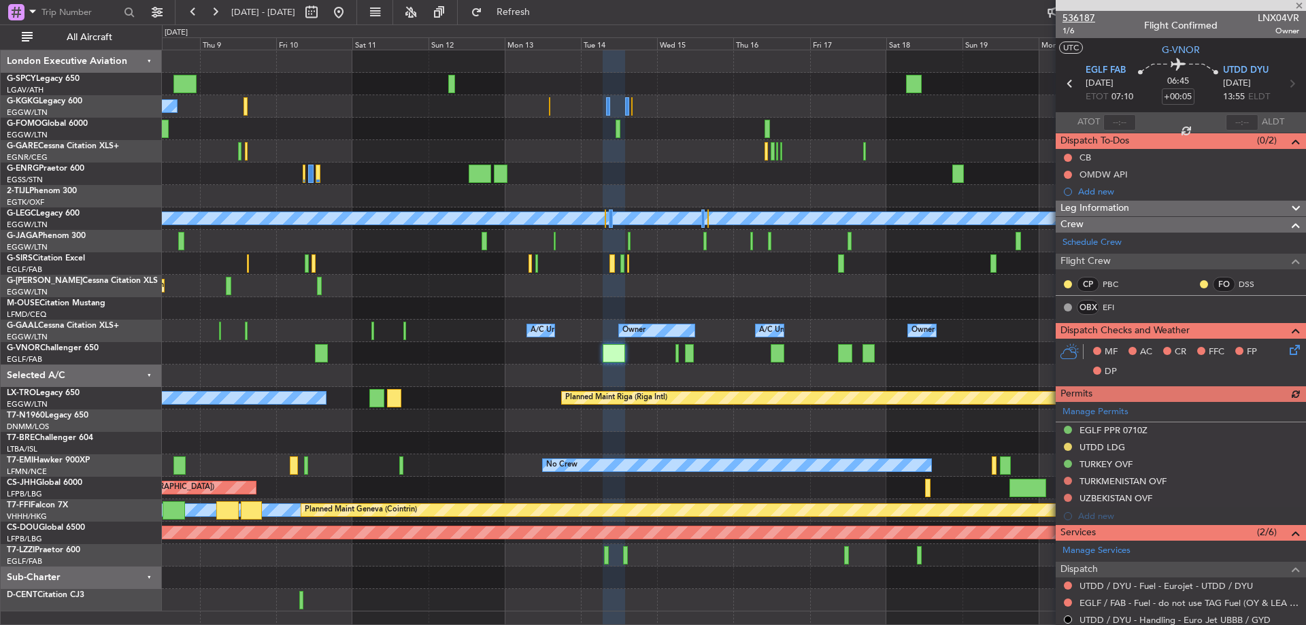
click at [1075, 14] on span "536187" at bounding box center [1078, 18] width 33 height 14
click at [542, 12] on span "Refresh" at bounding box center [513, 12] width 57 height 10
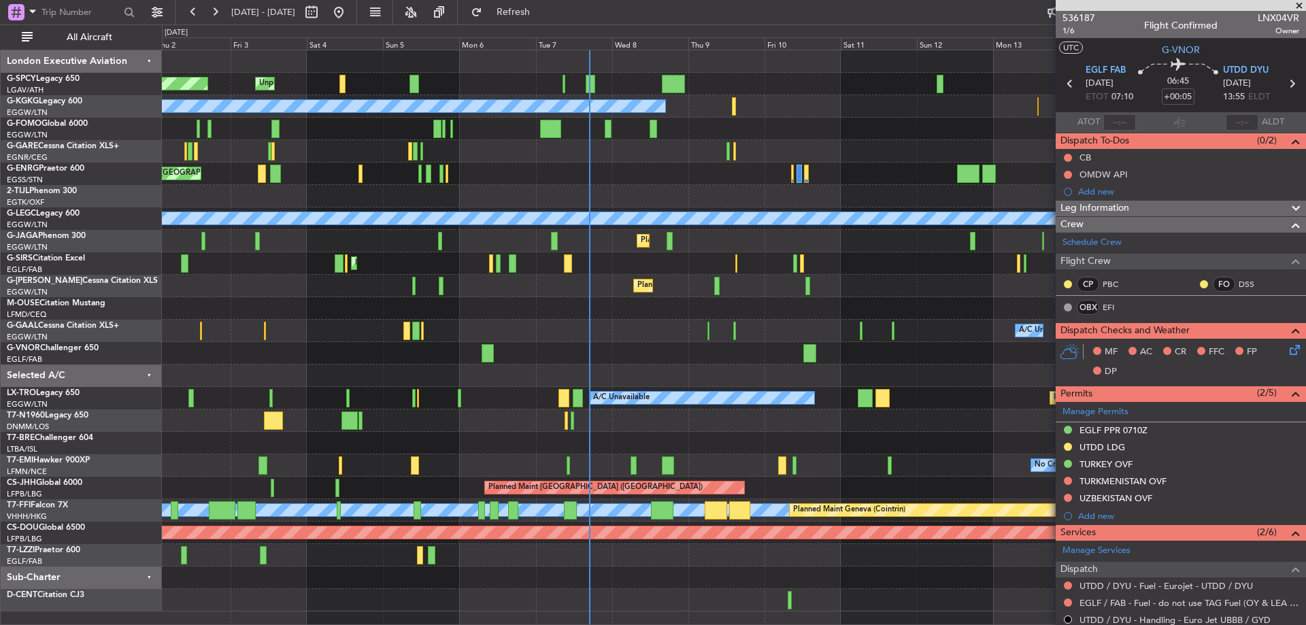
click at [988, 403] on div "Planned Maint Riga (Riga Intl) A/C Unavailable A/C Unavailable Planned Maint Lo…" at bounding box center [733, 398] width 1143 height 22
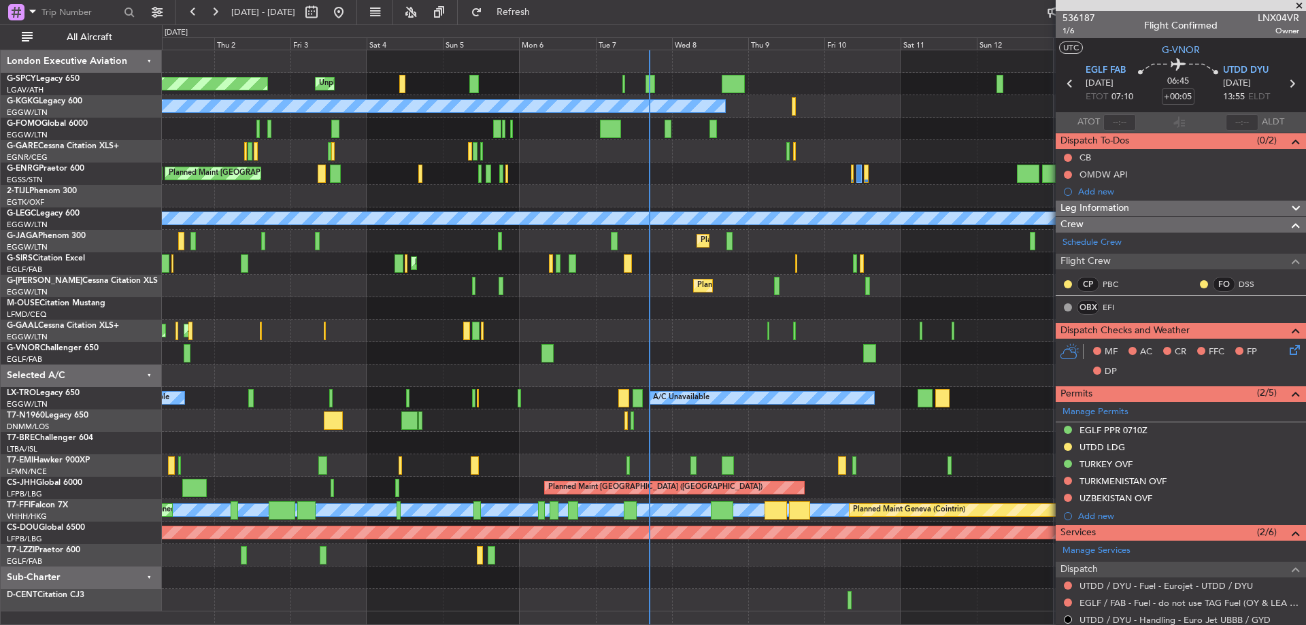
click at [555, 399] on div "Planned Maint Riga (Riga Intl) A/C Unavailable A/C Unavailable Planned Maint Lo…" at bounding box center [733, 398] width 1143 height 22
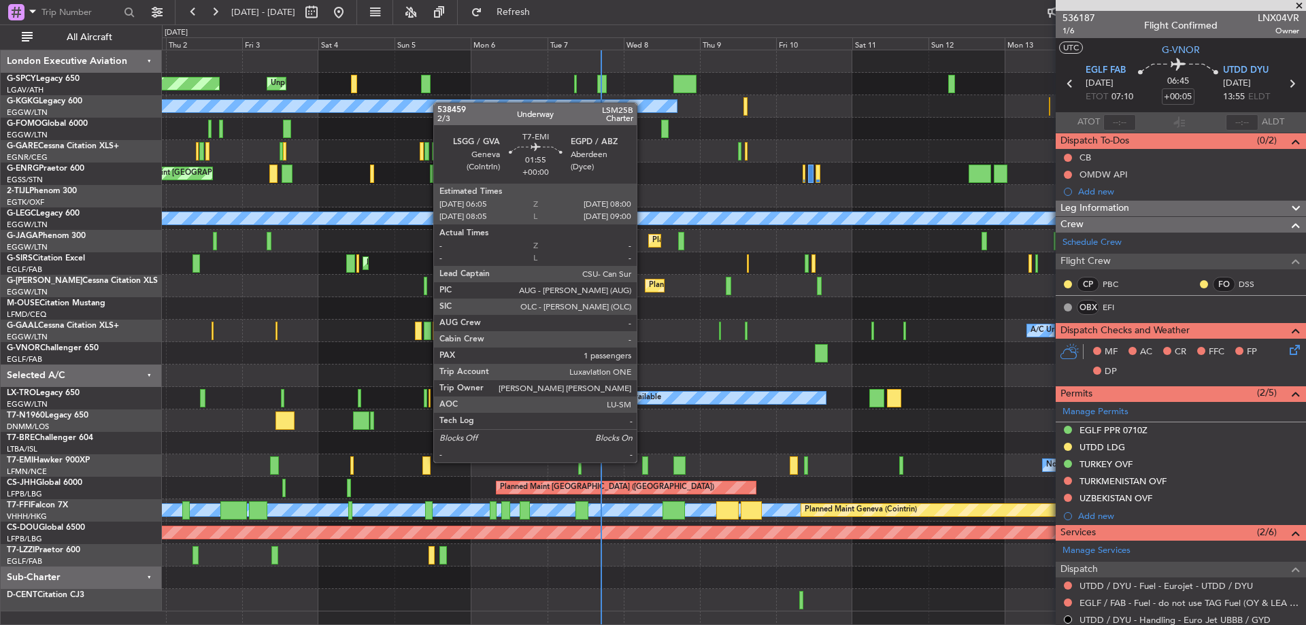
click at [643, 461] on div at bounding box center [645, 465] width 6 height 18
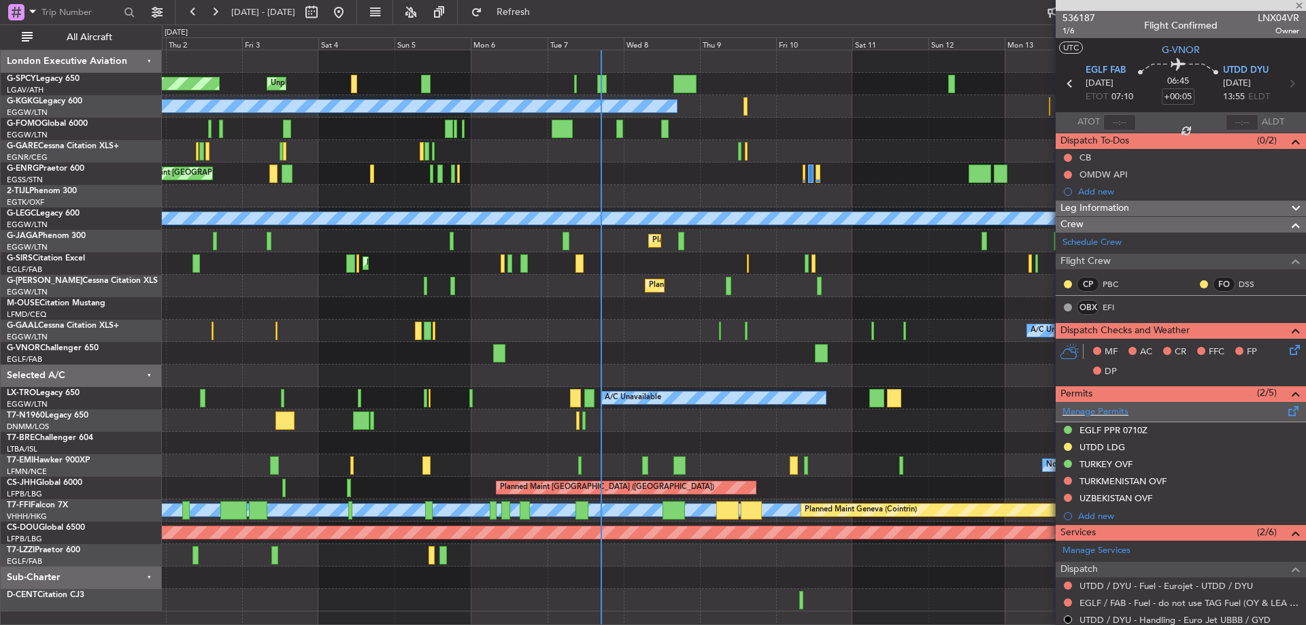
type input "1"
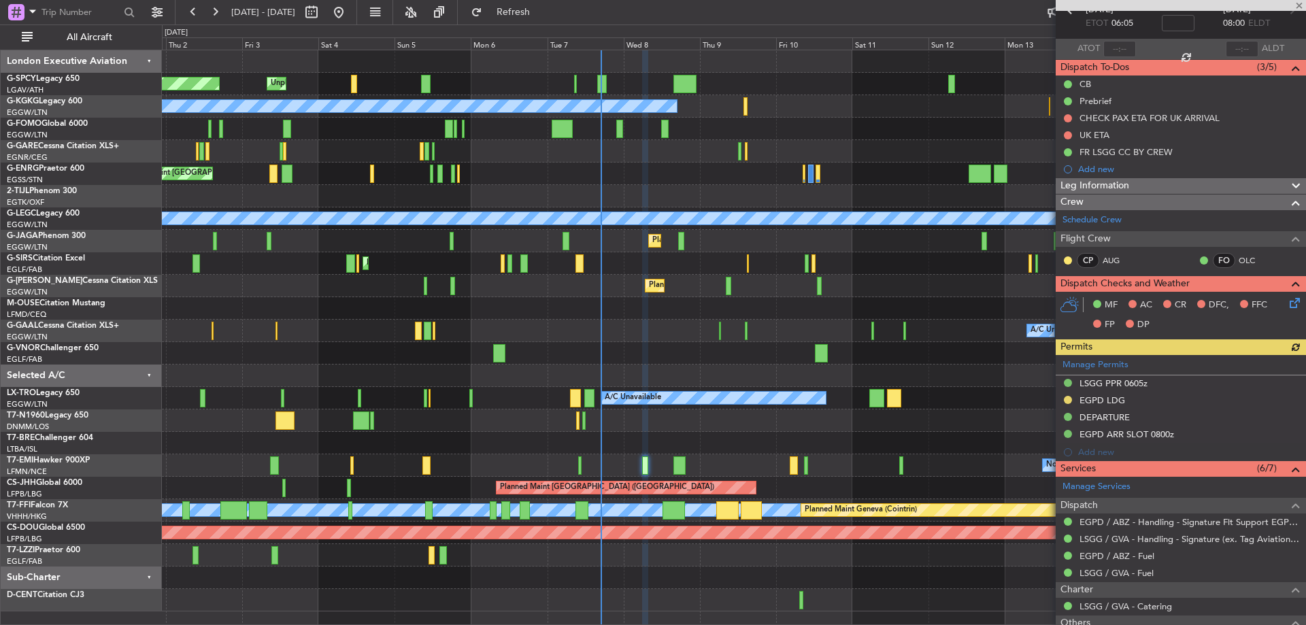
scroll to position [182, 0]
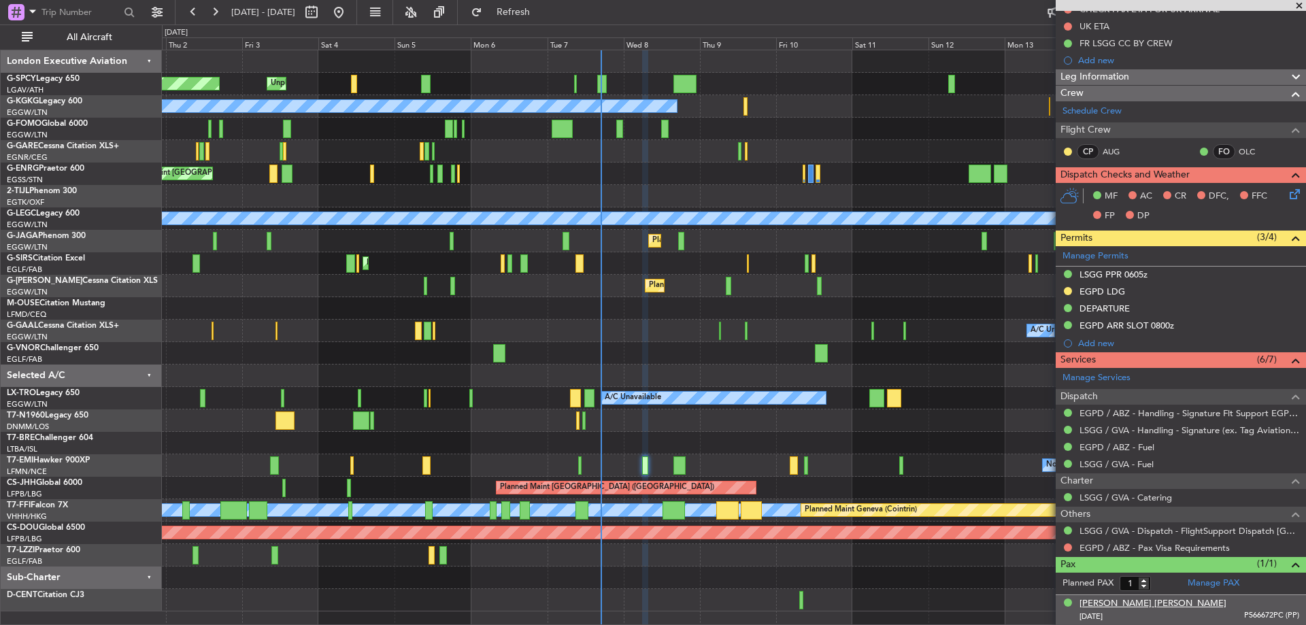
click at [1142, 603] on div "Paul Guy DESMARAIS" at bounding box center [1152, 604] width 147 height 14
click at [535, 10] on span "Refresh" at bounding box center [513, 12] width 57 height 10
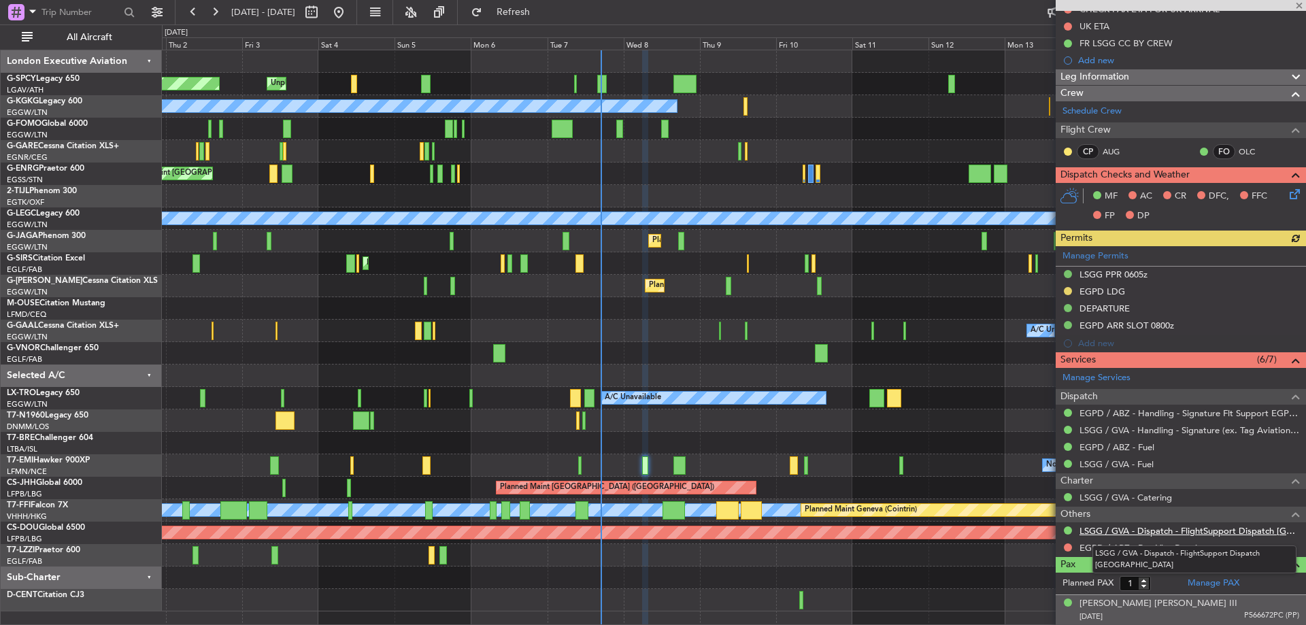
click at [1177, 531] on link "LSGG / GVA - Dispatch - FlightSupport Dispatch UK" at bounding box center [1189, 531] width 220 height 12
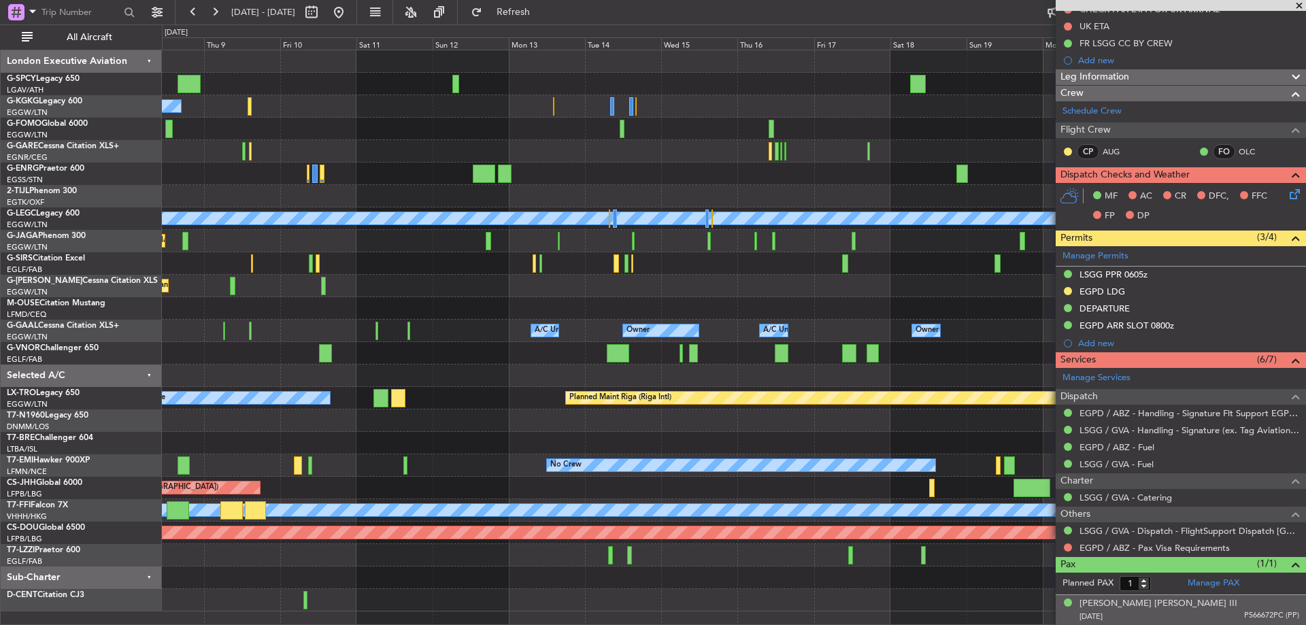
click at [265, 331] on div "A/C Unavailable Istanbul (Ataturk) A/C Unavailable London (Luton) Planned Maint…" at bounding box center [733, 330] width 1143 height 561
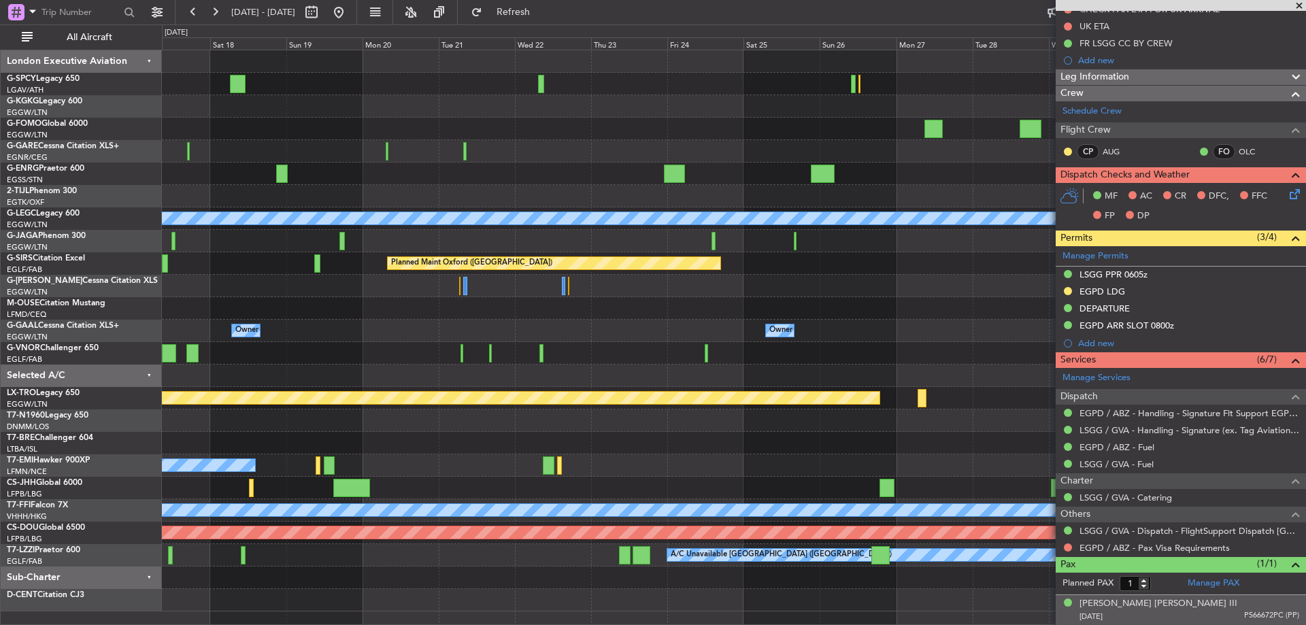
click at [237, 307] on div "A/C Unavailable London (Luton) Planned Maint Oxford (Kidlington) Planned Maint …" at bounding box center [733, 330] width 1143 height 561
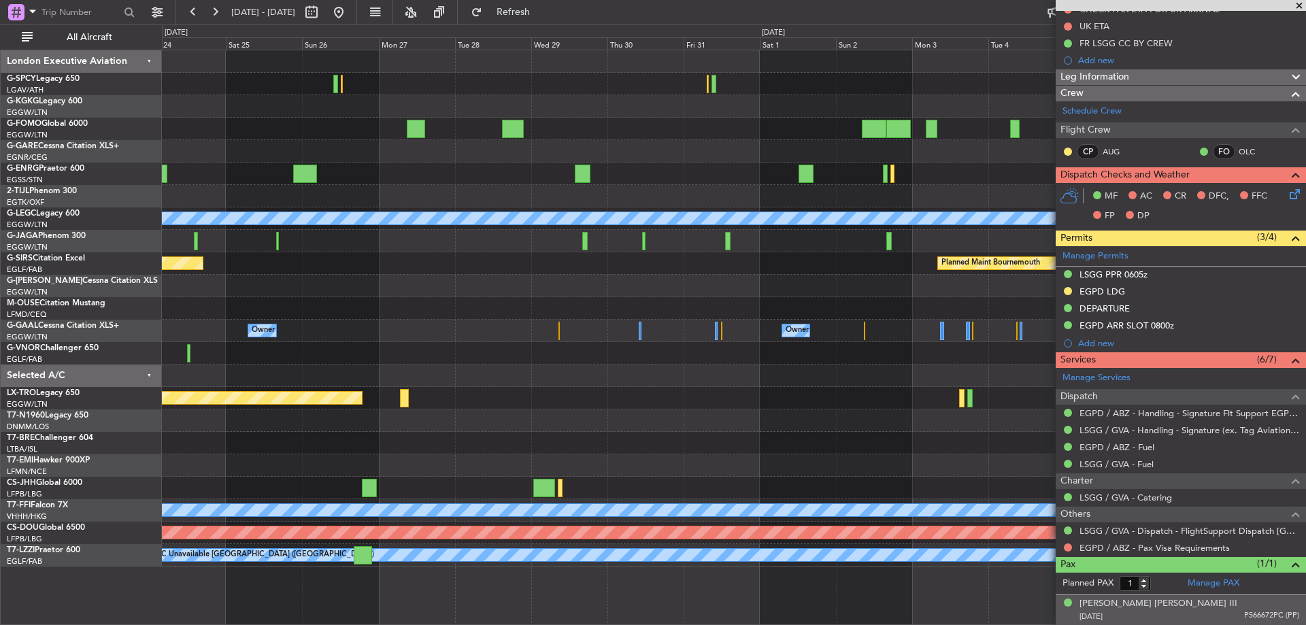
click at [112, 158] on div "A/C Unavailable London (Luton) Planned Maint Oxford (Kidlington) Planned Maint …" at bounding box center [653, 324] width 1306 height 601
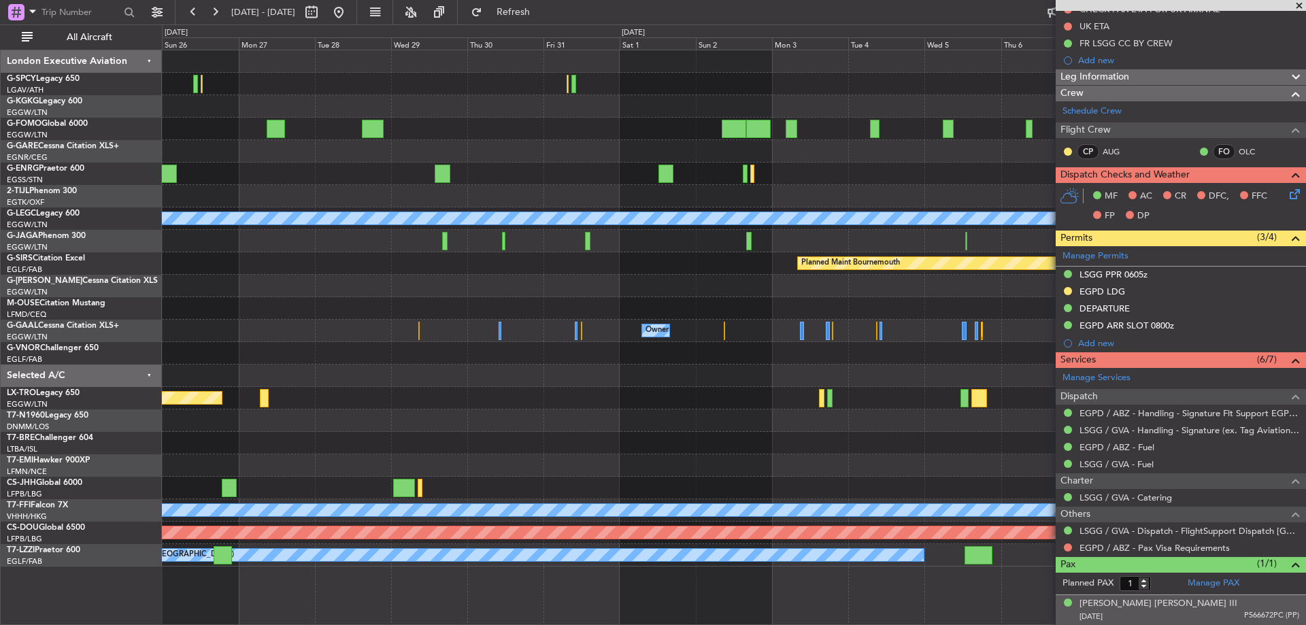
click at [44, 220] on div "A/C Unavailable London (Luton) Planned Maint Bournemouth Planned Maint Bournemo…" at bounding box center [653, 324] width 1306 height 601
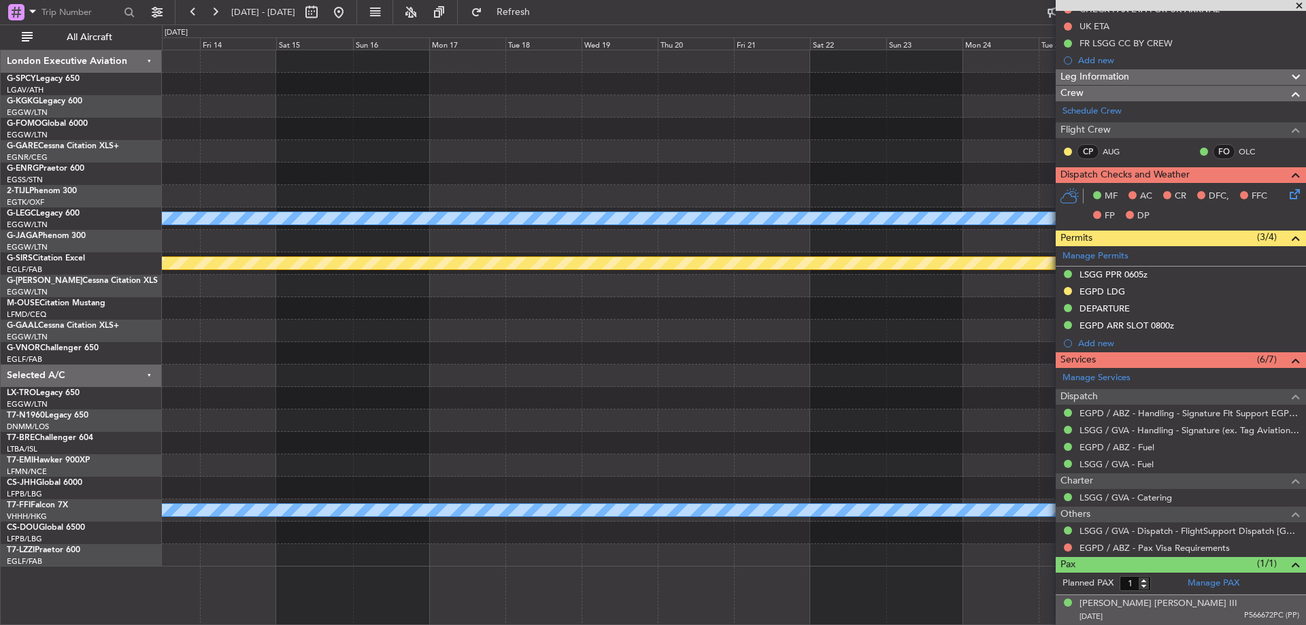
click at [251, 226] on div "A/C Unavailable [GEOGRAPHIC_DATA] ([GEOGRAPHIC_DATA])" at bounding box center [733, 218] width 1143 height 22
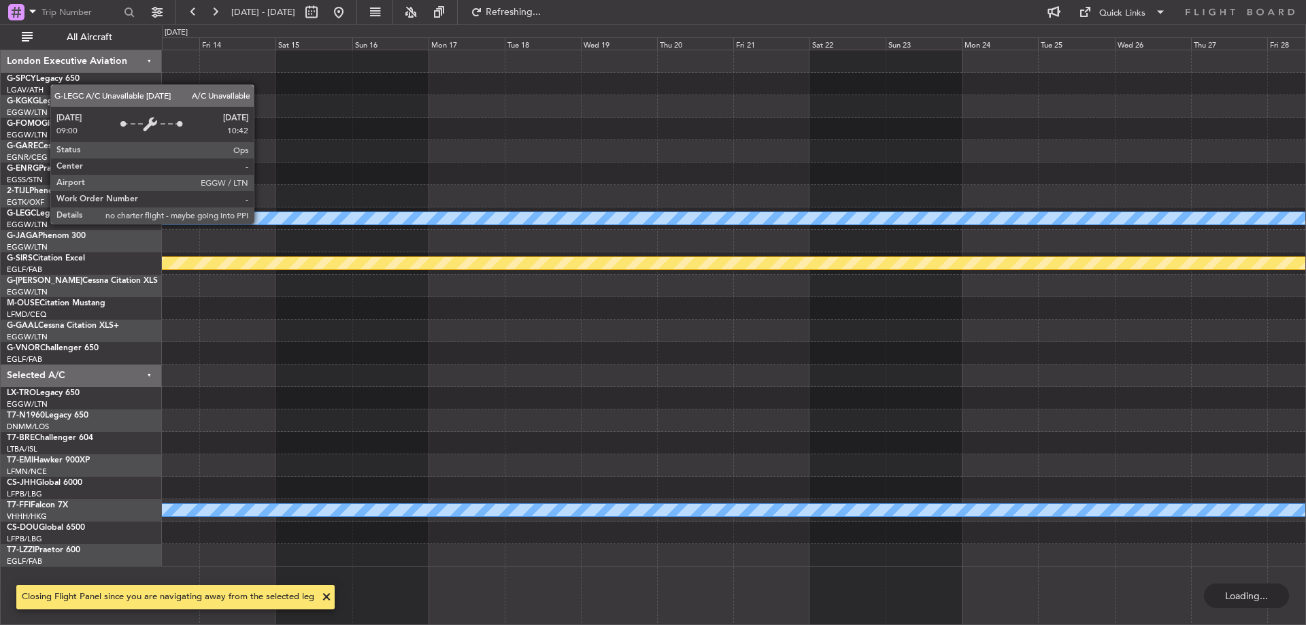
scroll to position [0, 0]
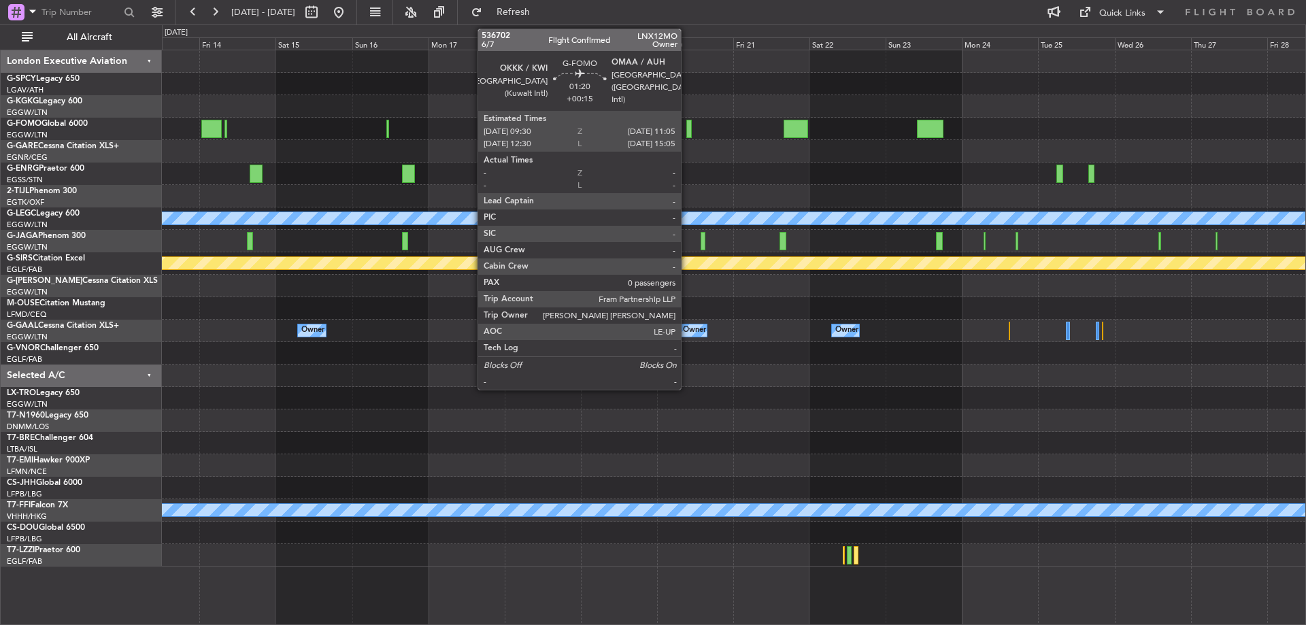
click at [687, 124] on div at bounding box center [688, 129] width 5 height 18
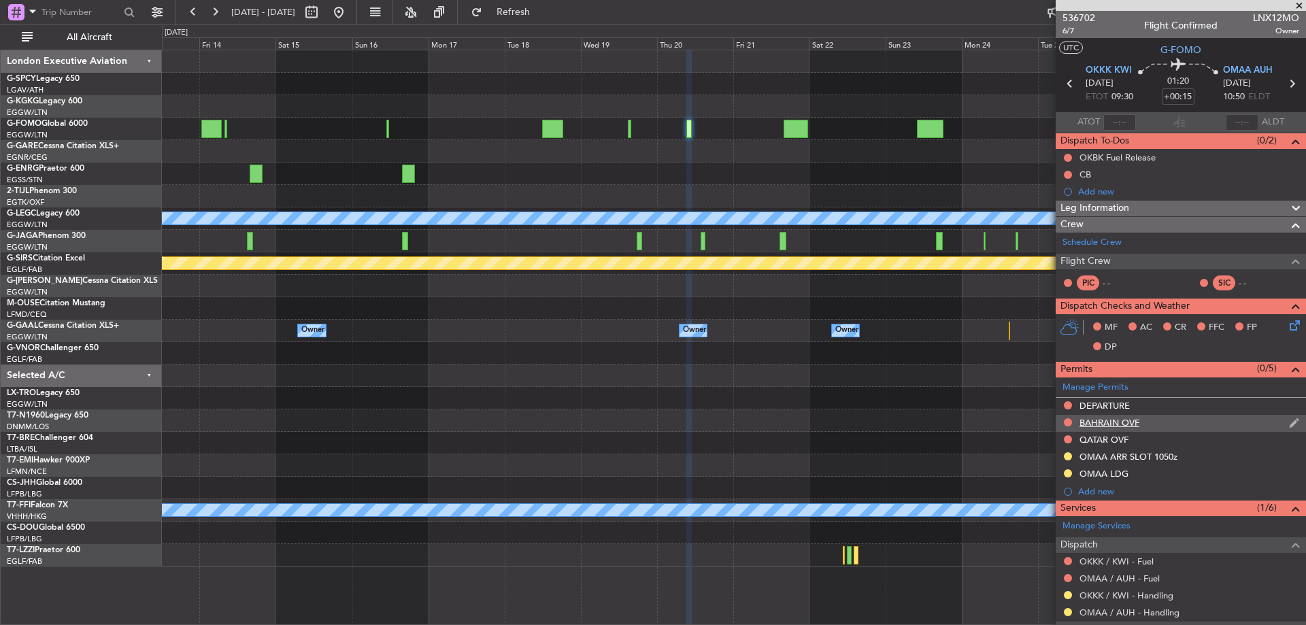
scroll to position [135, 0]
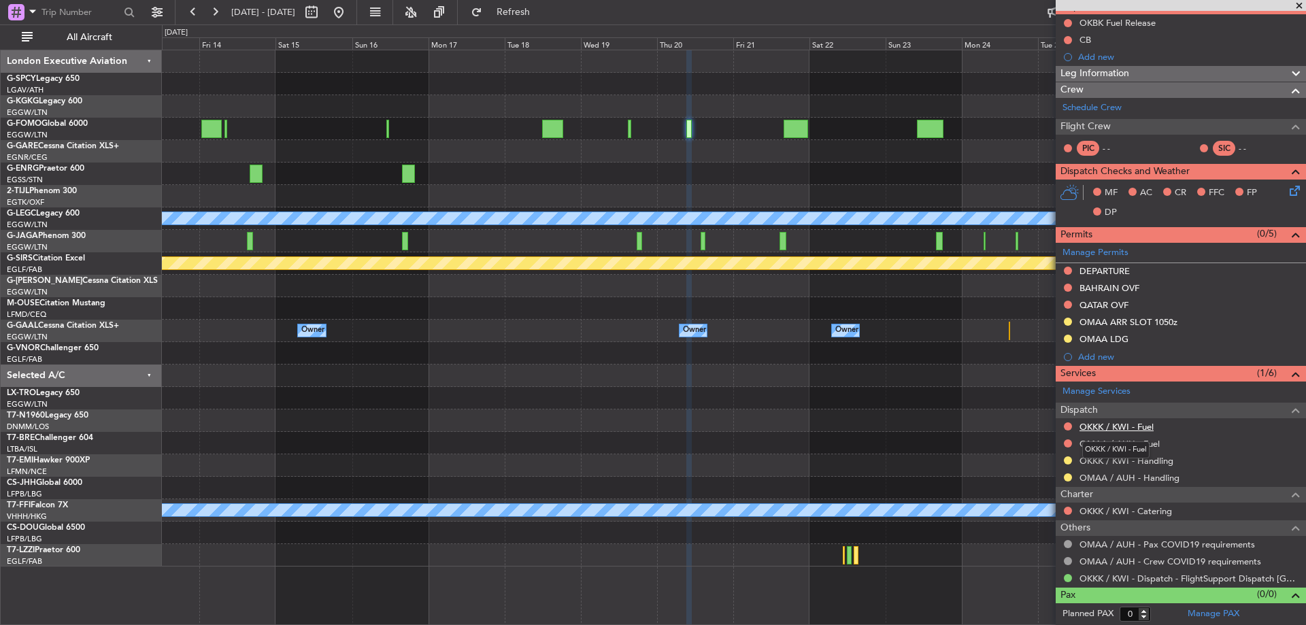
click at [1141, 426] on link "OKKK / KWI - Fuel" at bounding box center [1116, 427] width 74 height 12
click at [1131, 443] on link "OMAA / AUH - Fuel" at bounding box center [1119, 444] width 80 height 12
click at [535, 5] on button "Refresh" at bounding box center [506, 12] width 82 height 22
click at [1154, 460] on link "OKKK / KWI - Handling" at bounding box center [1126, 461] width 94 height 12
click at [1101, 479] on link "OMAA / AUH - Handling" at bounding box center [1129, 478] width 100 height 12
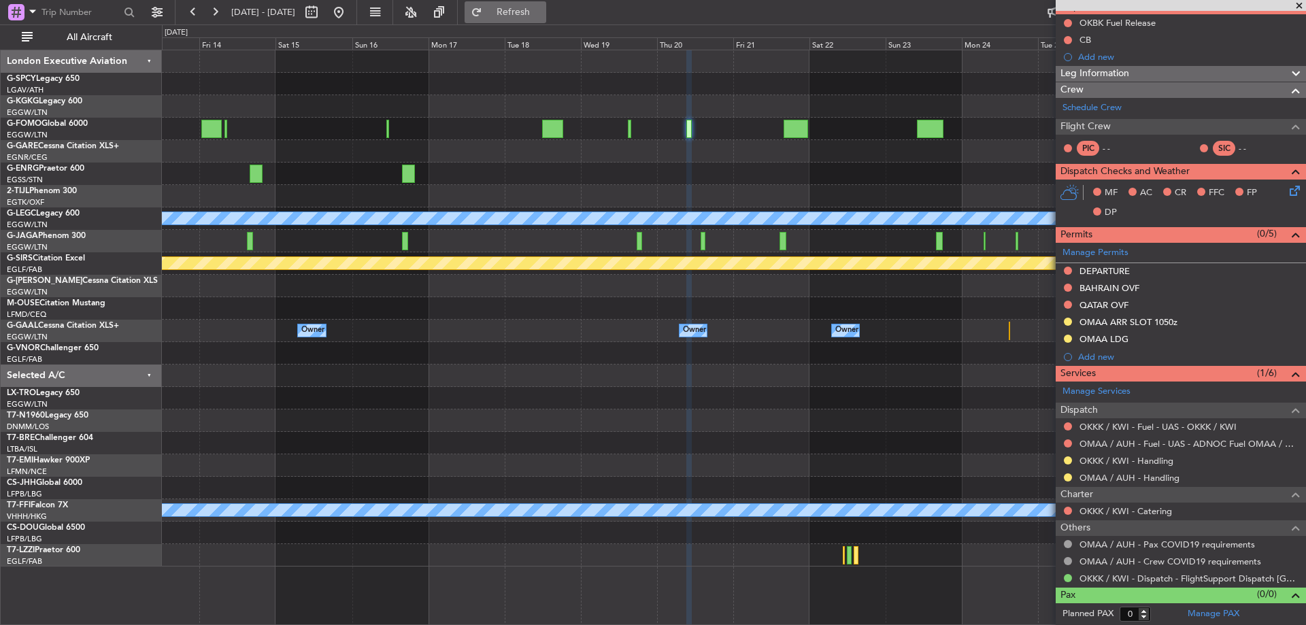
click at [535, 5] on button "Refresh" at bounding box center [506, 12] width 82 height 22
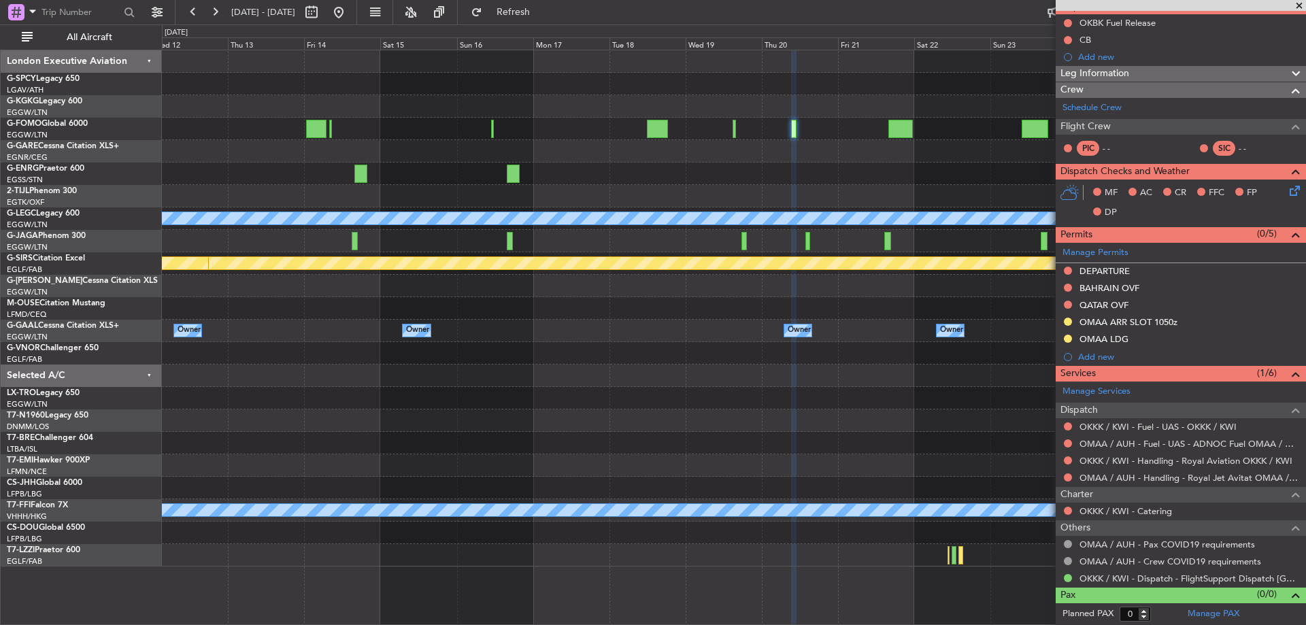
click at [491, 372] on div "A/C Unavailable London (Luton) Planned Maint Bournemouth Planned Maint Bournemo…" at bounding box center [733, 308] width 1143 height 516
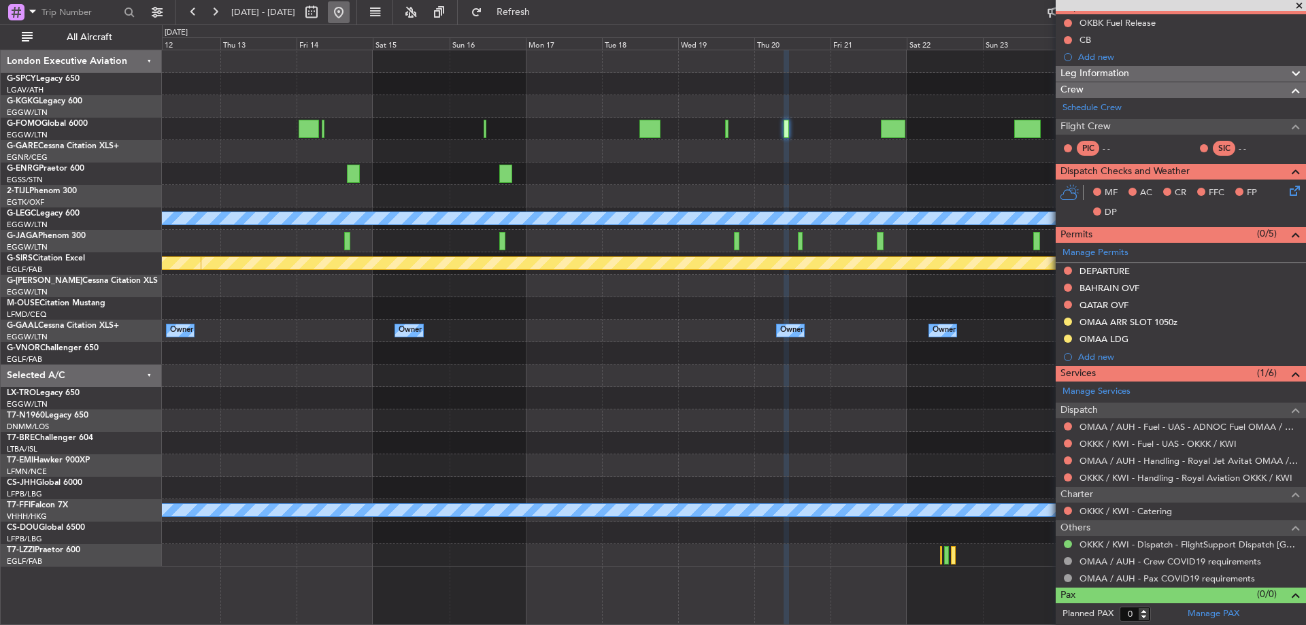
click at [350, 6] on button at bounding box center [339, 12] width 22 height 22
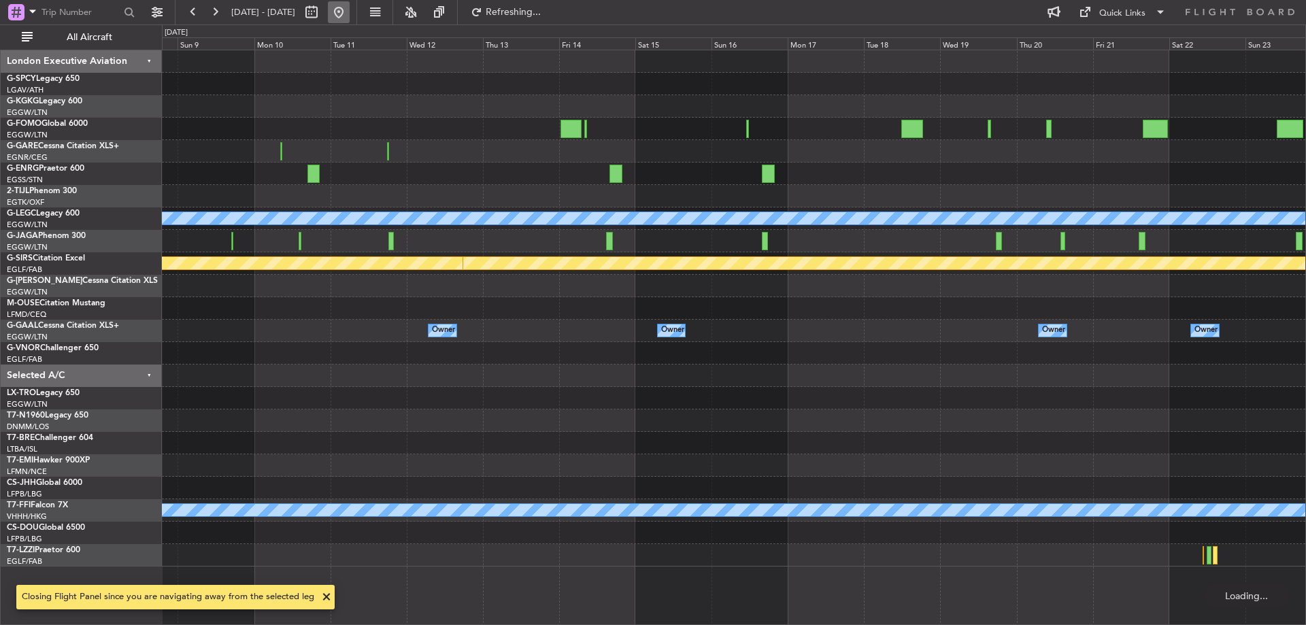
scroll to position [0, 0]
